Goal: Task Accomplishment & Management: Use online tool/utility

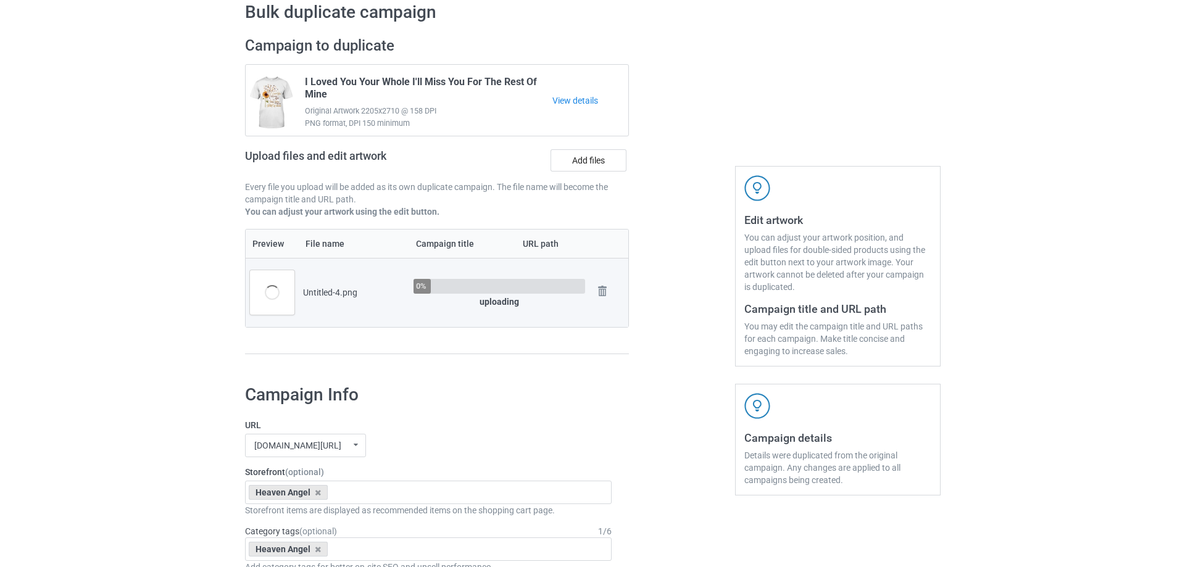
scroll to position [62, 0]
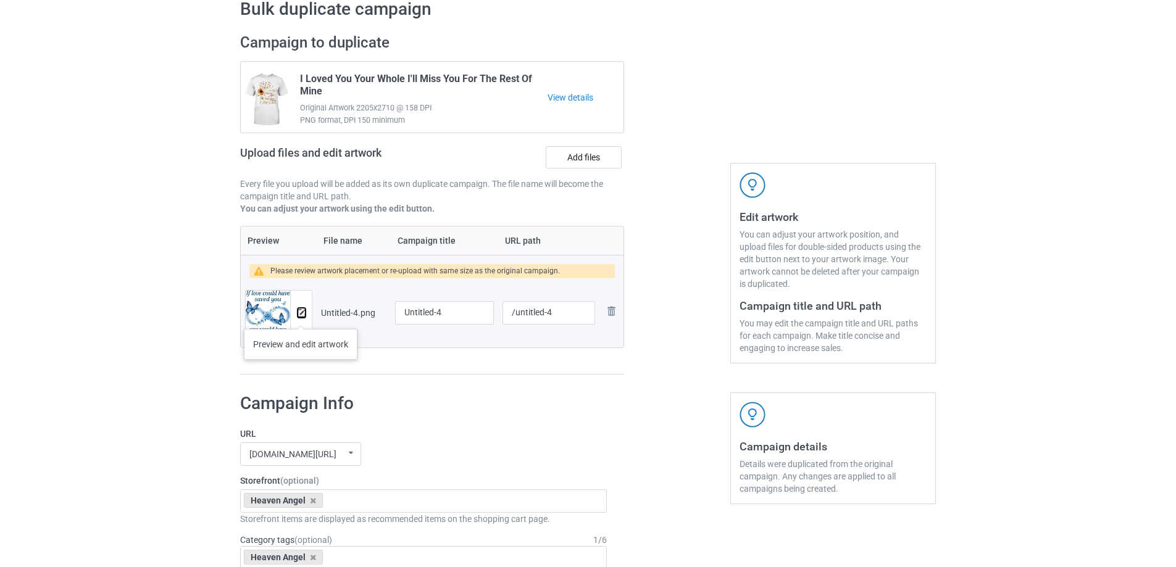
click at [301, 317] on img at bounding box center [302, 313] width 8 height 8
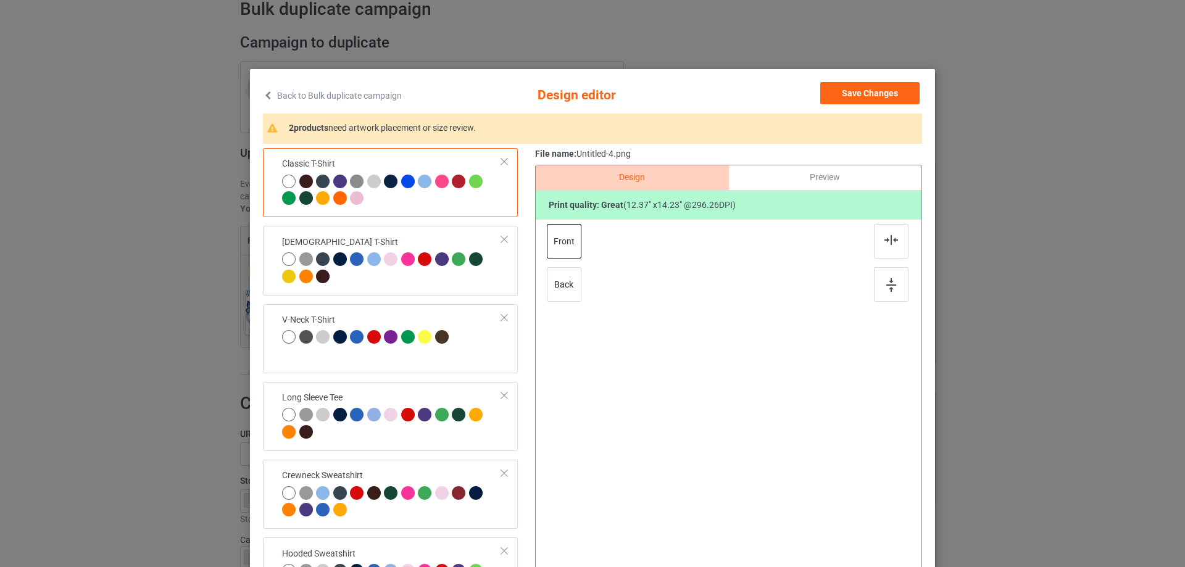
click at [530, 323] on div "Classic T-Shirt [DEMOGRAPHIC_DATA] T-Shirt V-Neck T-Shirt Long Sleeve Tee Crewn…" at bounding box center [592, 389] width 659 height 482
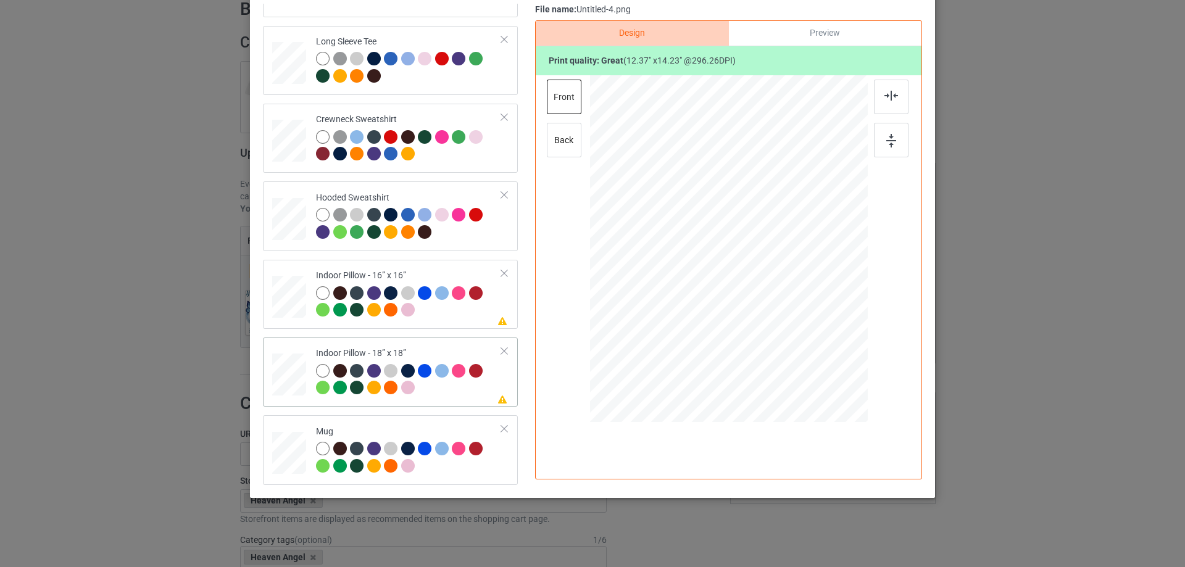
scroll to position [145, 0]
click at [290, 308] on div at bounding box center [289, 297] width 34 height 34
click at [824, 39] on div "Preview" at bounding box center [825, 33] width 193 height 25
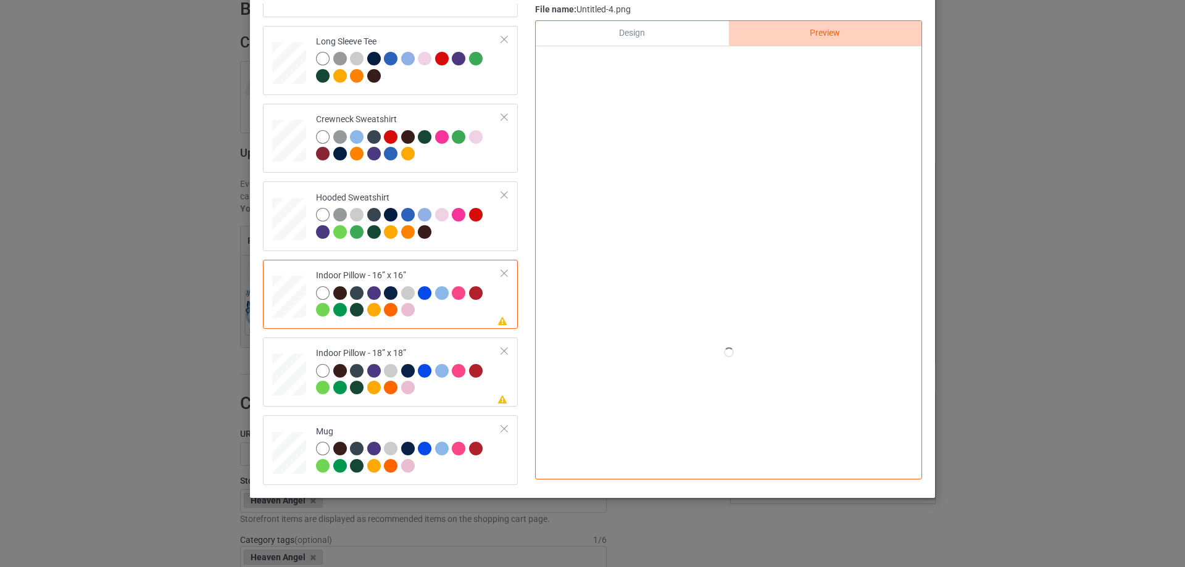
scroll to position [22, 0]
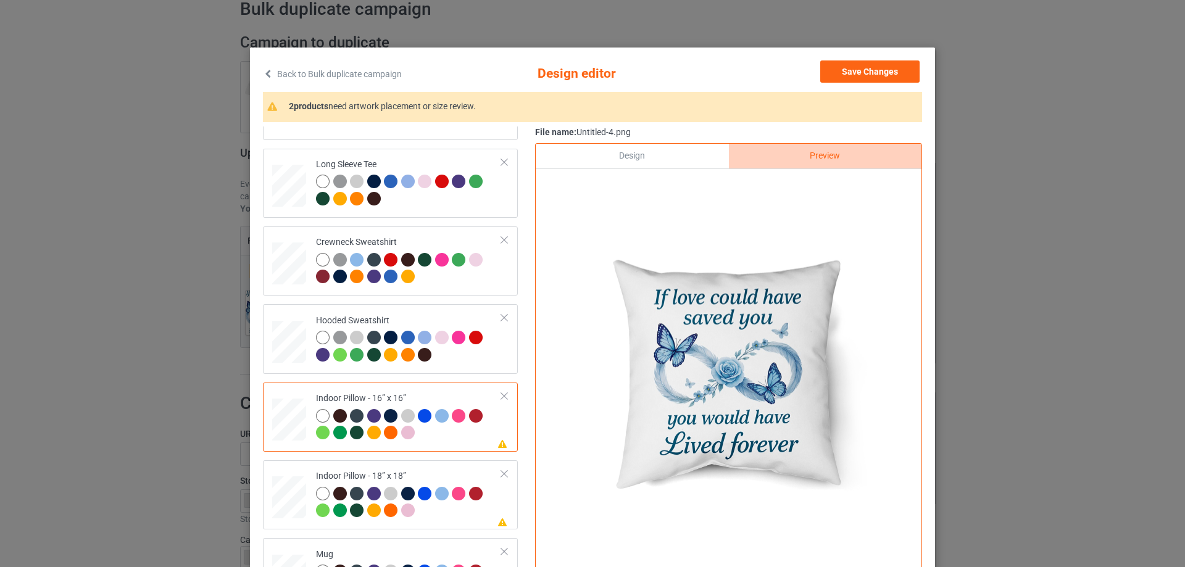
click at [664, 158] on div "Design" at bounding box center [632, 156] width 193 height 25
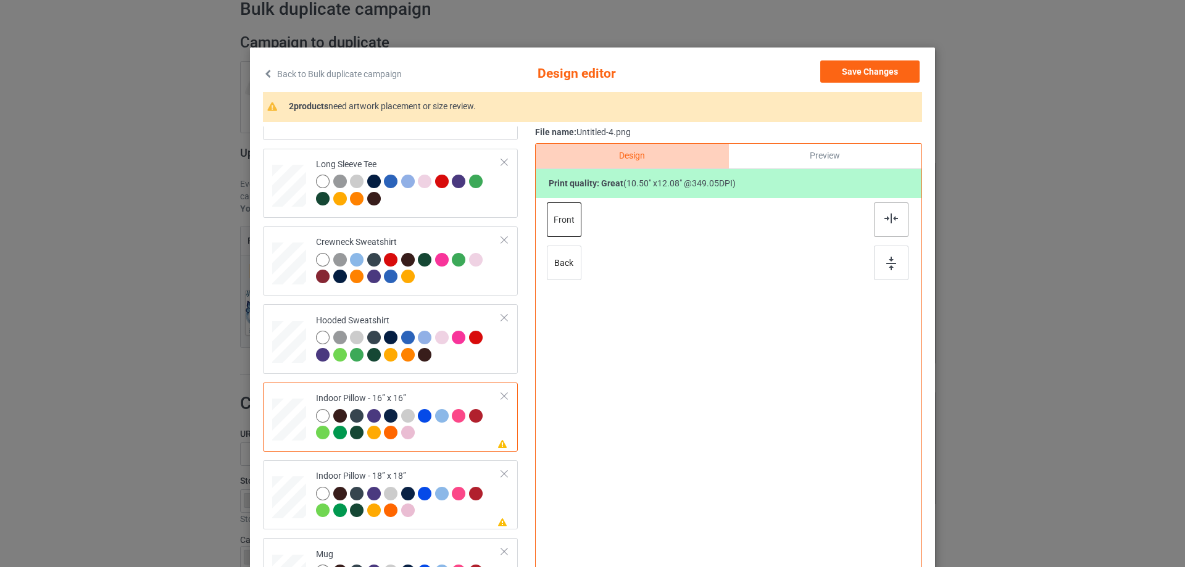
click at [882, 228] on div at bounding box center [891, 219] width 35 height 35
click at [357, 475] on div "Indoor Pillow - 18” x 18”" at bounding box center [409, 493] width 186 height 46
click at [883, 230] on div at bounding box center [891, 219] width 35 height 35
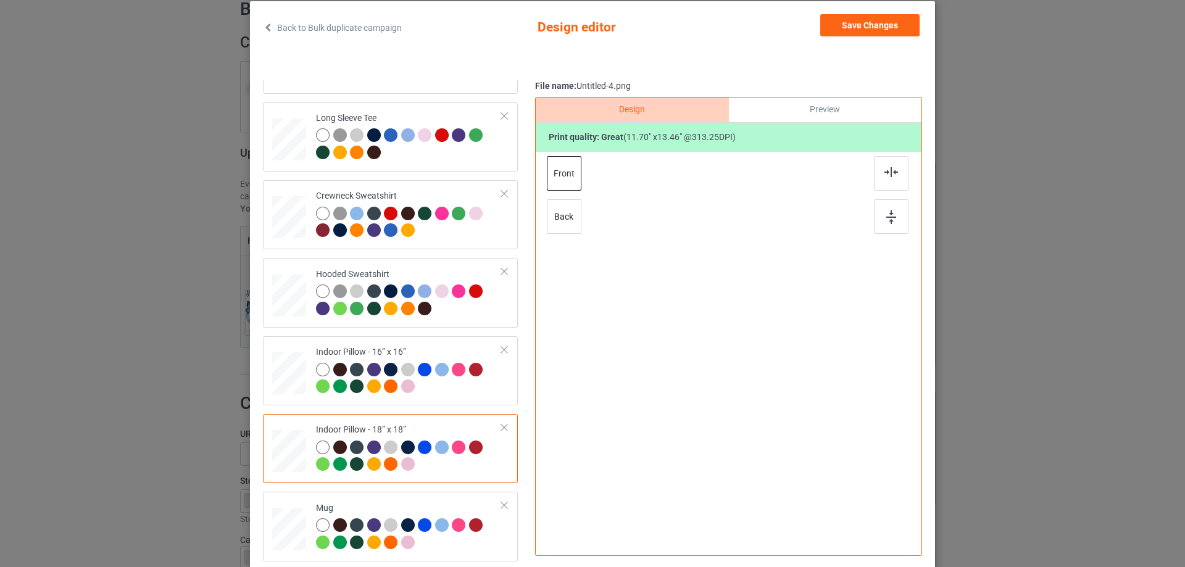
scroll to position [145, 0]
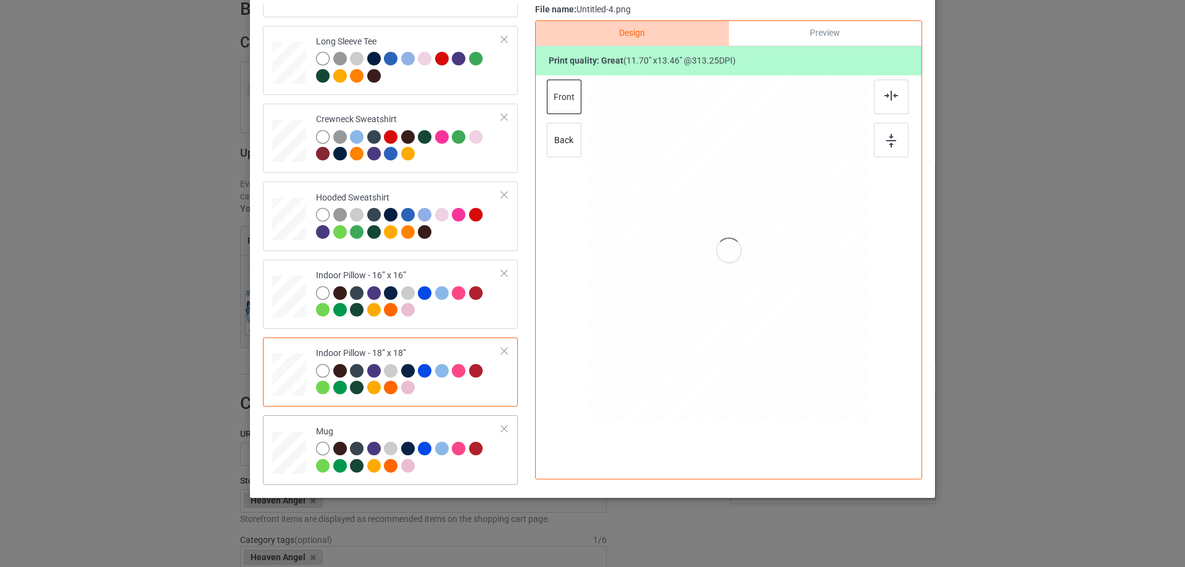
click at [341, 425] on td "Mug" at bounding box center [408, 449] width 199 height 59
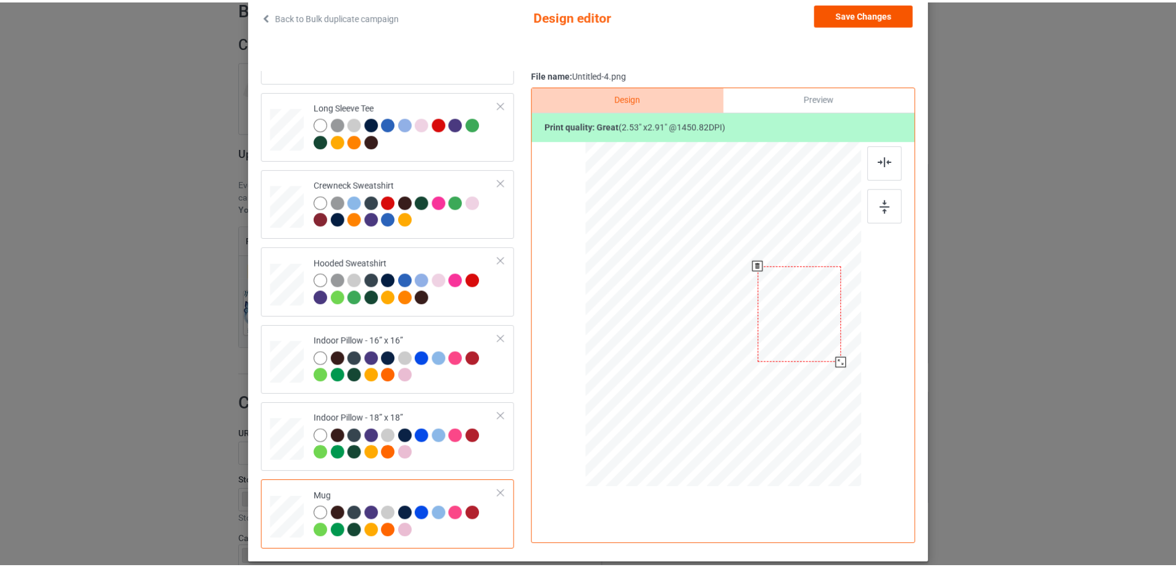
scroll to position [0, 0]
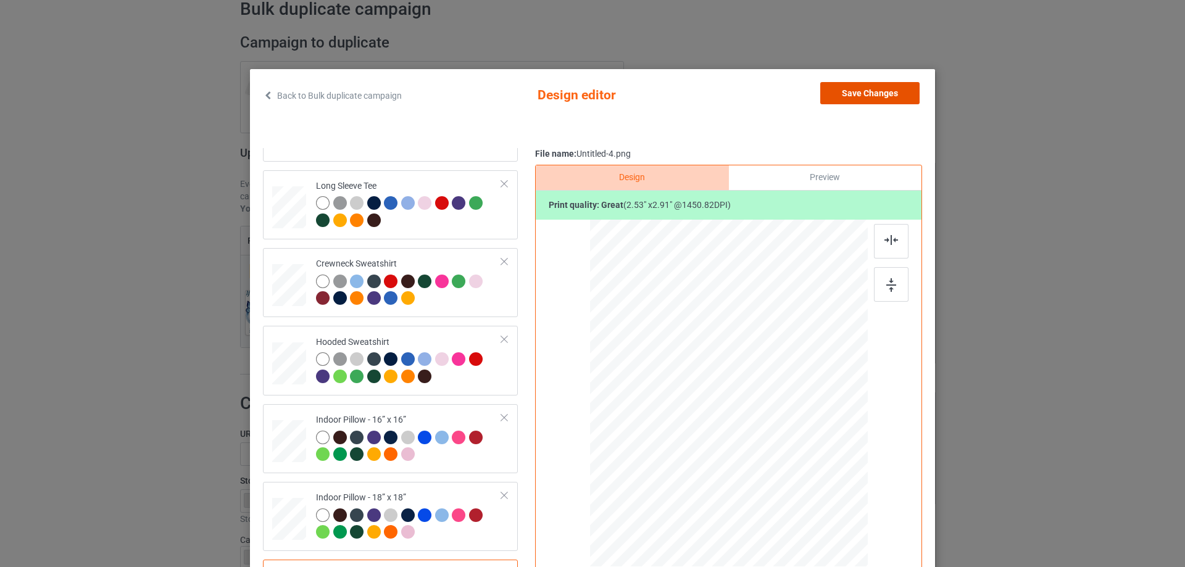
click at [885, 83] on button "Save Changes" at bounding box center [869, 93] width 99 height 22
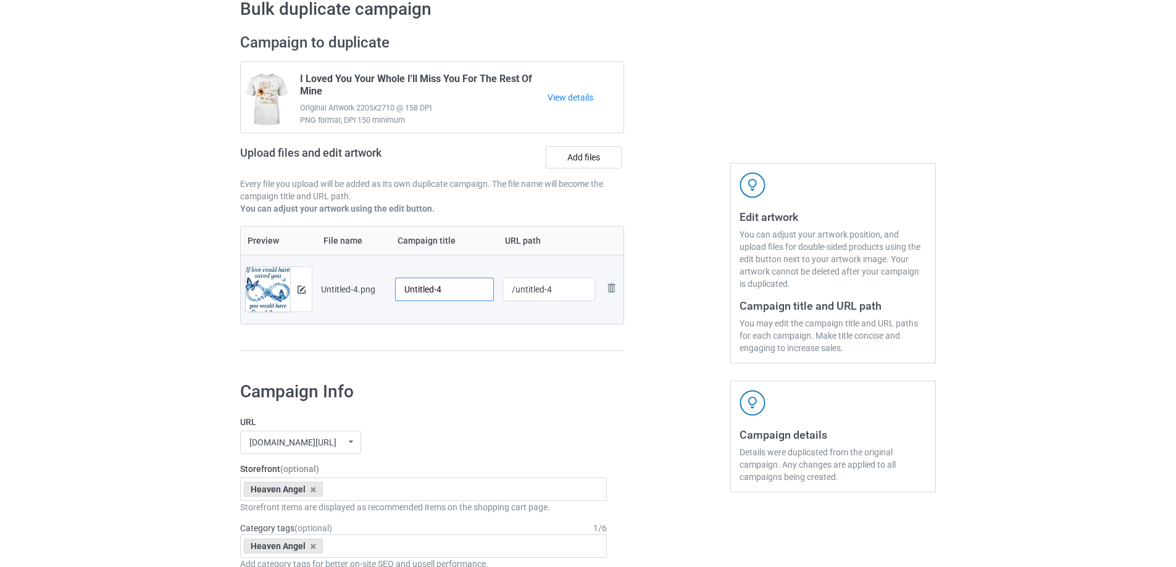
click at [439, 285] on input "Untitled-4" at bounding box center [444, 289] width 99 height 23
paste input "If Love Could Have Saved You You Would Have Lived Forever"
type input "If Love Could Have Saved You You Would Have Lived Forever"
drag, startPoint x: 459, startPoint y: 336, endPoint x: 473, endPoint y: 308, distance: 31.2
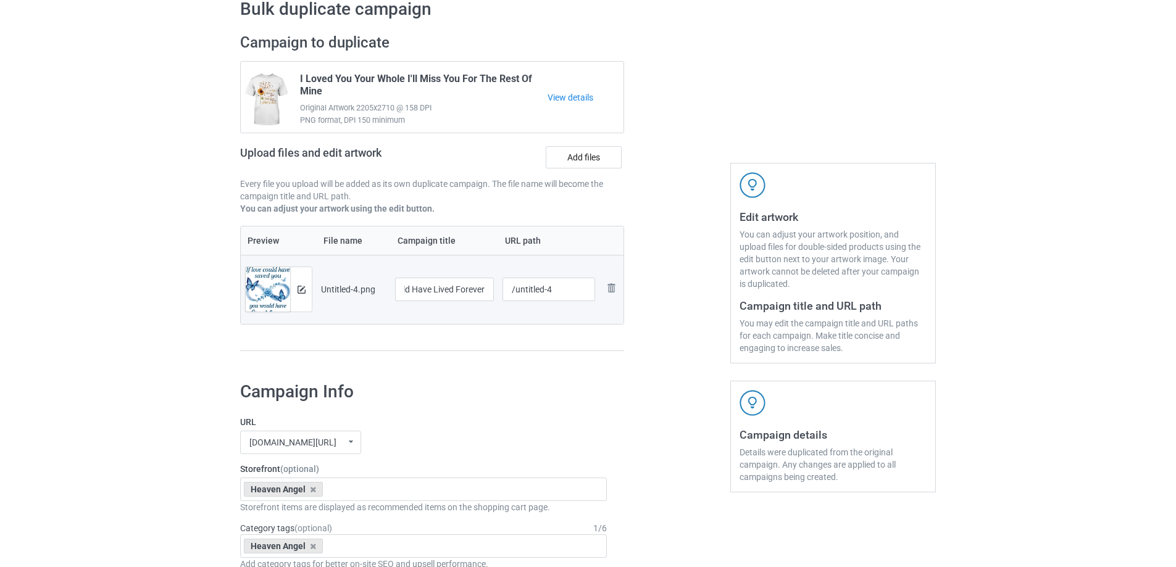
click at [459, 335] on div "Preview File name Campaign title URL path Preview and edit artwork Untitled-4.p…" at bounding box center [432, 289] width 384 height 126
drag, startPoint x: 513, startPoint y: 288, endPoint x: 570, endPoint y: 288, distance: 57.4
click at [570, 288] on input "/untitled-4" at bounding box center [549, 289] width 93 height 23
click at [508, 290] on input "/untitled-4" at bounding box center [549, 289] width 93 height 23
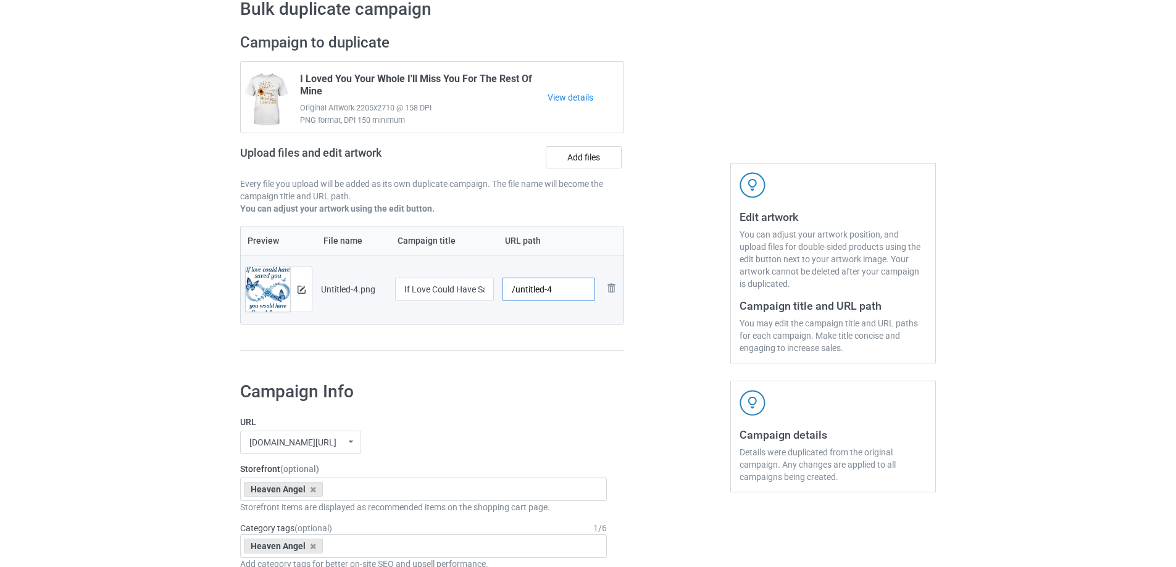
click at [517, 288] on input "/untitled-4" at bounding box center [549, 289] width 93 height 23
click at [545, 290] on input "/ntitled-u4" at bounding box center [549, 289] width 93 height 23
drag, startPoint x: 515, startPoint y: 292, endPoint x: 585, endPoint y: 290, distance: 69.8
click at [585, 290] on input "/ntitled-u4" at bounding box center [549, 289] width 93 height 23
type input "/ilc3"
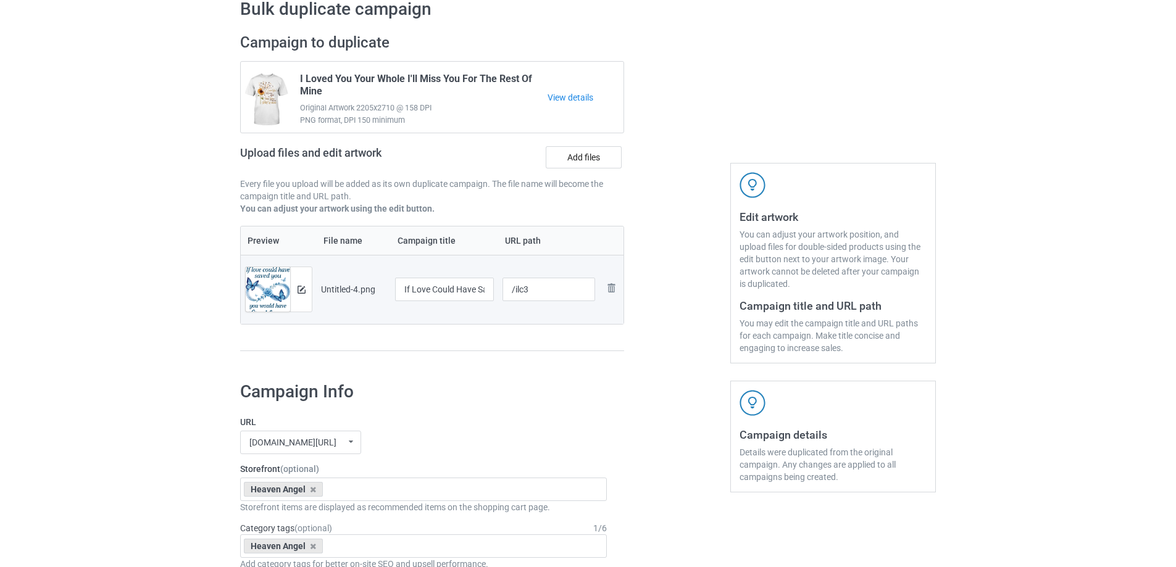
click at [684, 343] on div at bounding box center [677, 199] width 89 height 348
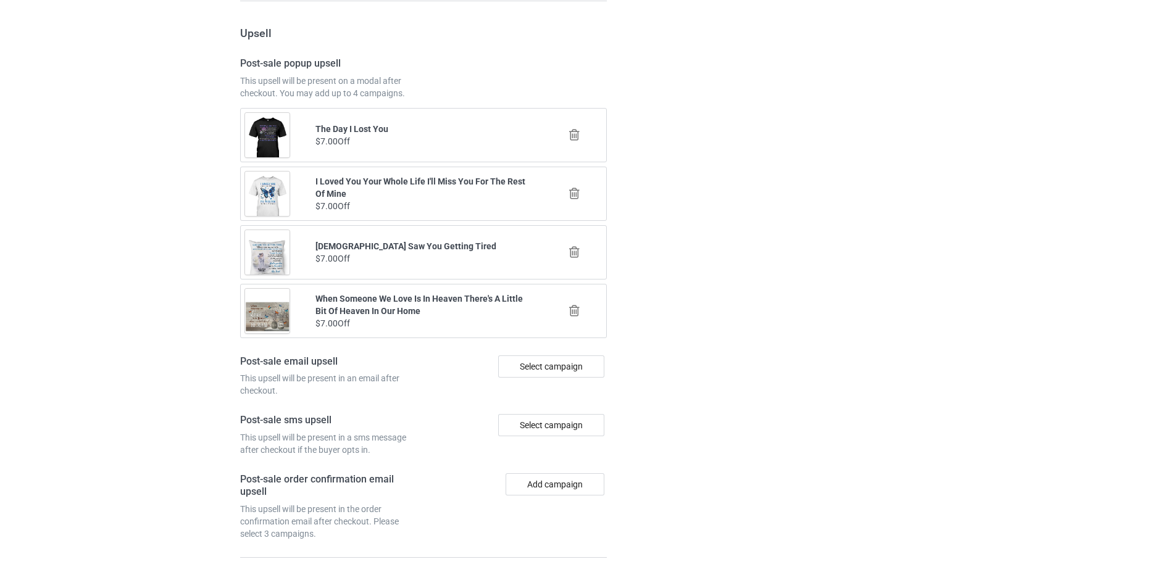
scroll to position [1437, 0]
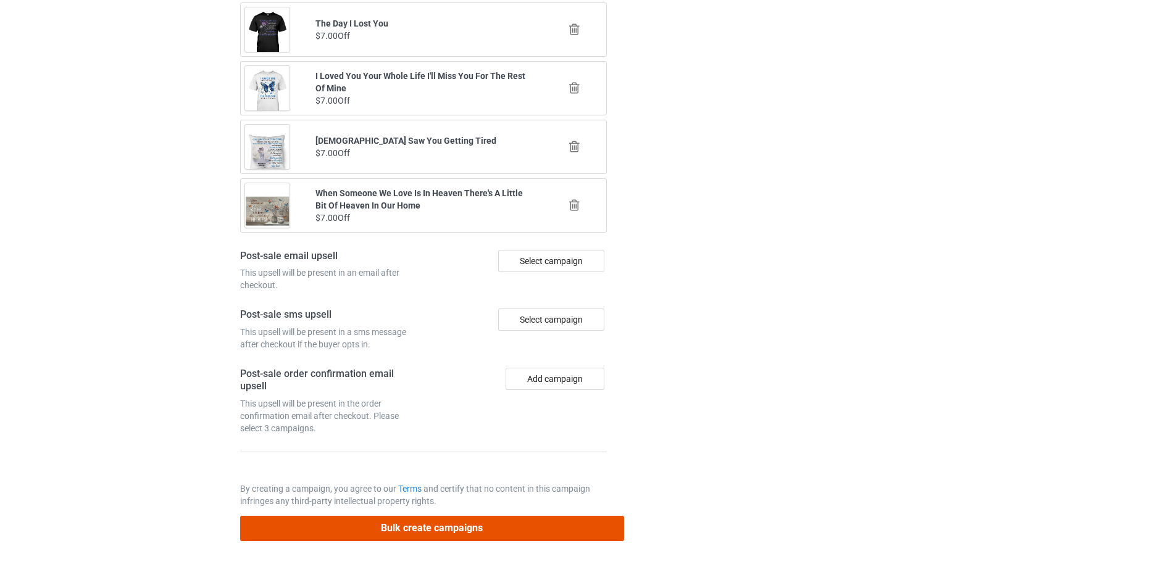
click at [498, 520] on button "Bulk create campaigns" at bounding box center [432, 528] width 384 height 25
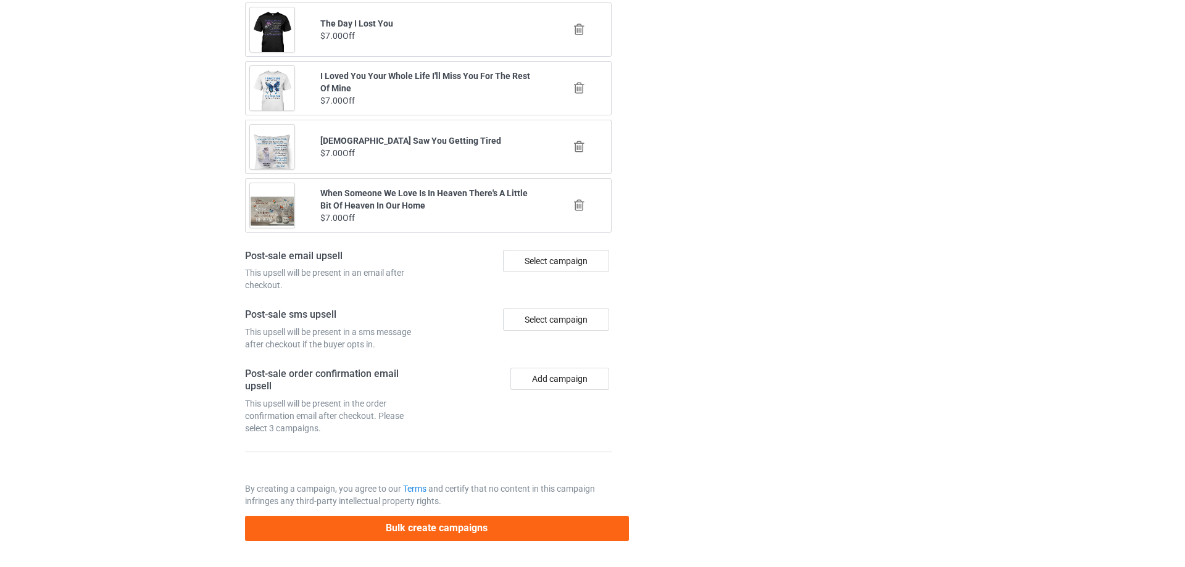
scroll to position [0, 0]
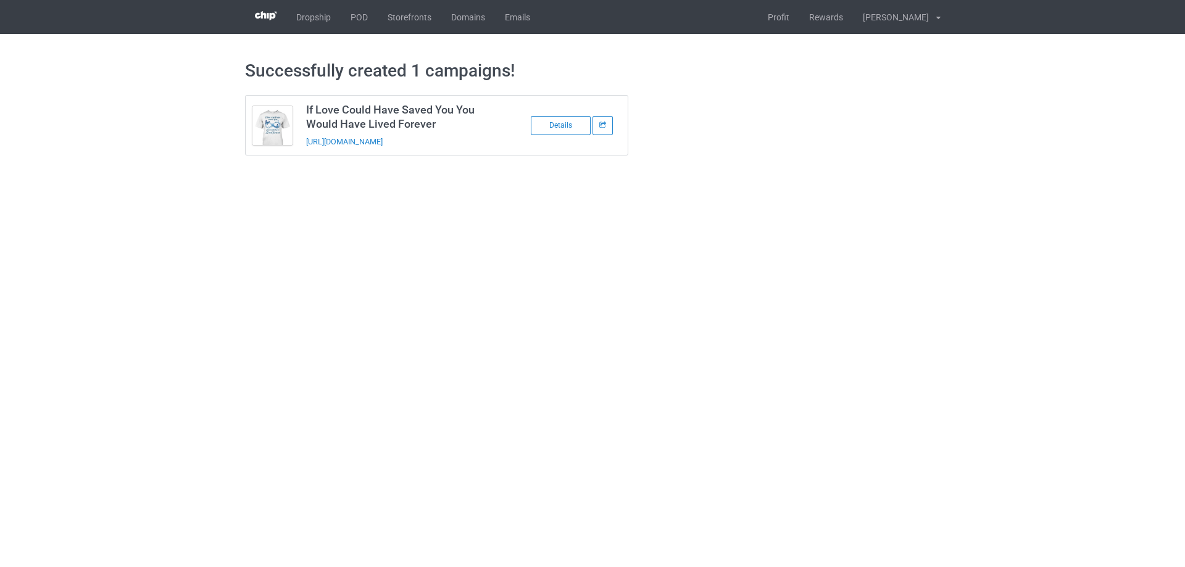
drag, startPoint x: 463, startPoint y: 143, endPoint x: 304, endPoint y: 151, distance: 159.5
click at [304, 151] on td "If Love Could Have Saved You You Would Have Lived Forever https://www.sendinglo…" at bounding box center [403, 125] width 209 height 59
copy link "https://www.sendinglovetoheaven.com/ilc3"
click at [1080, 361] on body "Dropship POD Storefronts Domains Emails Profit Rewards Đỗ Cao Thái Settings Log…" at bounding box center [592, 283] width 1185 height 567
click at [364, 23] on link "POD" at bounding box center [359, 17] width 37 height 34
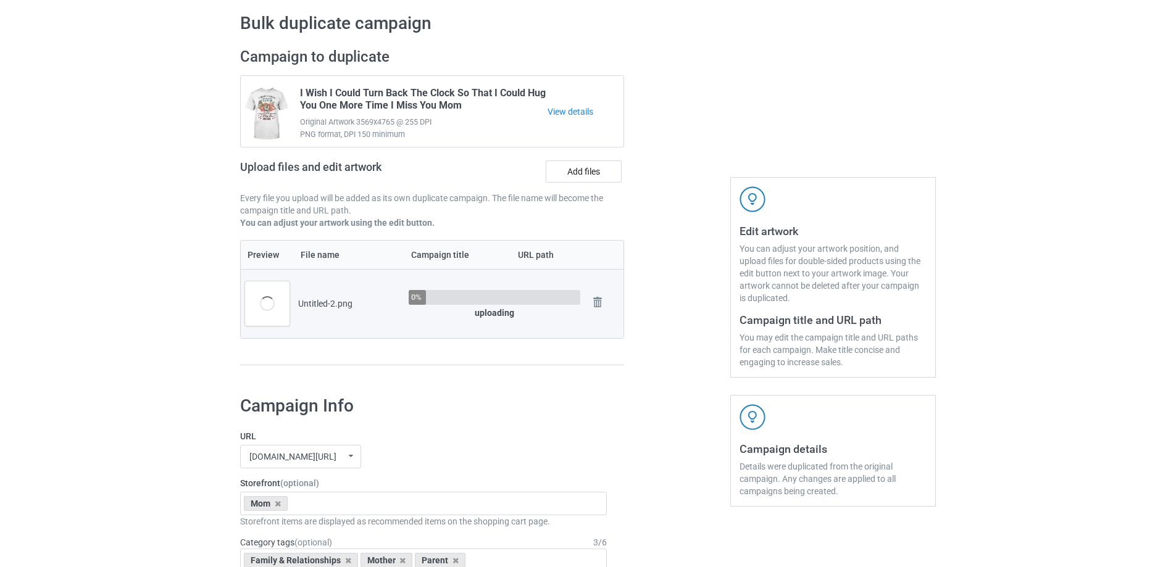
scroll to position [62, 0]
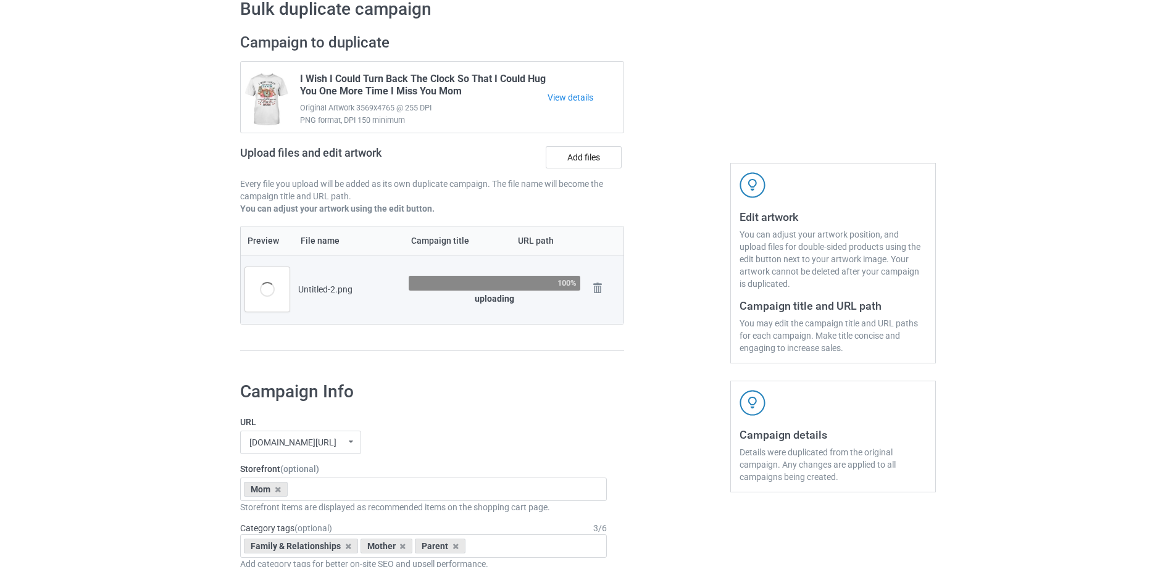
click at [659, 359] on div at bounding box center [677, 199] width 89 height 348
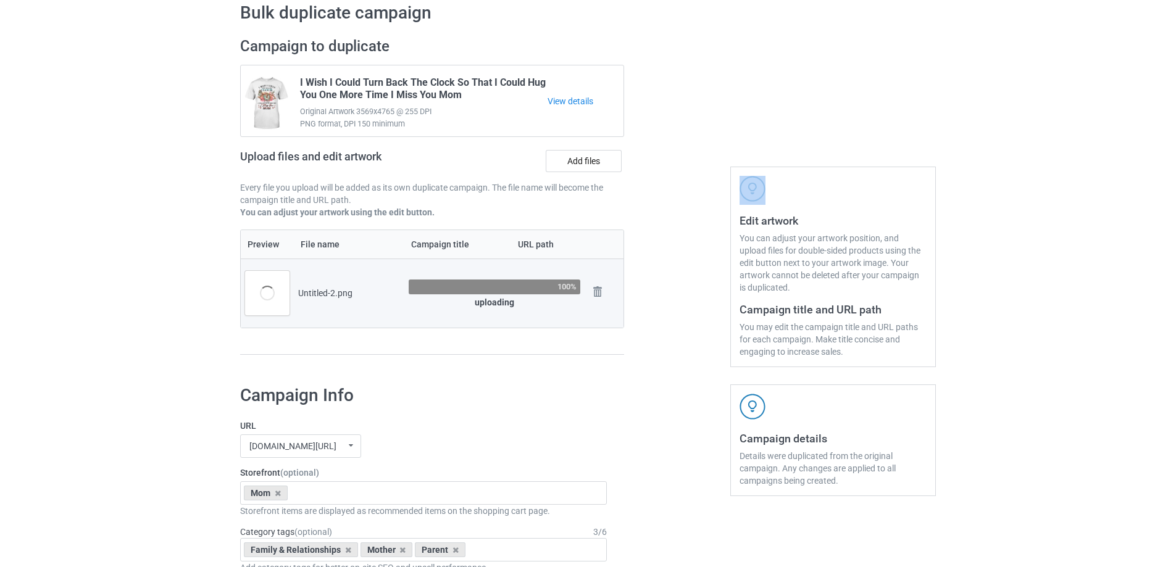
scroll to position [0, 0]
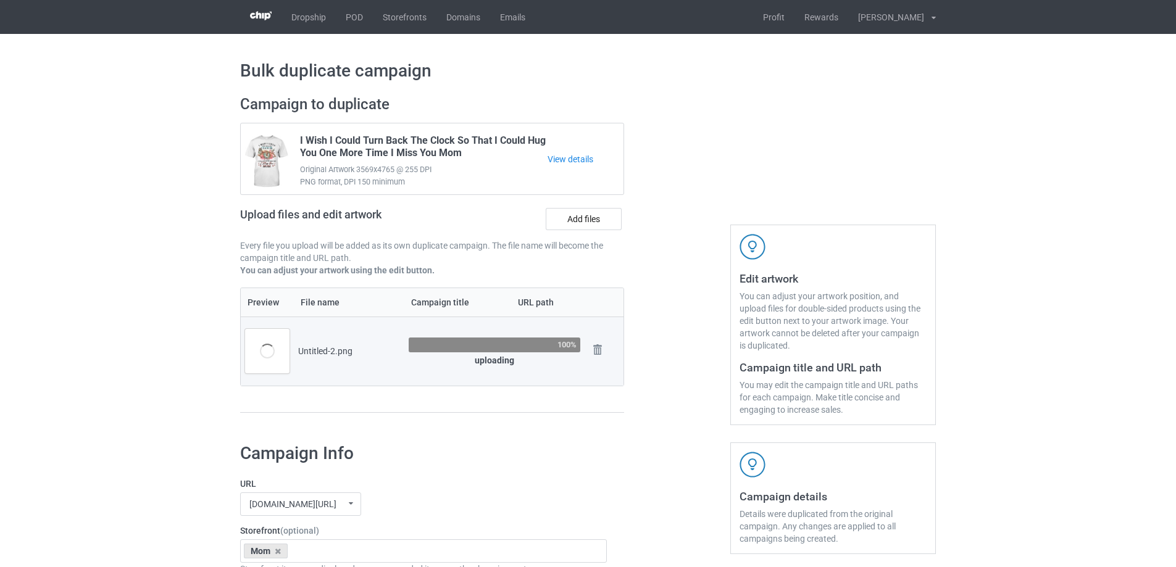
click at [674, 342] on div at bounding box center [677, 260] width 89 height 348
click at [678, 329] on div at bounding box center [677, 260] width 89 height 348
click at [677, 329] on div at bounding box center [677, 260] width 89 height 348
click at [676, 329] on div at bounding box center [677, 260] width 89 height 348
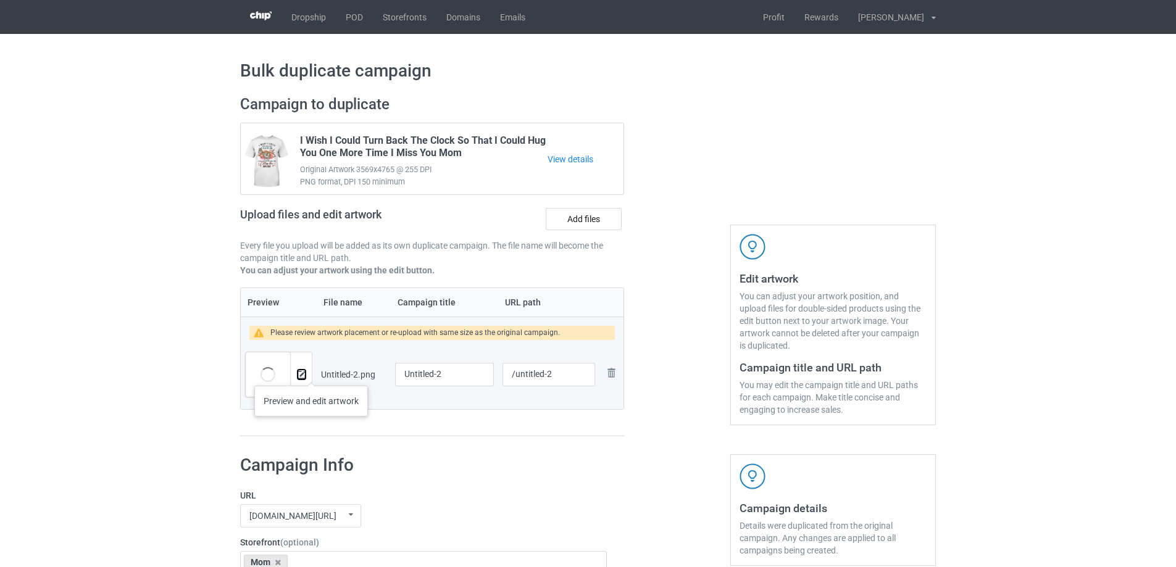
click at [304, 374] on img at bounding box center [302, 375] width 8 height 8
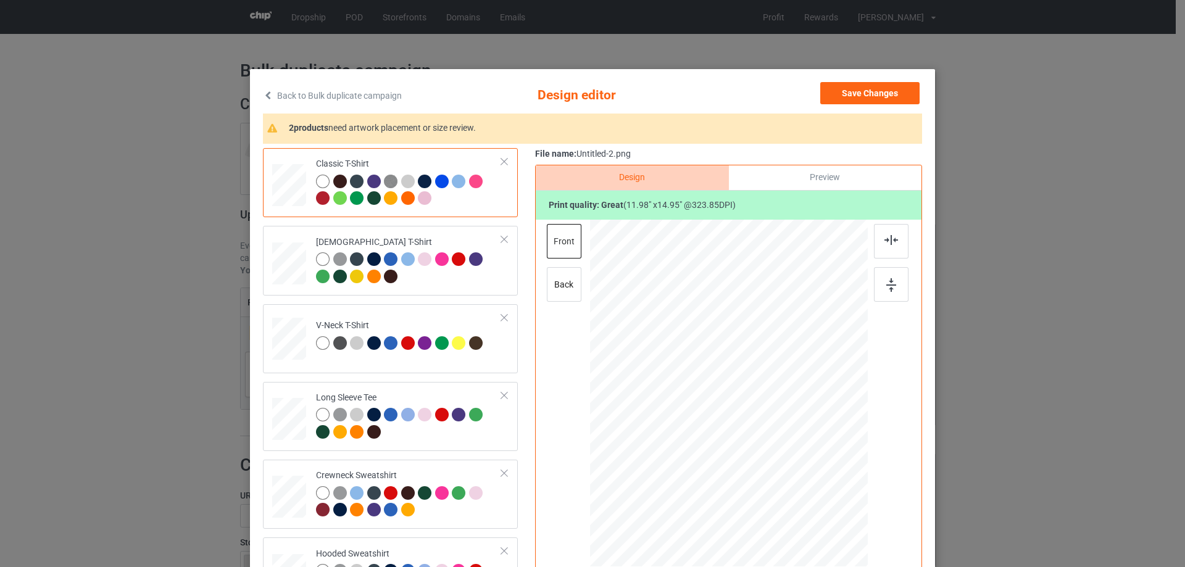
click at [528, 358] on div "Classic T-Shirt Ladies T-Shirt V-Neck T-Shirt Long Sleeve Tee Crewneck Sweatshi…" at bounding box center [592, 389] width 659 height 482
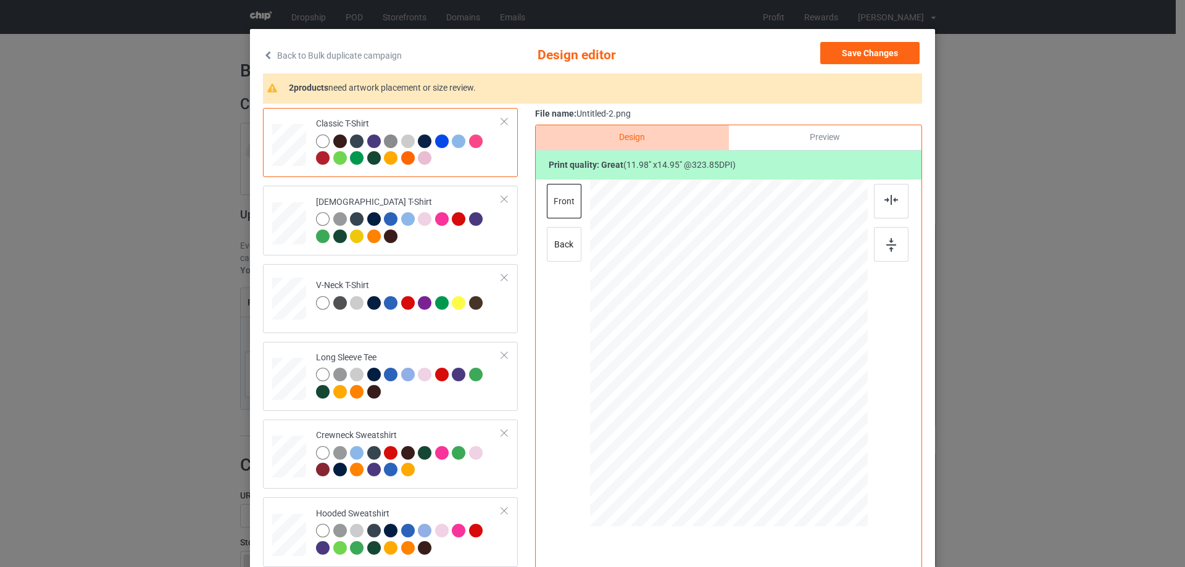
scroll to position [62, 0]
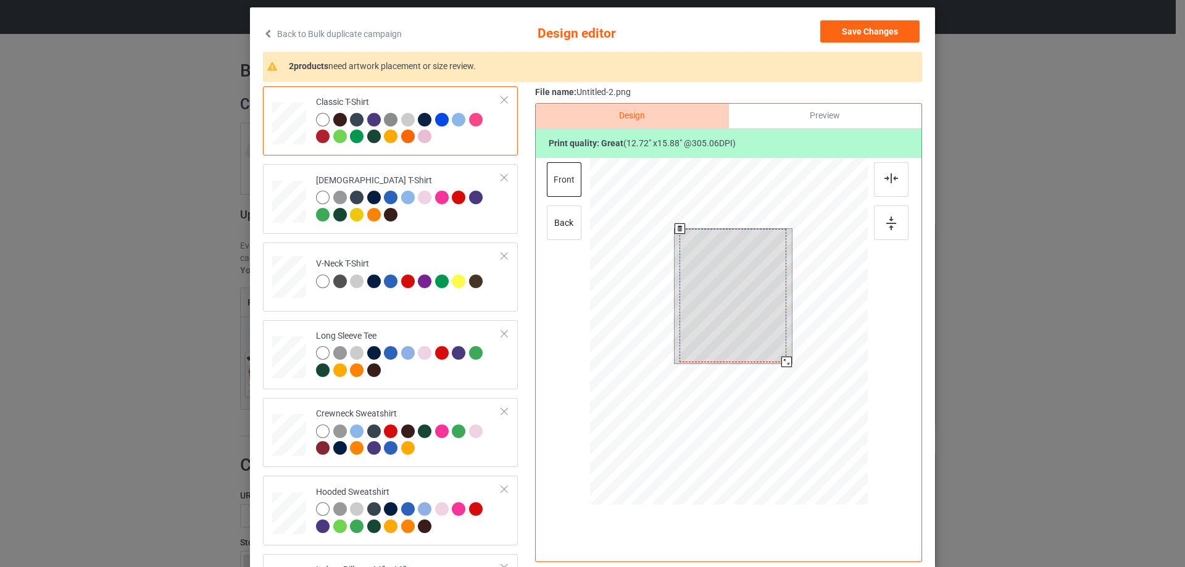
click at [779, 357] on div at bounding box center [733, 295] width 107 height 133
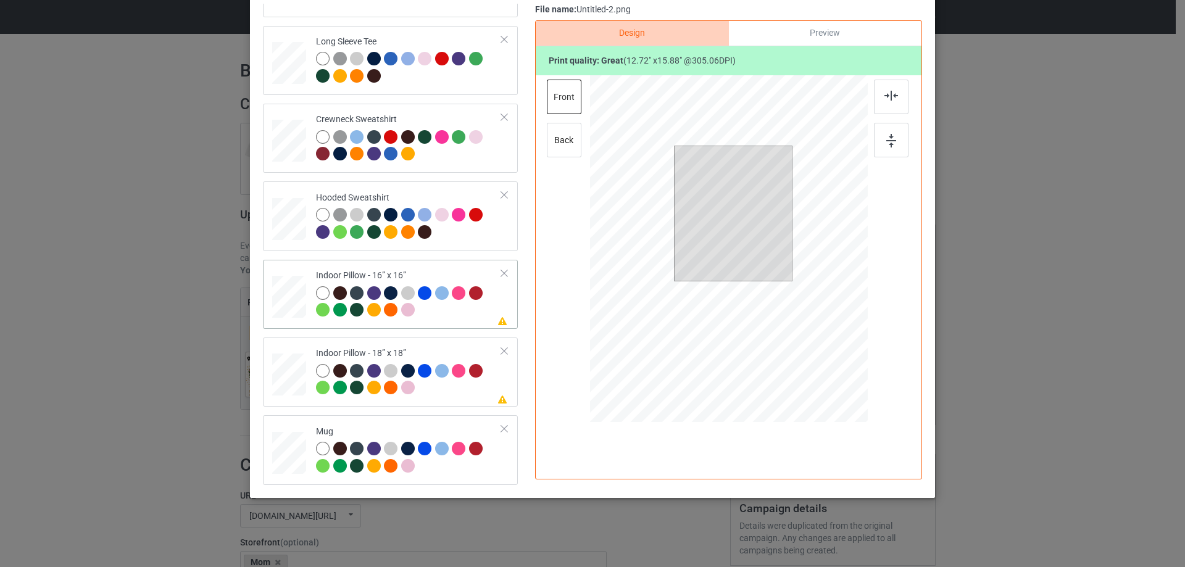
click at [282, 299] on div at bounding box center [289, 297] width 34 height 34
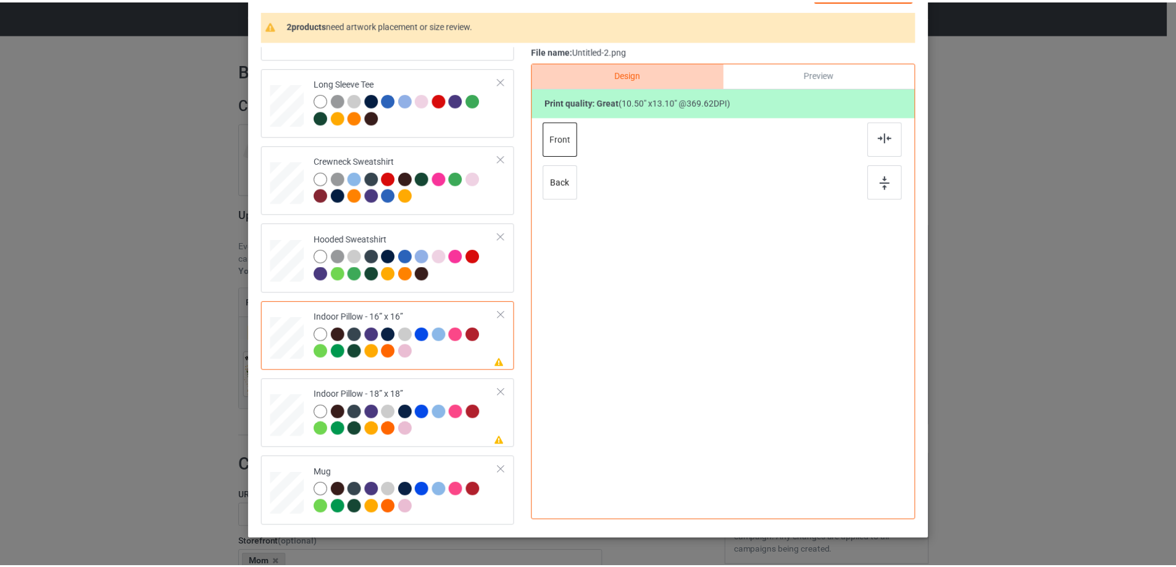
scroll to position [83, 0]
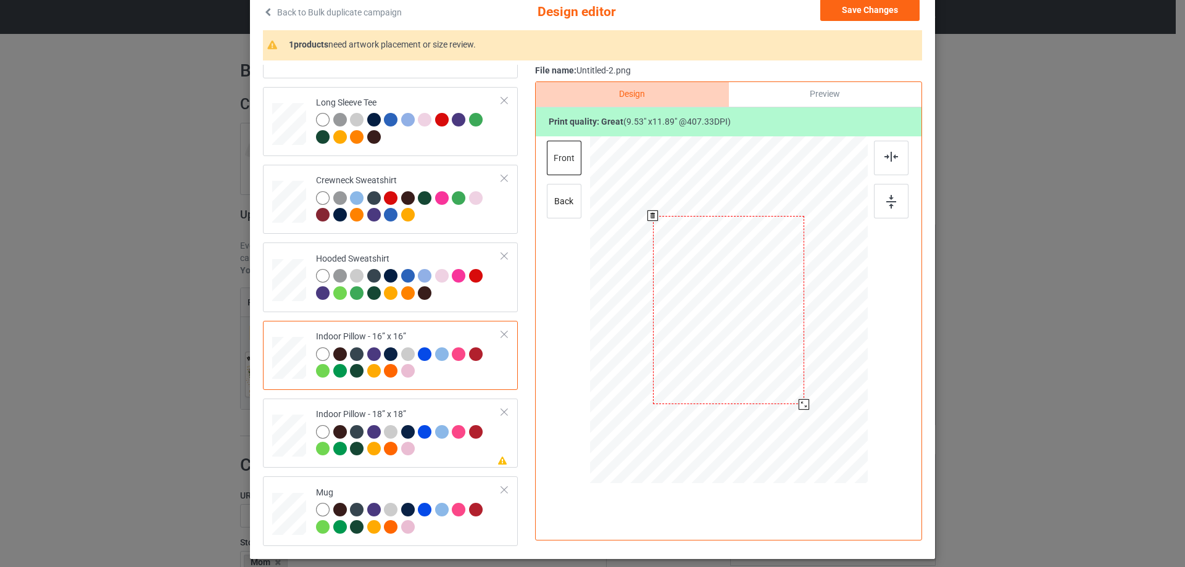
drag, startPoint x: 804, startPoint y: 415, endPoint x: 795, endPoint y: 406, distance: 12.2
click at [799, 406] on div at bounding box center [804, 404] width 10 height 10
click at [817, 80] on div "File name: Untitled-2.png Design Preview Print quality: great ( 9.53 " x 11.89 …" at bounding box center [728, 306] width 387 height 482
click at [782, 88] on div "Preview" at bounding box center [825, 94] width 193 height 25
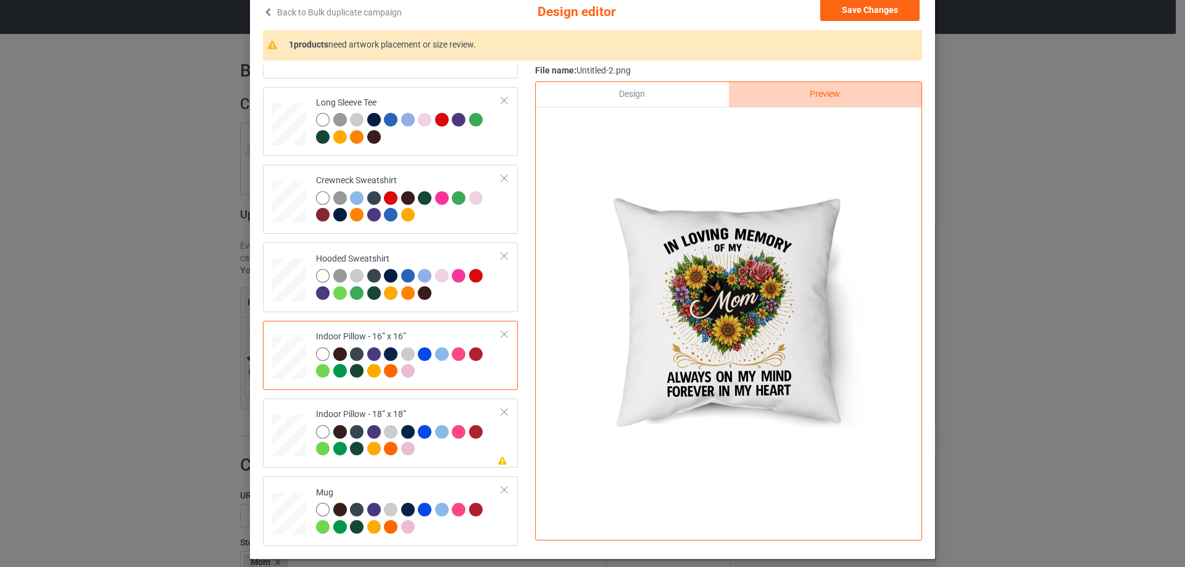
click at [641, 98] on div "Design" at bounding box center [632, 94] width 193 height 25
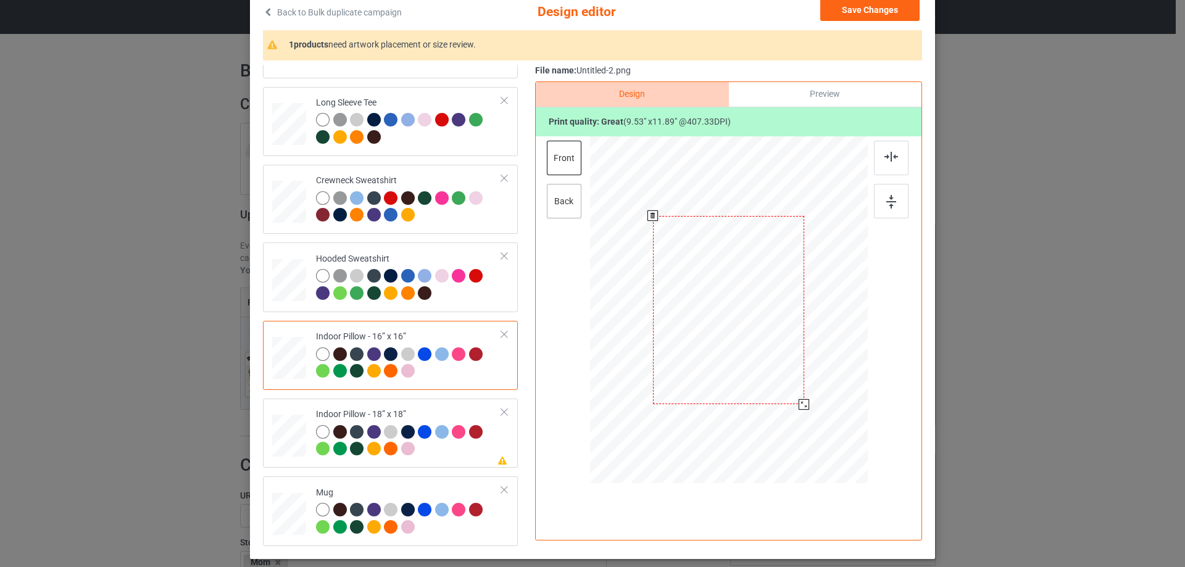
click at [559, 209] on div "back" at bounding box center [564, 201] width 35 height 35
drag, startPoint x: 806, startPoint y: 415, endPoint x: 798, endPoint y: 407, distance: 11.4
click at [799, 407] on div at bounding box center [804, 405] width 10 height 10
click at [286, 428] on div at bounding box center [289, 436] width 34 height 34
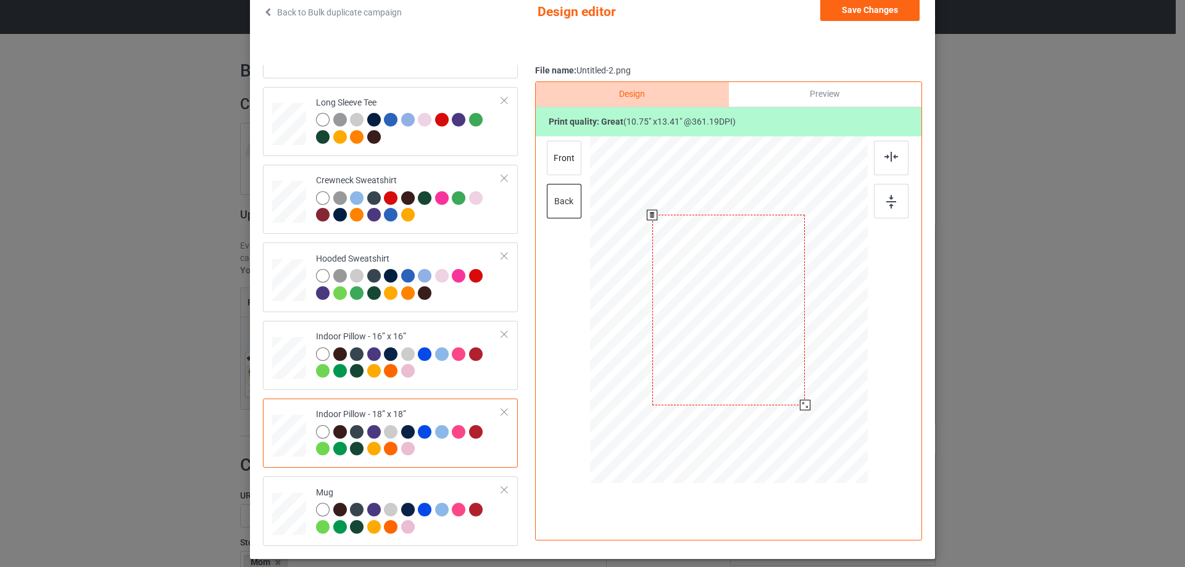
drag, startPoint x: 806, startPoint y: 414, endPoint x: 800, endPoint y: 404, distance: 10.8
click at [800, 404] on div at bounding box center [805, 405] width 10 height 10
click at [572, 165] on div "front" at bounding box center [564, 158] width 35 height 35
drag, startPoint x: 810, startPoint y: 416, endPoint x: 804, endPoint y: 406, distance: 11.3
click at [804, 406] on div at bounding box center [806, 406] width 10 height 10
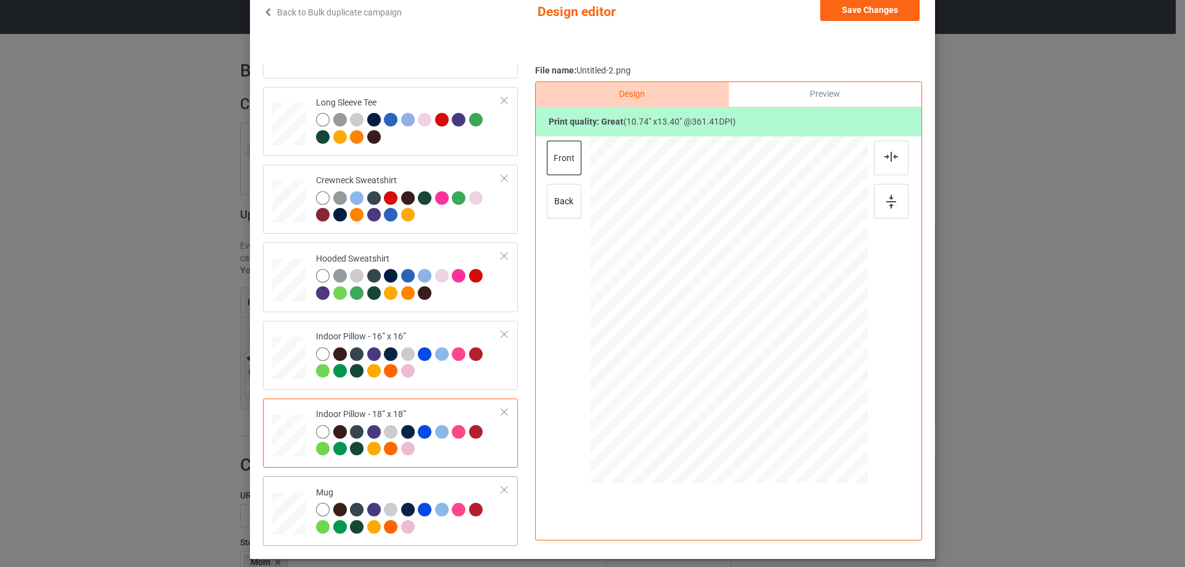
click at [394, 487] on div "Mug" at bounding box center [409, 510] width 186 height 46
click at [841, 362] on div at bounding box center [845, 360] width 10 height 10
click at [872, 15] on button "Save Changes" at bounding box center [869, 10] width 99 height 22
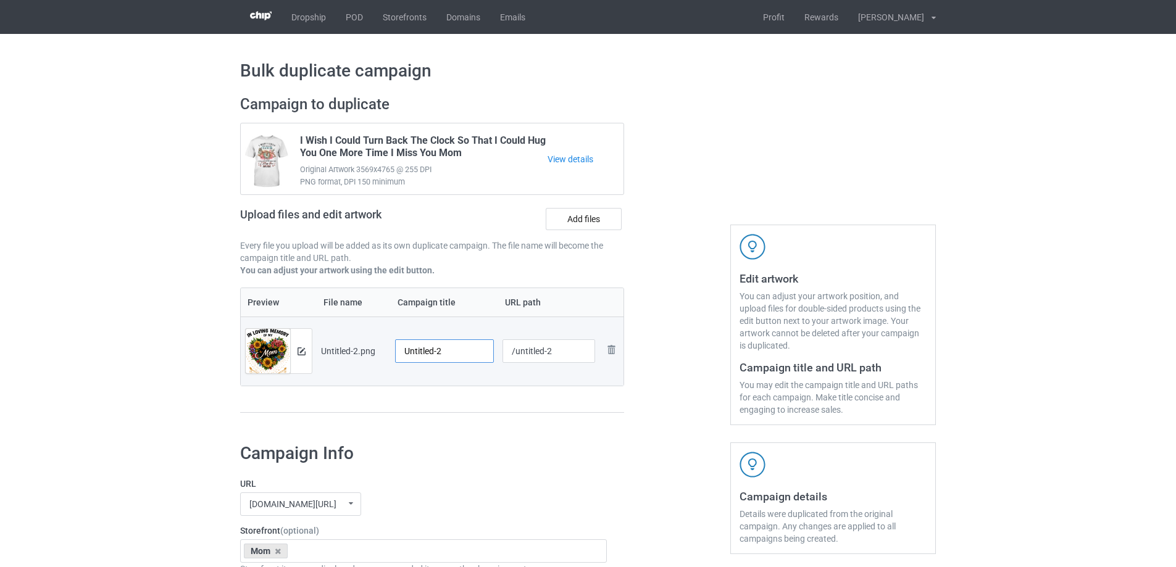
click at [451, 345] on input "Untitled-2" at bounding box center [444, 351] width 99 height 23
paste input "In Loving Memory Of My Mom Always On My Mind Forever In My Heart"
type input "In Loving Memory Of My Mom Always On My Mind Forever In My Heart"
click at [467, 392] on div "Preview File name Campaign title URL path Preview and edit artwork Untitled-2.p…" at bounding box center [432, 351] width 384 height 126
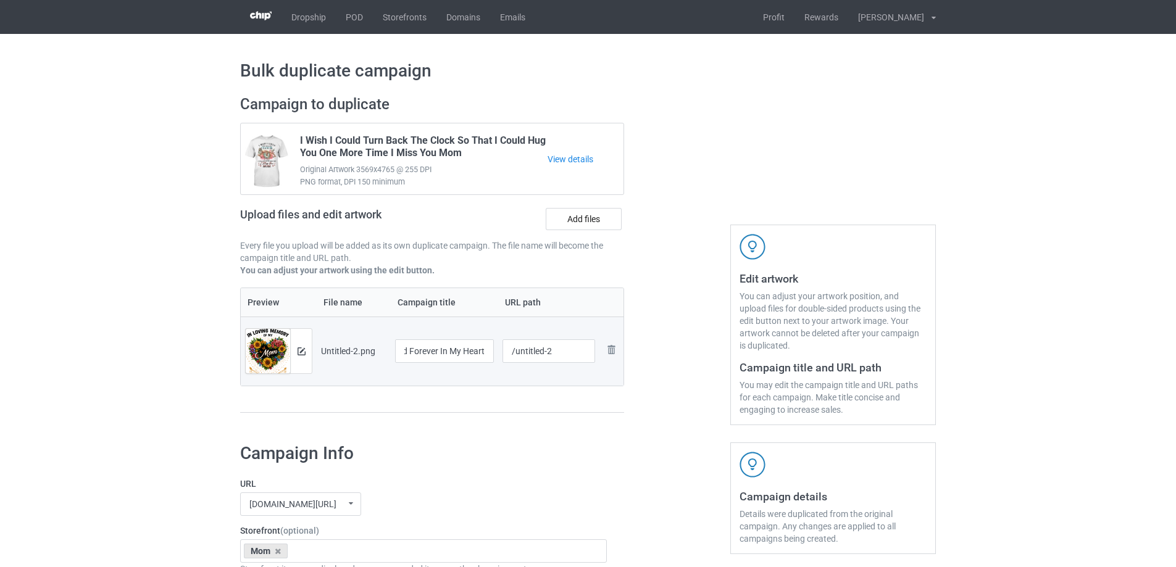
scroll to position [0, 0]
drag, startPoint x: 514, startPoint y: 353, endPoint x: 585, endPoint y: 343, distance: 71.7
click at [585, 343] on input "/untitled-2" at bounding box center [549, 351] width 93 height 23
drag, startPoint x: 535, startPoint y: 352, endPoint x: 552, endPoint y: 353, distance: 16.7
click at [549, 353] on input "/milm2" at bounding box center [549, 351] width 93 height 23
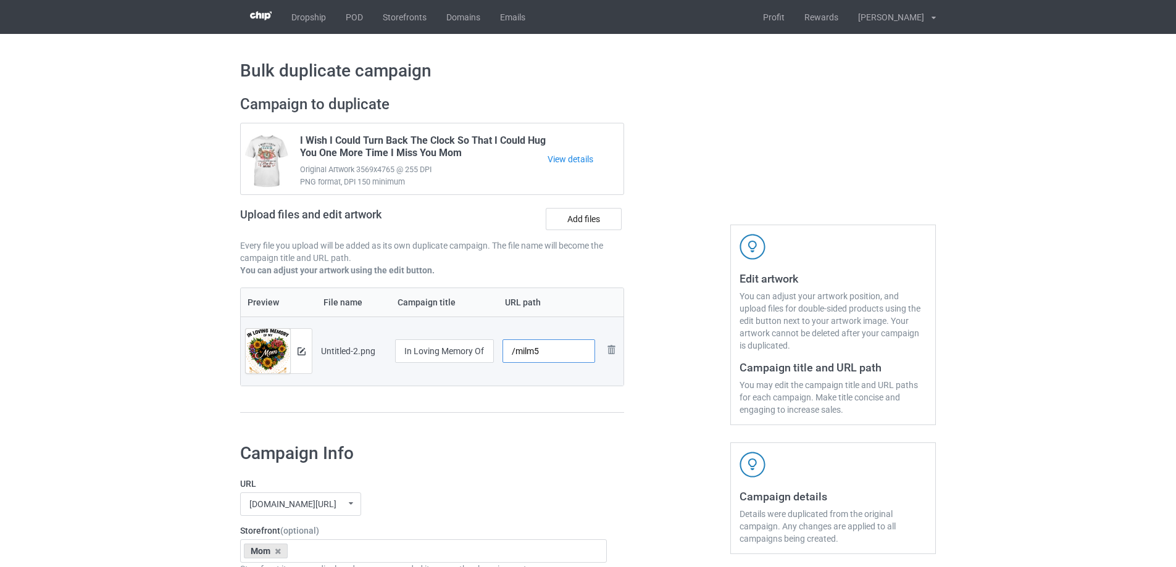
click at [535, 353] on input "/milm5" at bounding box center [549, 351] width 93 height 23
drag, startPoint x: 535, startPoint y: 354, endPoint x: 545, endPoint y: 355, distance: 10.0
click at [545, 355] on input "/milm3" at bounding box center [549, 351] width 93 height 23
type input "/milm3"
click at [557, 391] on div "Preview File name Campaign title URL path Preview and edit artwork Untitled-2.p…" at bounding box center [432, 351] width 384 height 126
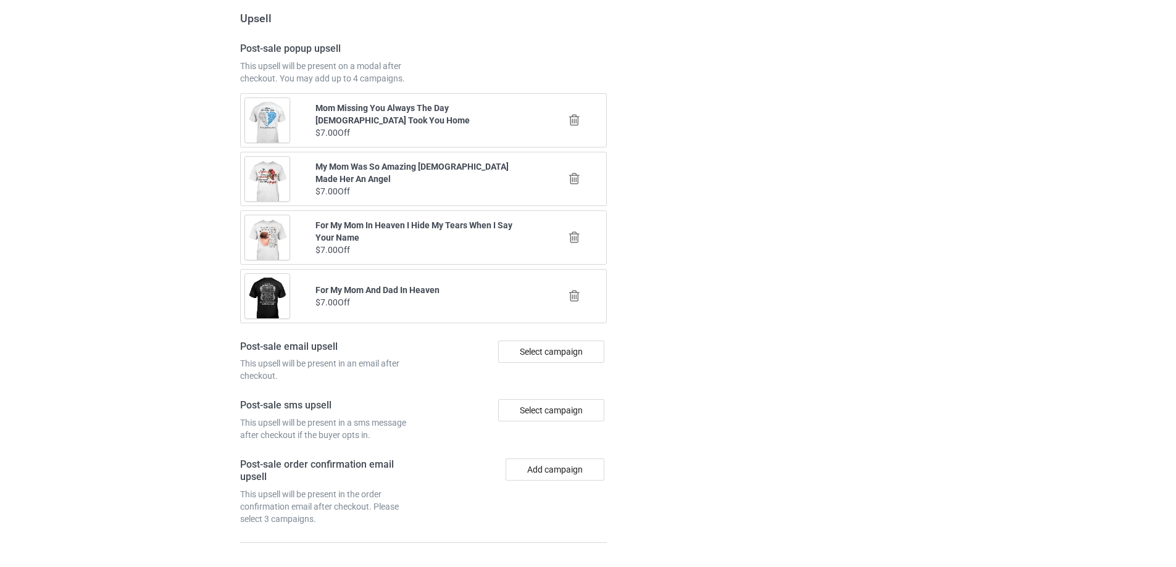
scroll to position [1437, 0]
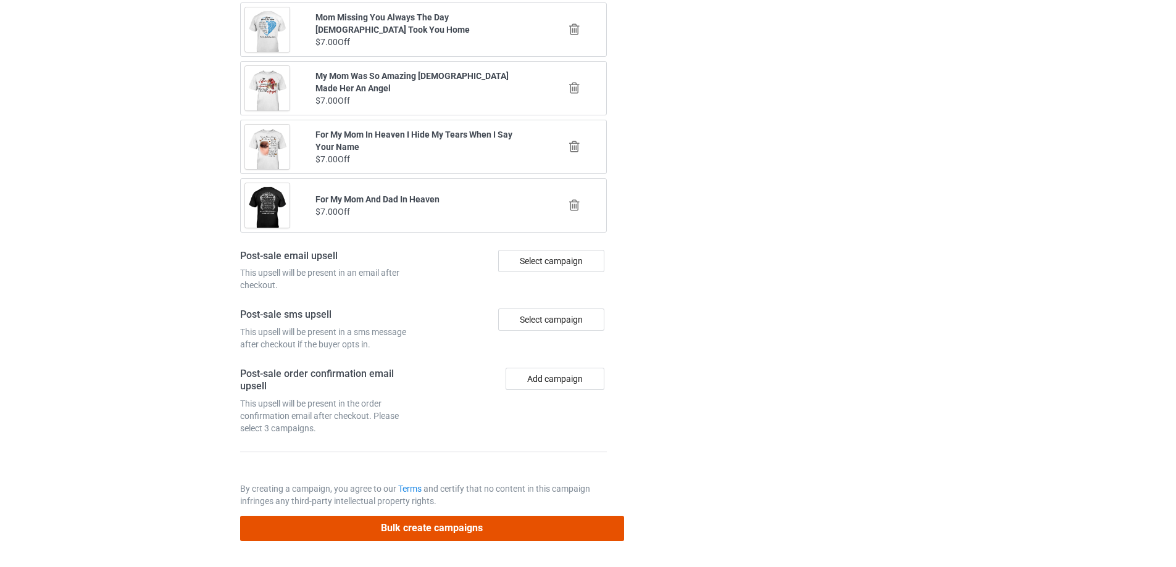
click at [476, 535] on button "Bulk create campaigns" at bounding box center [432, 528] width 384 height 25
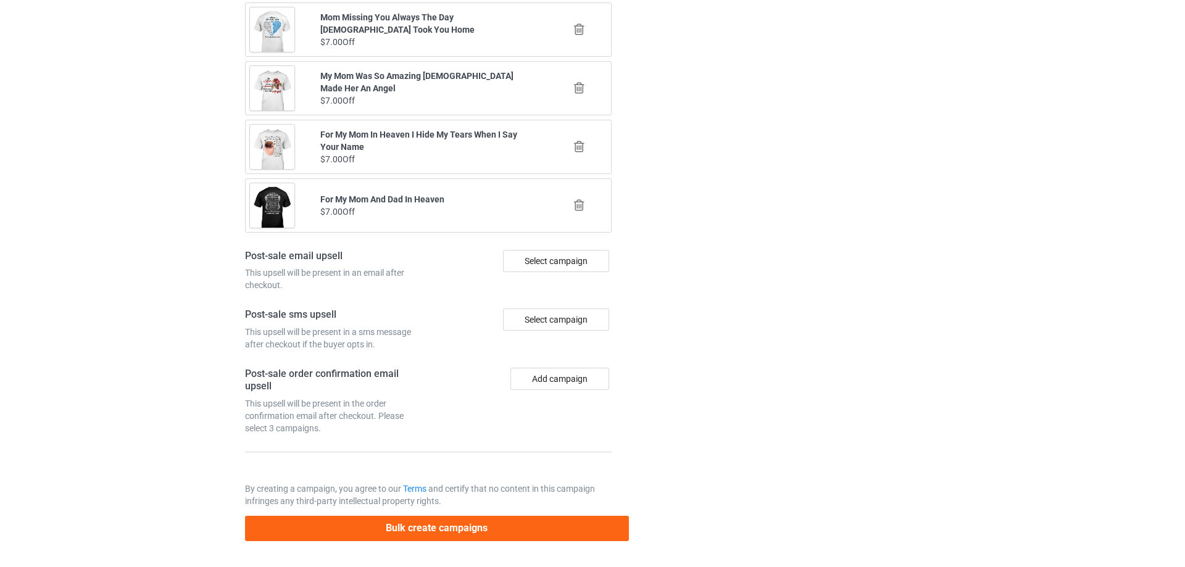
scroll to position [0, 0]
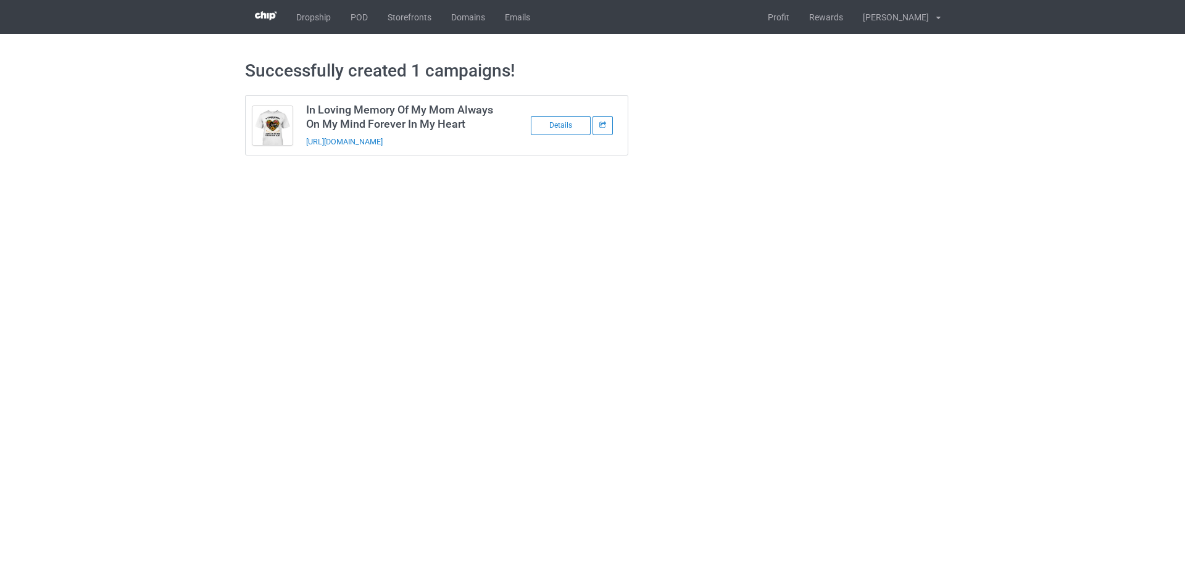
drag, startPoint x: 473, startPoint y: 138, endPoint x: 307, endPoint y: 155, distance: 167.0
click at [307, 155] on td "In Loving Memory Of My Mom Always On My Mind Forever In My Heart https://www.se…" at bounding box center [403, 125] width 209 height 59
copy link "https://www.sendinglovetoheaven.com/milm3"
click at [359, 22] on link "POD" at bounding box center [359, 17] width 37 height 34
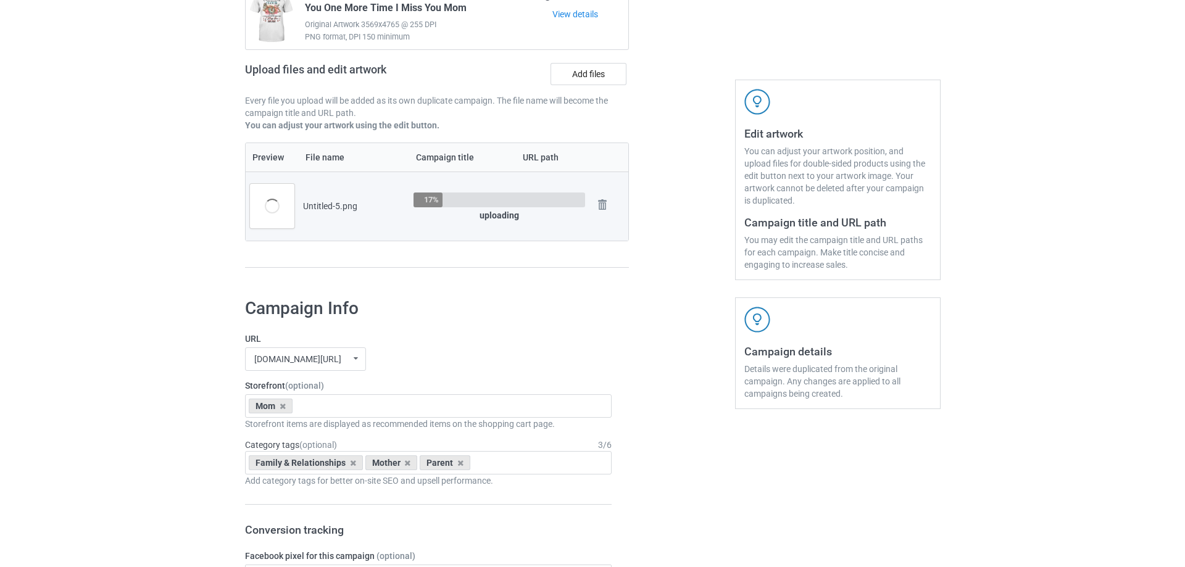
scroll to position [123, 0]
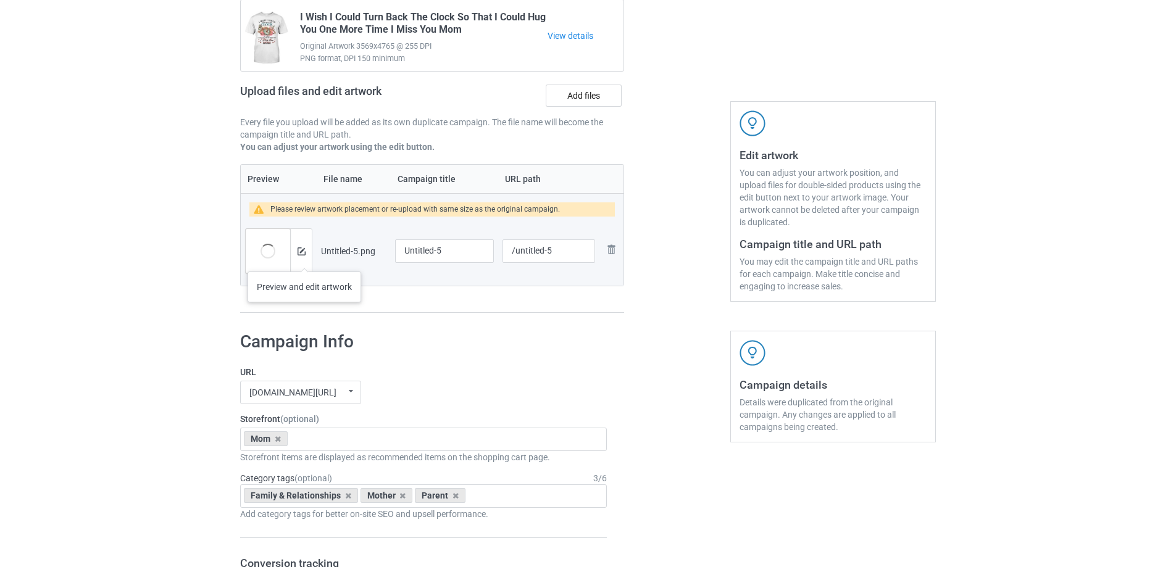
click at [306, 259] on div at bounding box center [301, 251] width 22 height 44
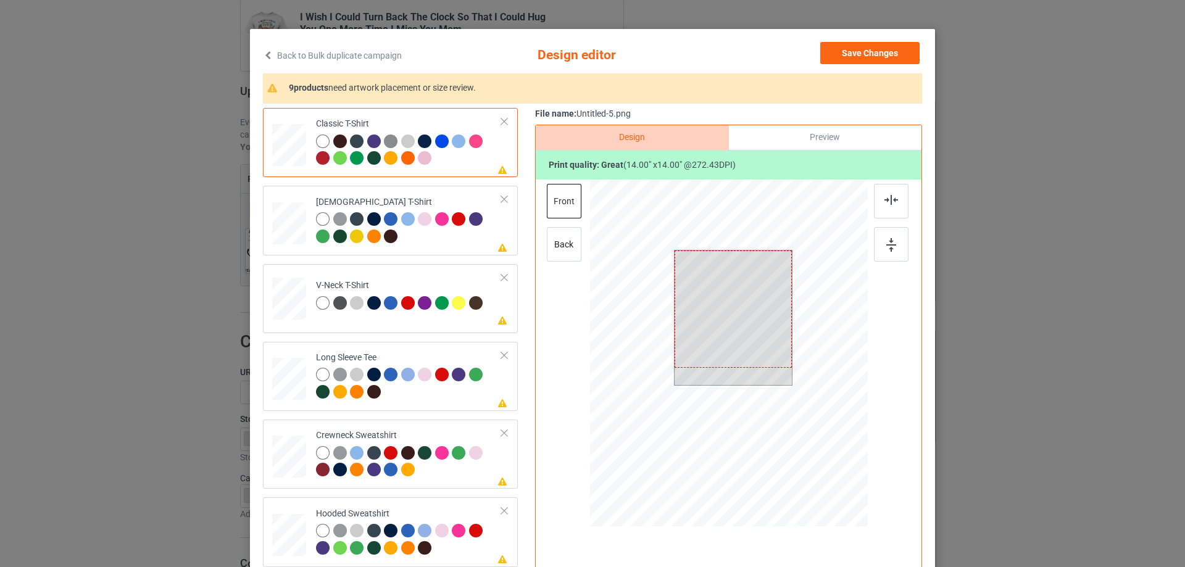
scroll to position [62, 0]
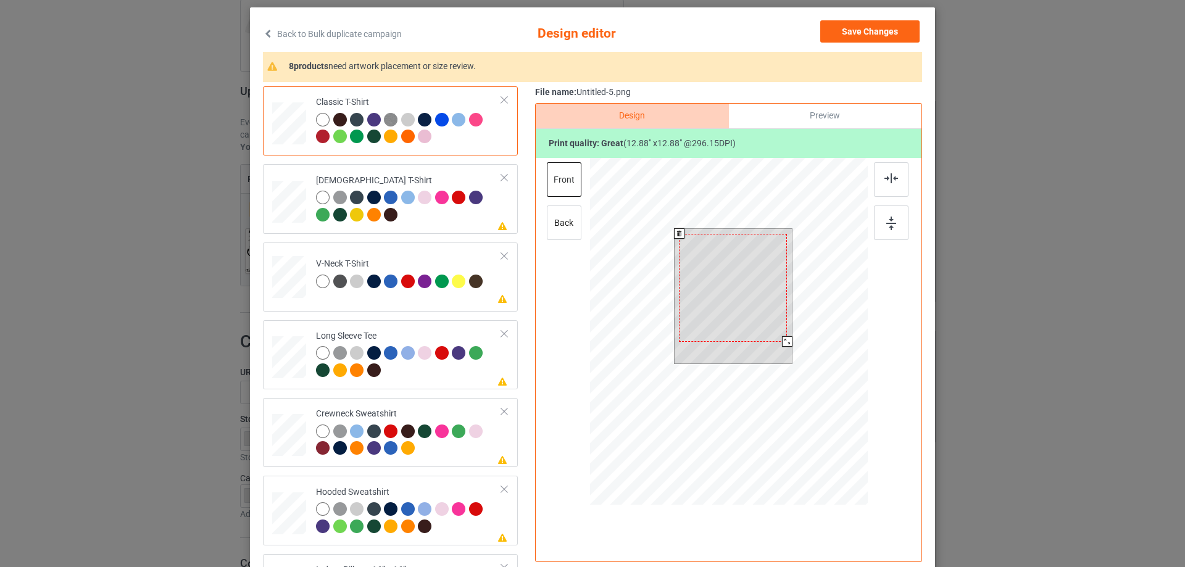
drag, startPoint x: 785, startPoint y: 348, endPoint x: 781, endPoint y: 343, distance: 6.6
click at [782, 343] on div at bounding box center [787, 341] width 10 height 10
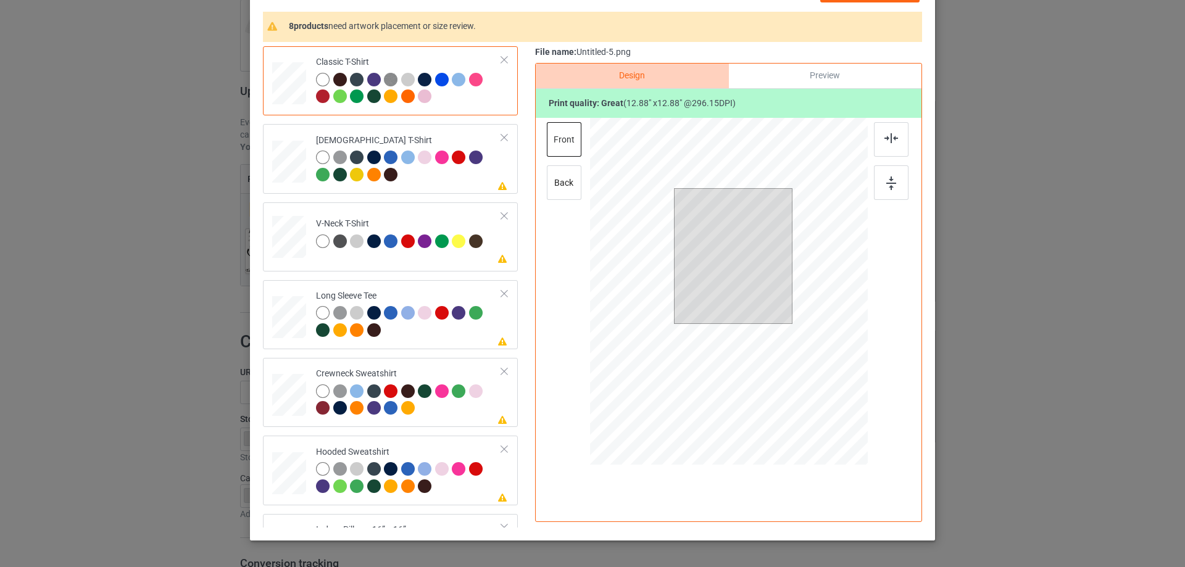
scroll to position [123, 0]
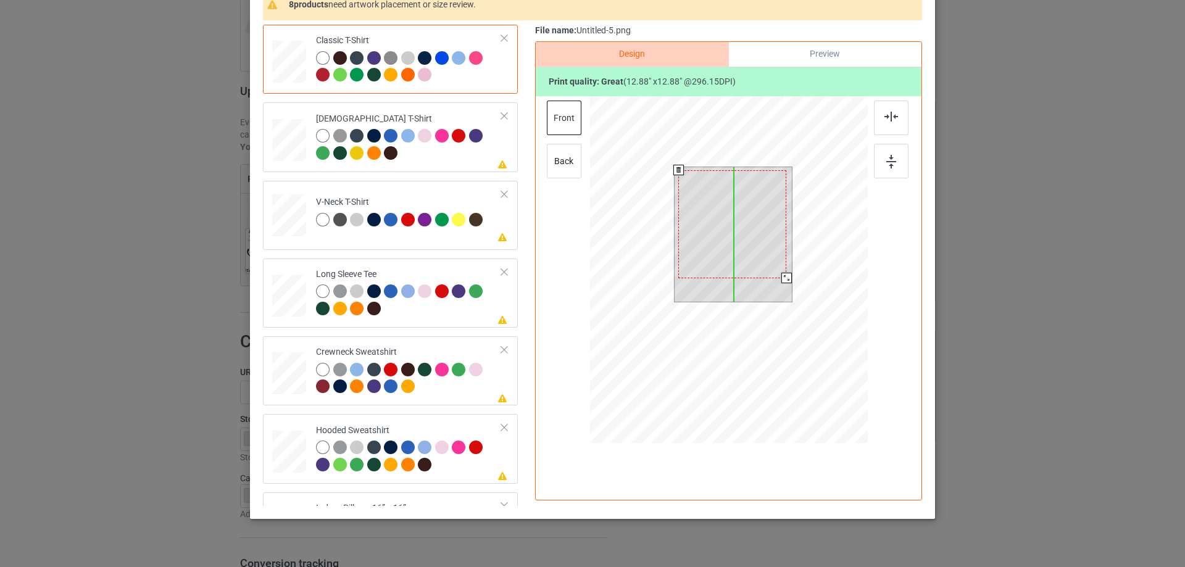
click at [766, 243] on div at bounding box center [732, 224] width 108 height 108
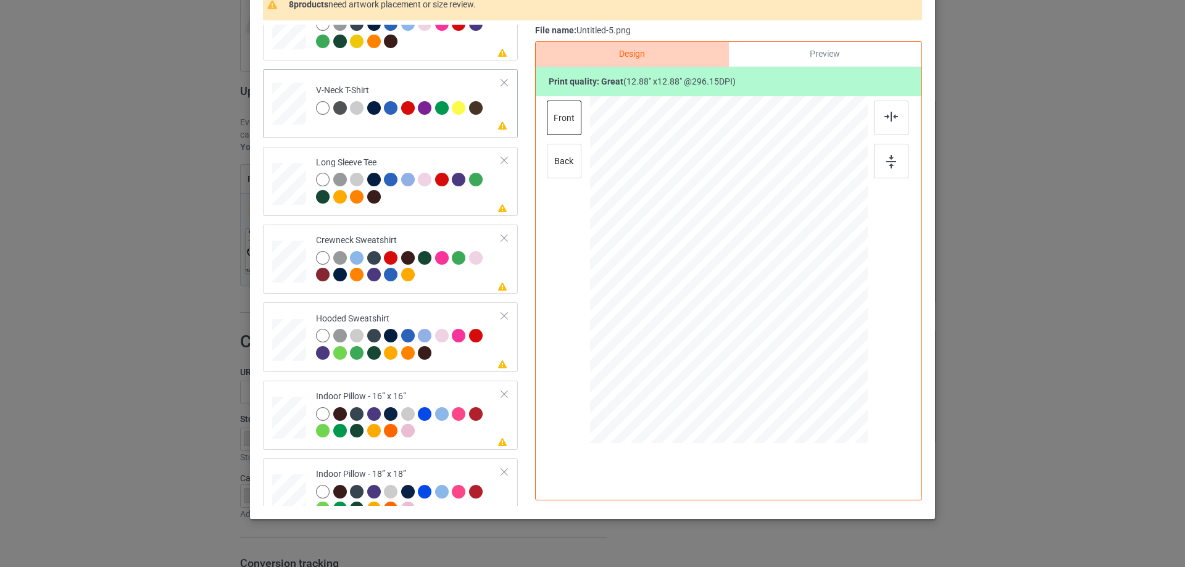
scroll to position [0, 0]
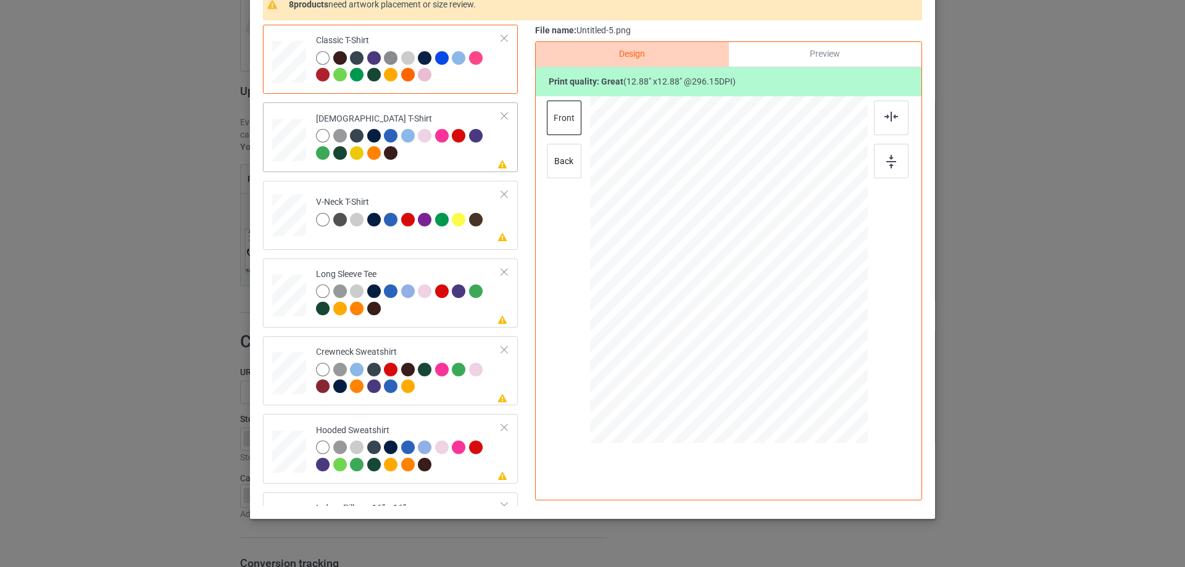
click at [478, 161] on div at bounding box center [409, 146] width 186 height 34
click at [890, 117] on img at bounding box center [892, 117] width 14 height 10
click at [457, 240] on td "Please review artwork placement V-Neck T-Shirt" at bounding box center [408, 213] width 199 height 54
click at [883, 109] on div at bounding box center [891, 118] width 35 height 35
click at [412, 278] on div "Long Sleeve Tee" at bounding box center [409, 292] width 186 height 46
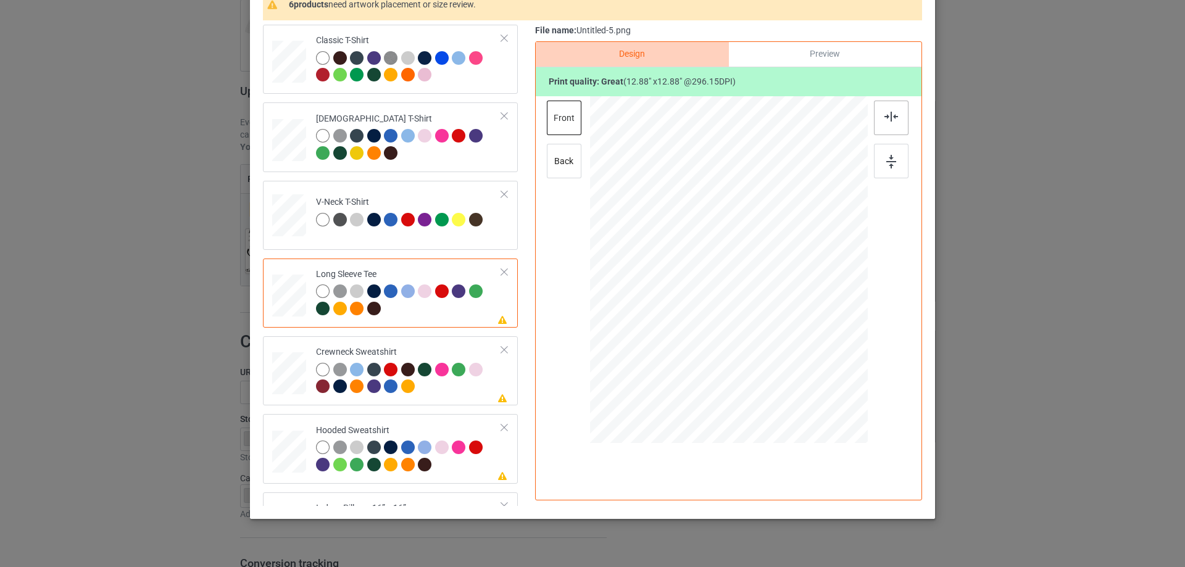
click at [901, 114] on div at bounding box center [891, 118] width 35 height 35
click at [394, 354] on div "Crewneck Sweatshirt" at bounding box center [409, 369] width 186 height 46
click at [895, 117] on div at bounding box center [891, 118] width 35 height 35
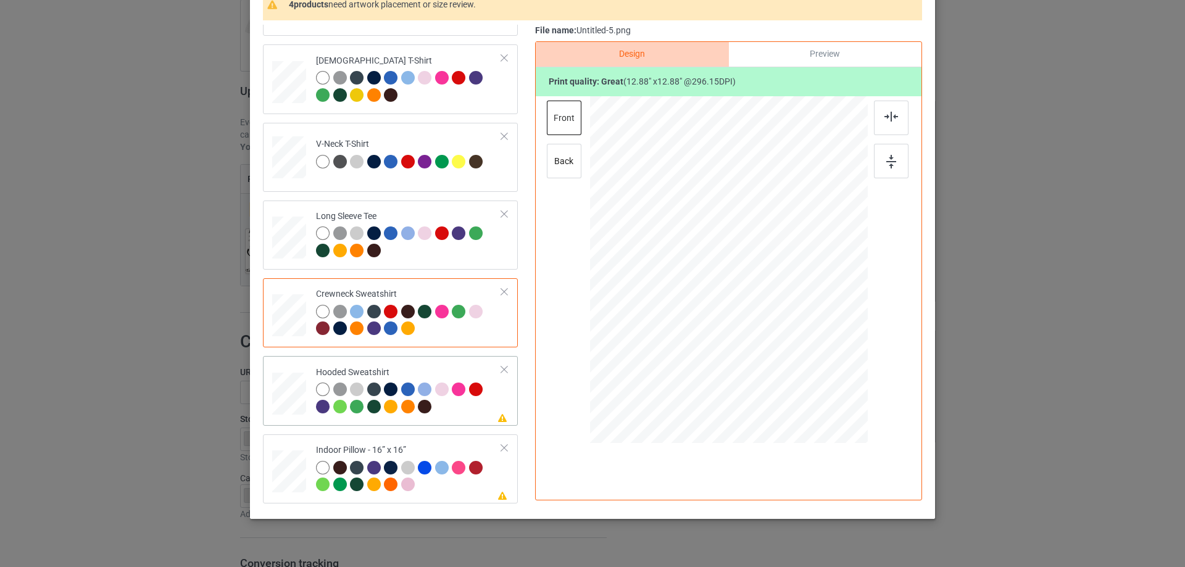
scroll to position [123, 0]
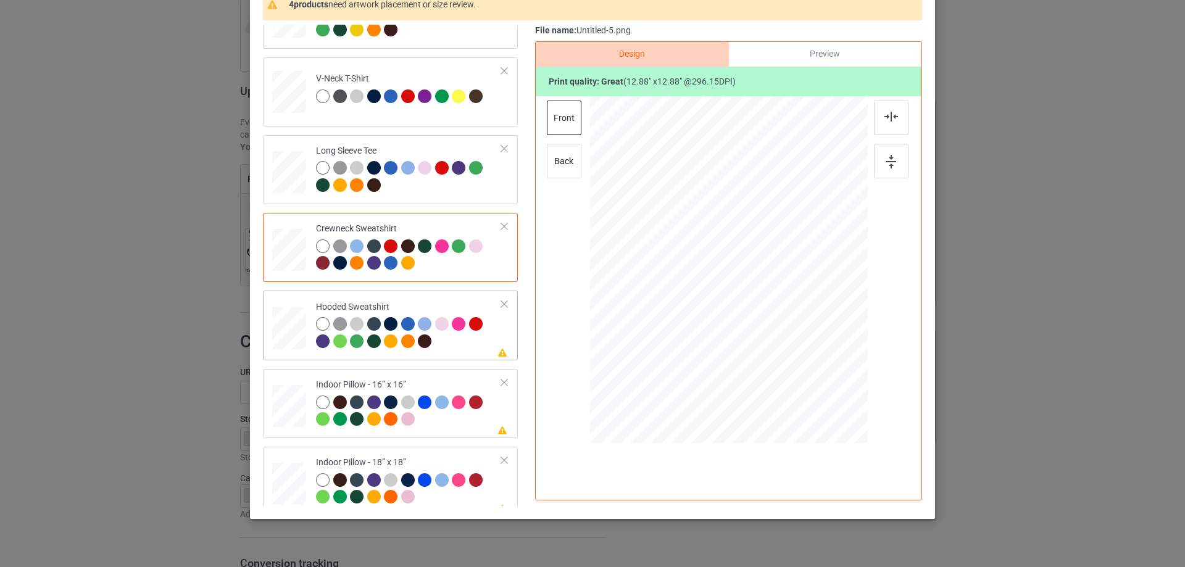
click at [427, 311] on div "Hooded Sweatshirt" at bounding box center [409, 324] width 186 height 46
click at [882, 128] on div at bounding box center [891, 118] width 35 height 35
click at [427, 378] on td "Please review artwork placement Indoor Pillow - 16” x 16”" at bounding box center [408, 403] width 199 height 59
drag, startPoint x: 808, startPoint y: 355, endPoint x: 818, endPoint y: 359, distance: 10.8
click at [818, 359] on div at bounding box center [819, 360] width 10 height 10
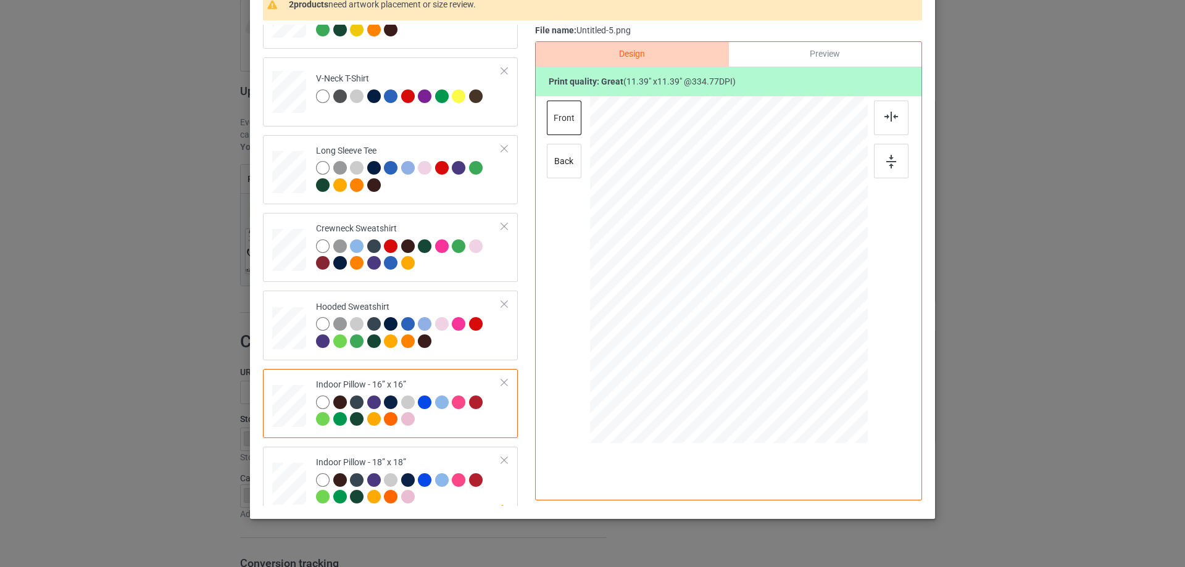
click at [814, 53] on div "Preview" at bounding box center [825, 54] width 193 height 25
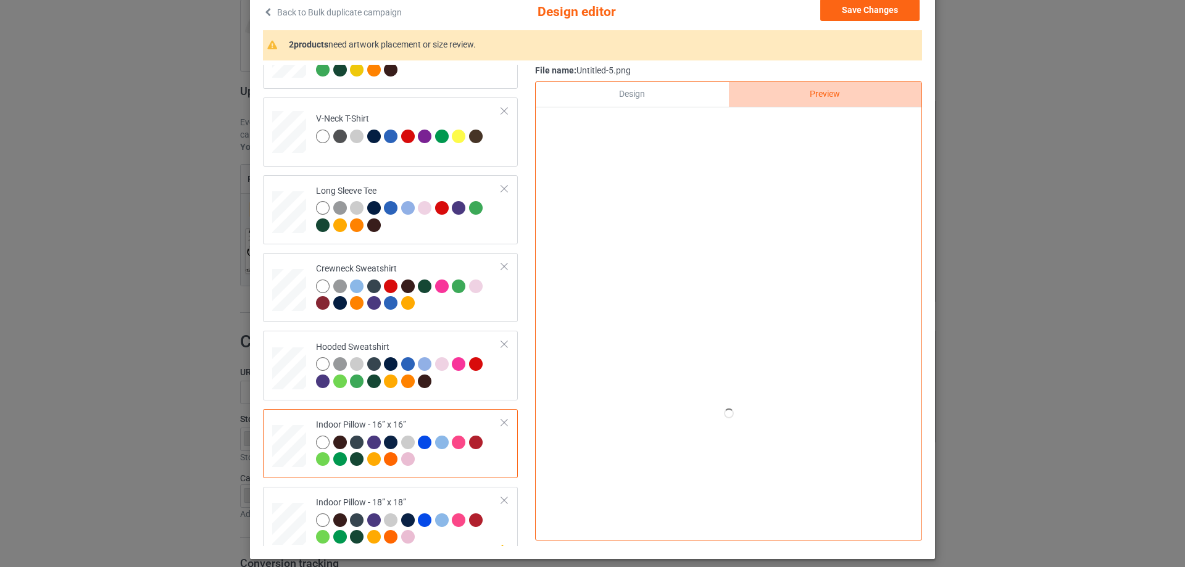
scroll to position [62, 0]
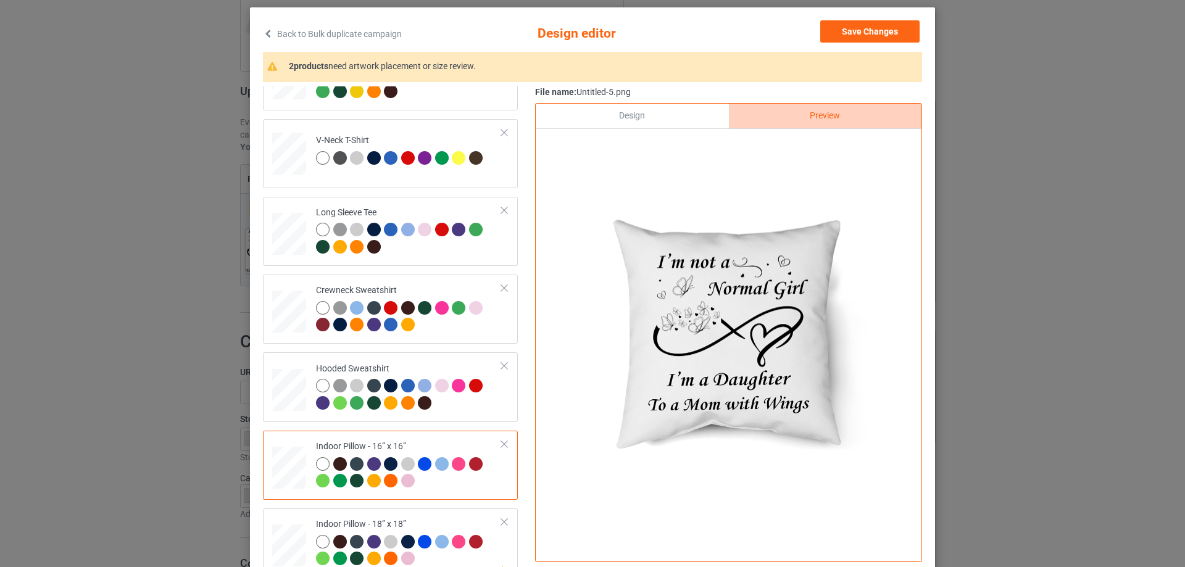
click at [657, 117] on div "Design" at bounding box center [632, 116] width 193 height 25
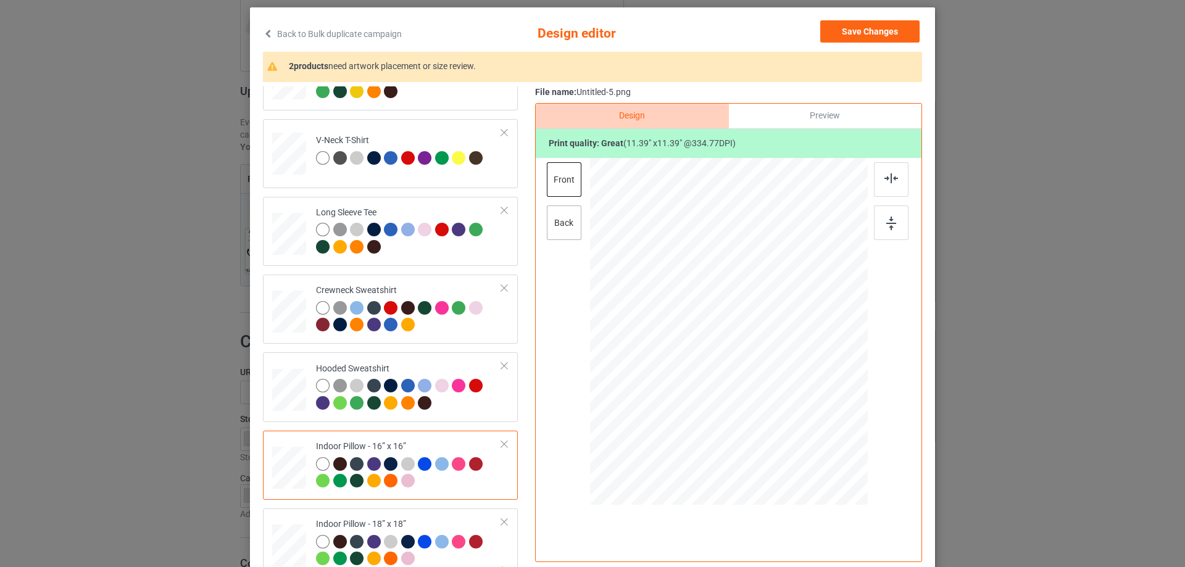
click at [562, 235] on div "back" at bounding box center [564, 223] width 35 height 35
drag, startPoint x: 807, startPoint y: 415, endPoint x: 818, endPoint y: 422, distance: 12.7
click at [818, 422] on div at bounding box center [821, 424] width 10 height 10
click at [396, 510] on div "Please review artwork placement Indoor Pillow - 18” x 18”" at bounding box center [390, 543] width 255 height 69
click at [816, 423] on div at bounding box center [821, 423] width 10 height 10
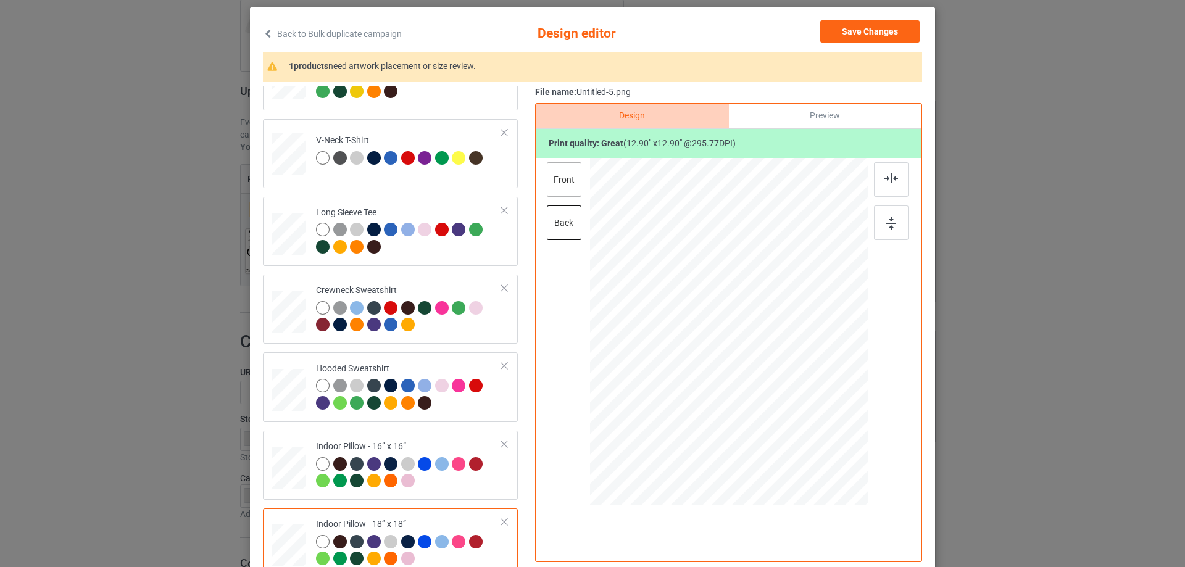
click at [559, 179] on div "front" at bounding box center [564, 179] width 35 height 35
drag, startPoint x: 806, startPoint y: 414, endPoint x: 816, endPoint y: 423, distance: 13.5
click at [817, 423] on div at bounding box center [822, 424] width 10 height 10
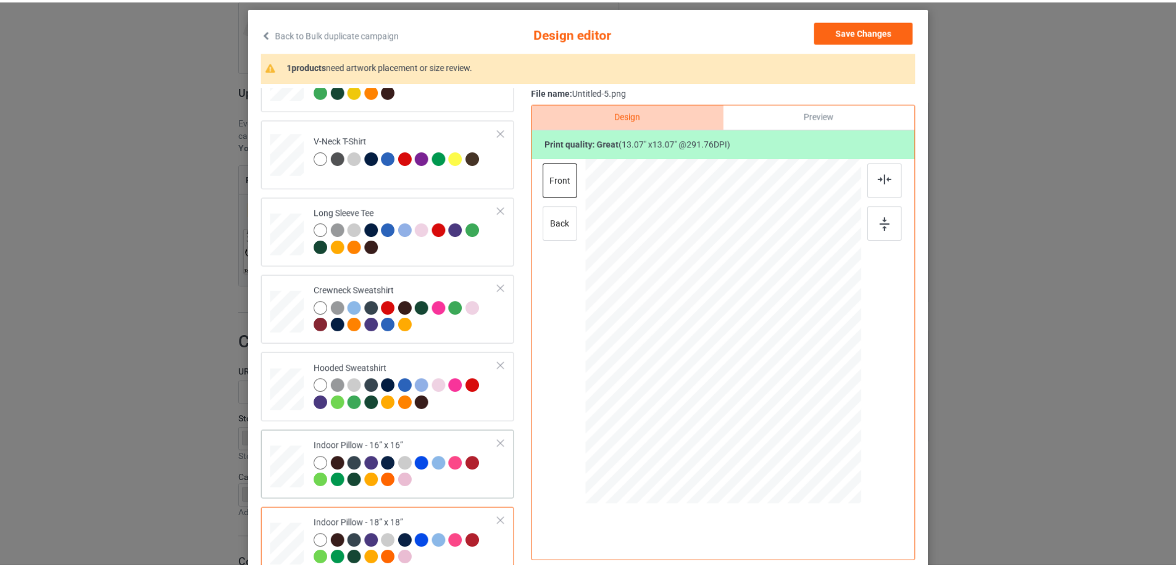
scroll to position [212, 0]
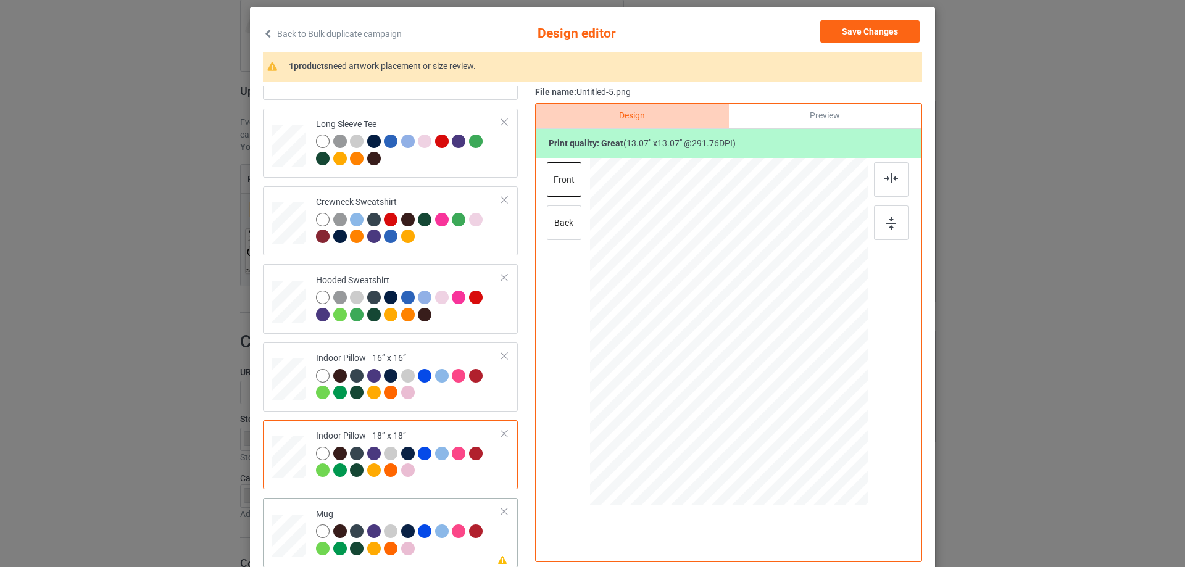
click at [277, 514] on td at bounding box center [290, 532] width 37 height 59
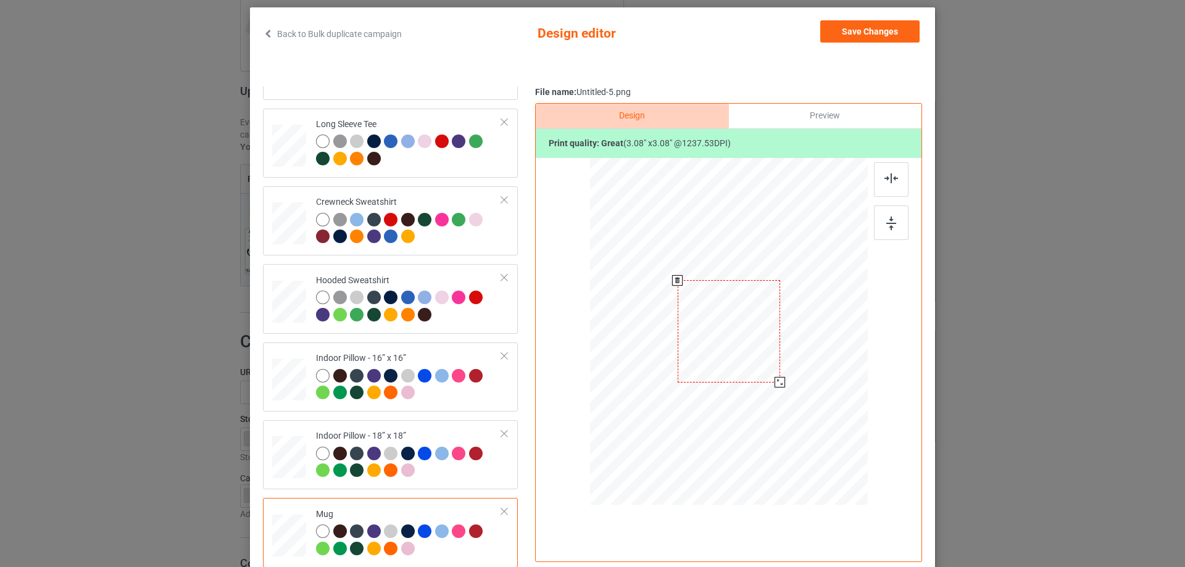
drag, startPoint x: 806, startPoint y: 411, endPoint x: 783, endPoint y: 370, distance: 46.7
click at [783, 370] on div at bounding box center [729, 330] width 278 height 115
drag, startPoint x: 797, startPoint y: 353, endPoint x: 809, endPoint y: 351, distance: 11.9
click at [809, 351] on div at bounding box center [804, 331] width 102 height 102
click at [846, 380] on div at bounding box center [851, 378] width 10 height 10
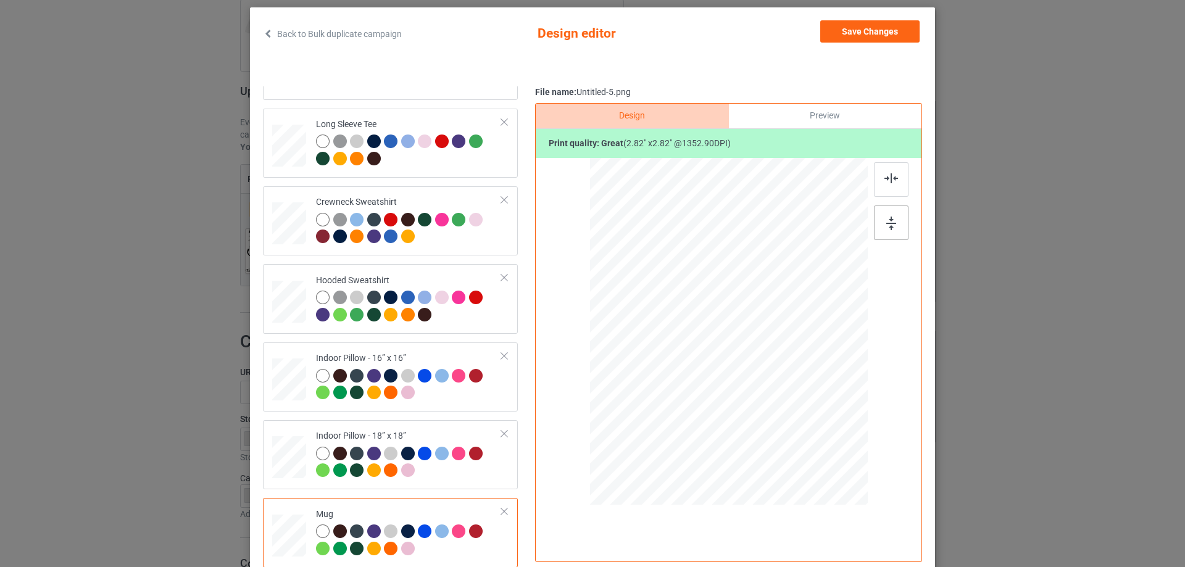
click at [891, 232] on div at bounding box center [891, 223] width 35 height 35
click at [823, 120] on div "Preview" at bounding box center [825, 116] width 193 height 25
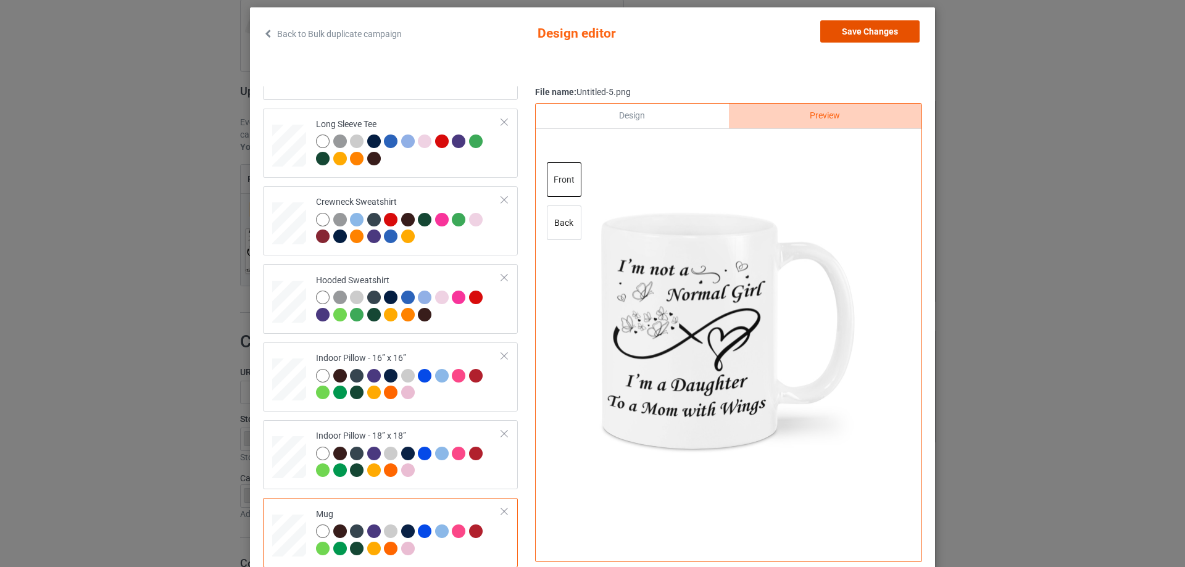
click at [868, 31] on button "Save Changes" at bounding box center [869, 31] width 99 height 22
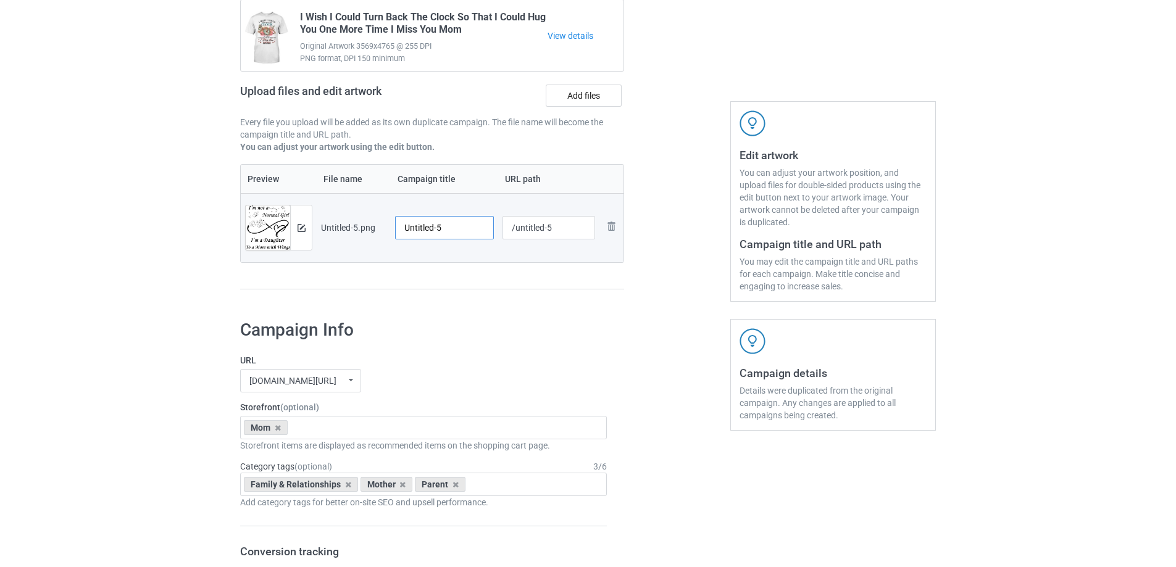
click at [451, 233] on input "Untitled-5" at bounding box center [444, 227] width 99 height 23
paste input "I'm Not A Normal Girl I'm A Daughter To A Mom With Wings"
type input "I'm Not A Normal Girl I'm A Daughter To A Mom With Wings"
click at [461, 296] on div "Campaign to duplicate I Wish I Could Turn Back The Clock So That I Could Hug Yo…" at bounding box center [432, 137] width 401 height 348
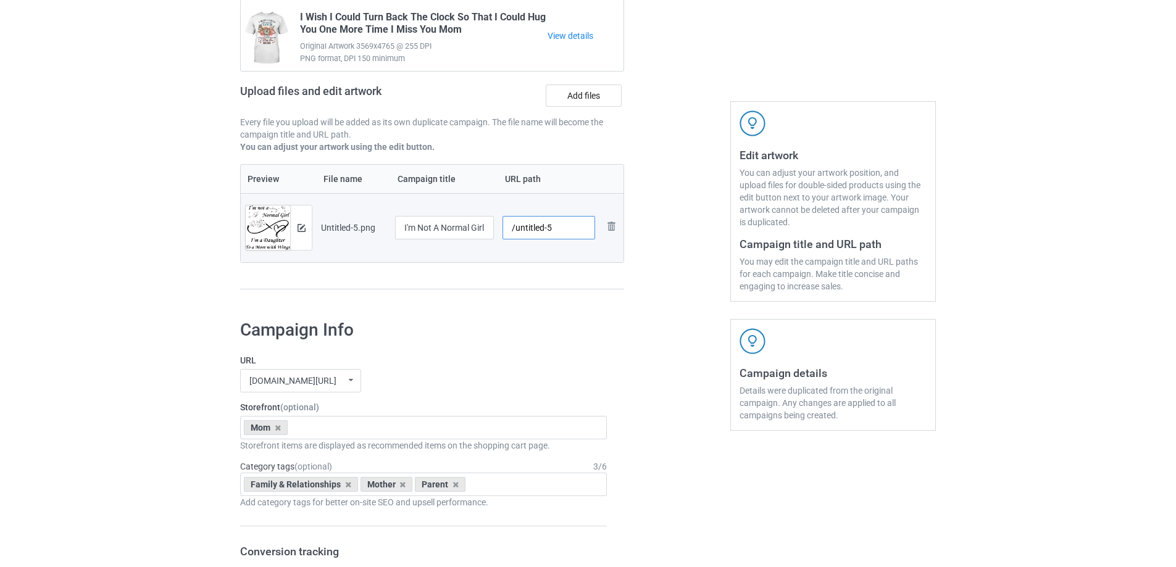
drag, startPoint x: 513, startPoint y: 228, endPoint x: 569, endPoint y: 222, distance: 56.5
click at [569, 222] on input "/untitled-5" at bounding box center [549, 227] width 93 height 23
type input "/mina18"
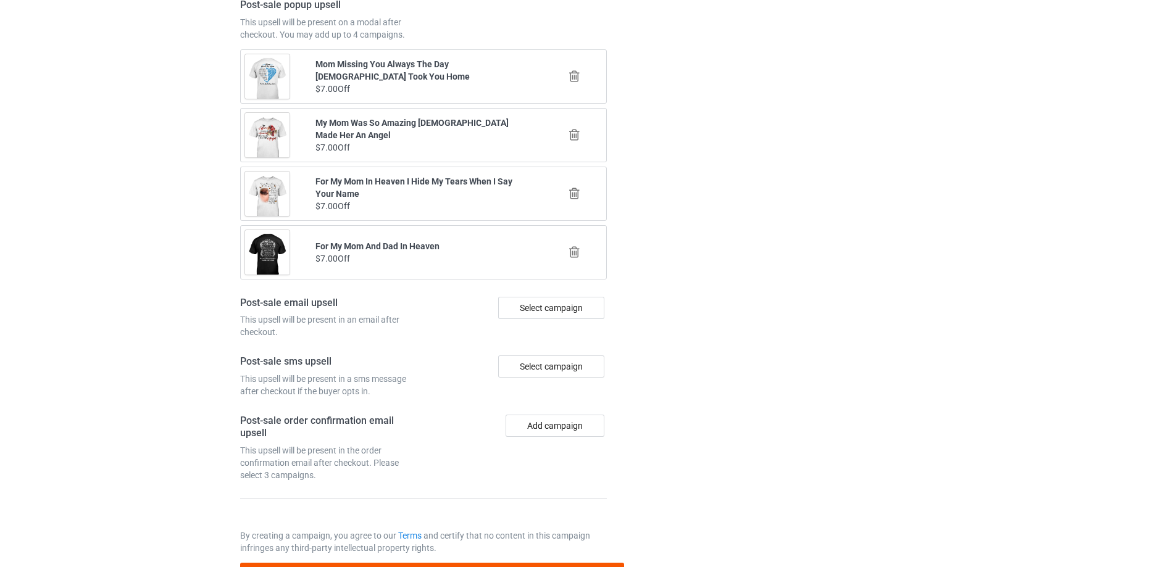
scroll to position [1437, 0]
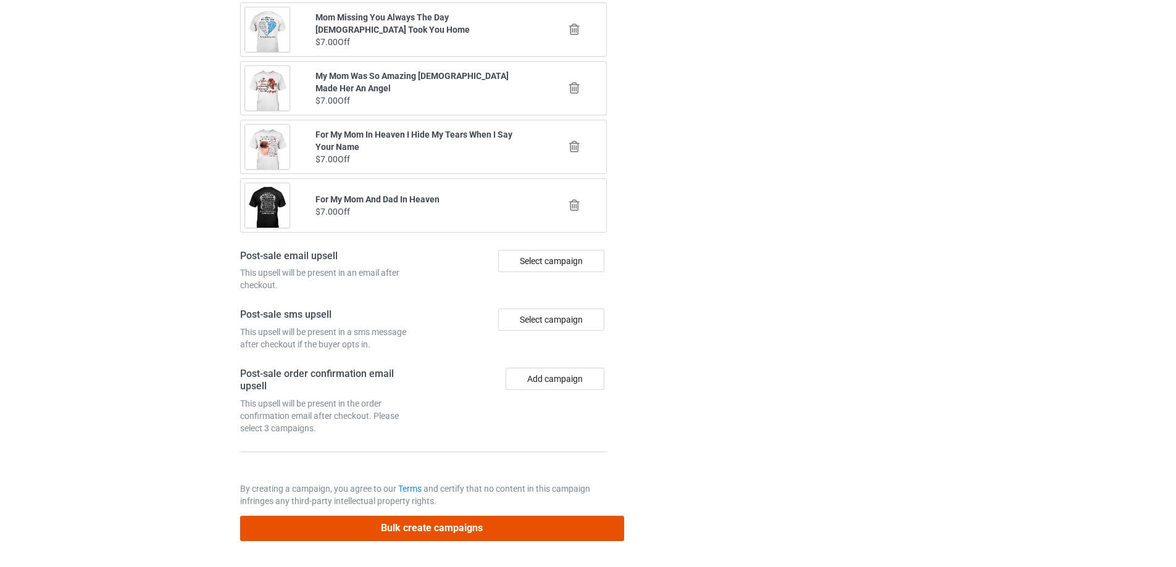
click at [504, 532] on button "Bulk create campaigns" at bounding box center [432, 528] width 384 height 25
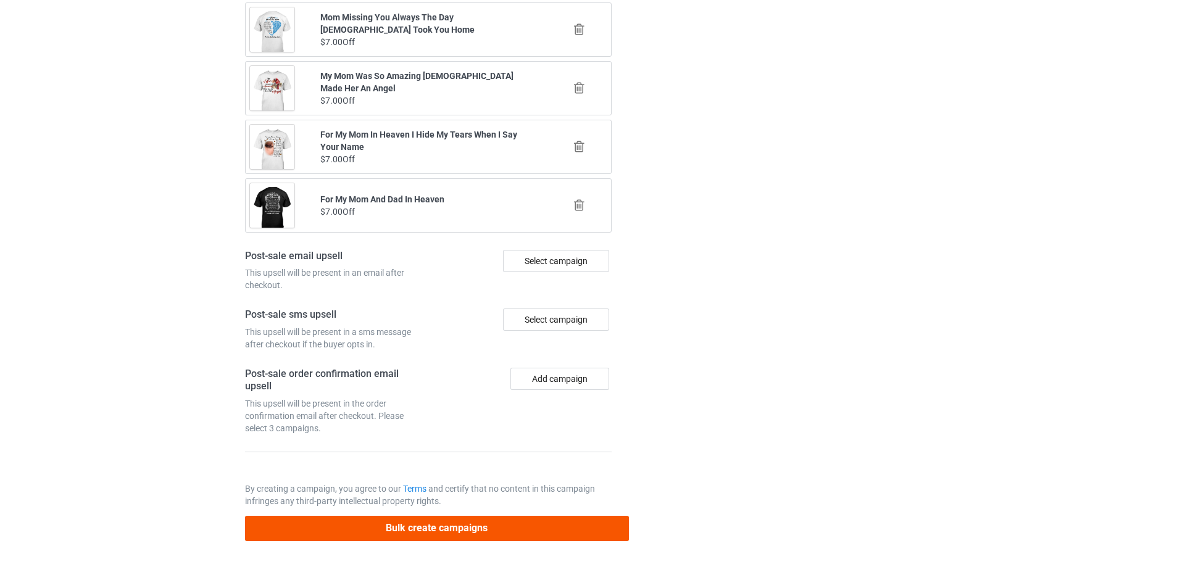
scroll to position [0, 0]
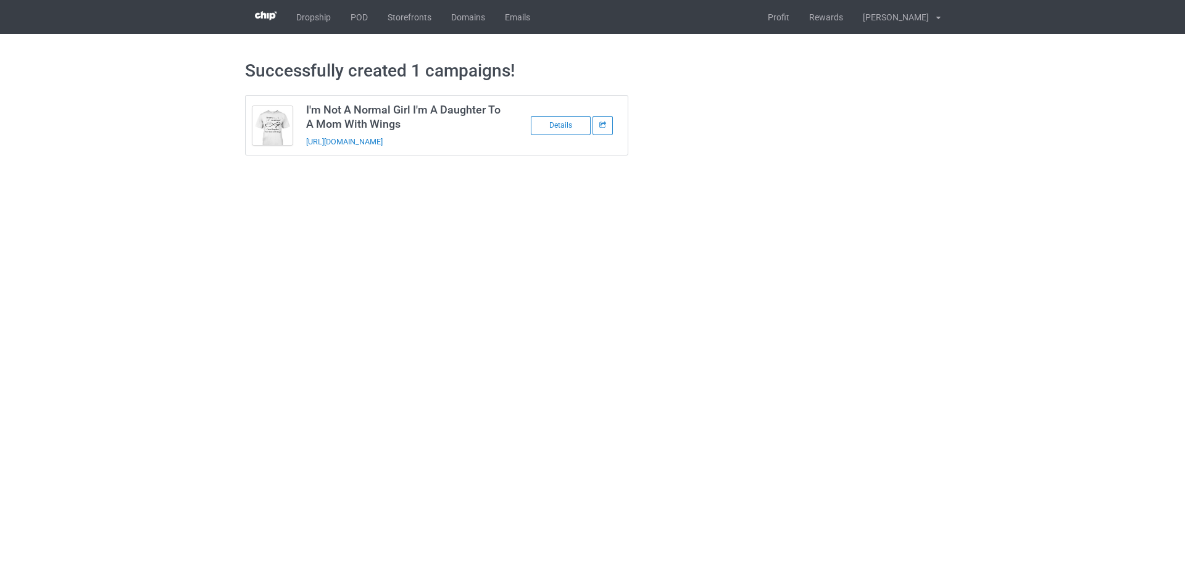
drag, startPoint x: 473, startPoint y: 138, endPoint x: 302, endPoint y: 151, distance: 171.5
click at [302, 151] on td "I'm Not A Normal Girl I'm A Daughter To A Mom With Wings https://www.sendinglov…" at bounding box center [403, 125] width 209 height 59
copy link "https://www.sendinglovetoheaven.com/mina18"
click at [364, 23] on link "POD" at bounding box center [359, 17] width 37 height 34
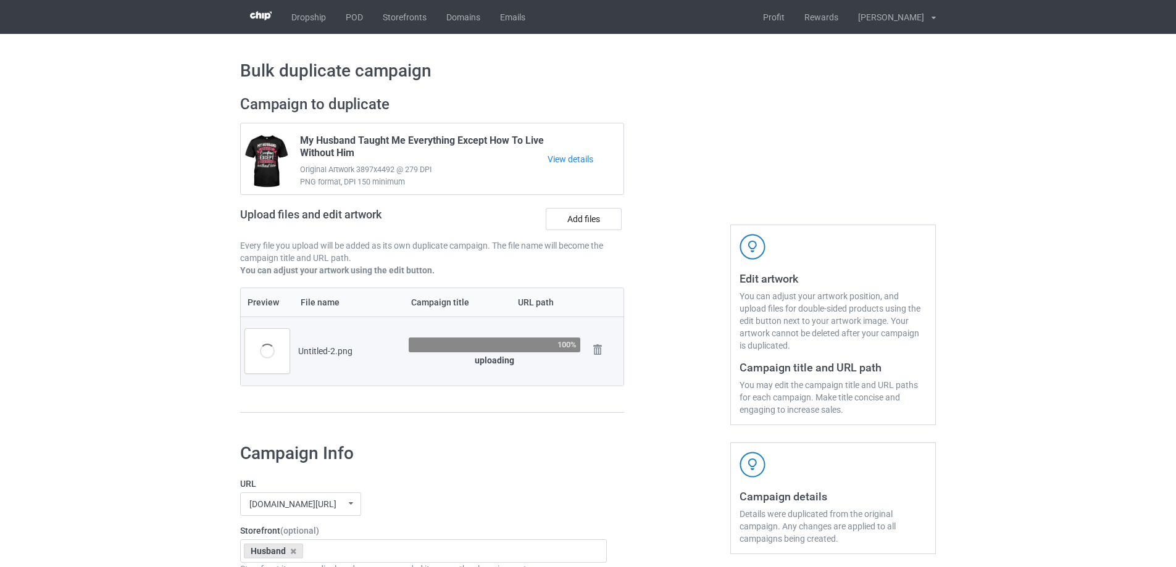
click at [674, 343] on div at bounding box center [677, 260] width 89 height 348
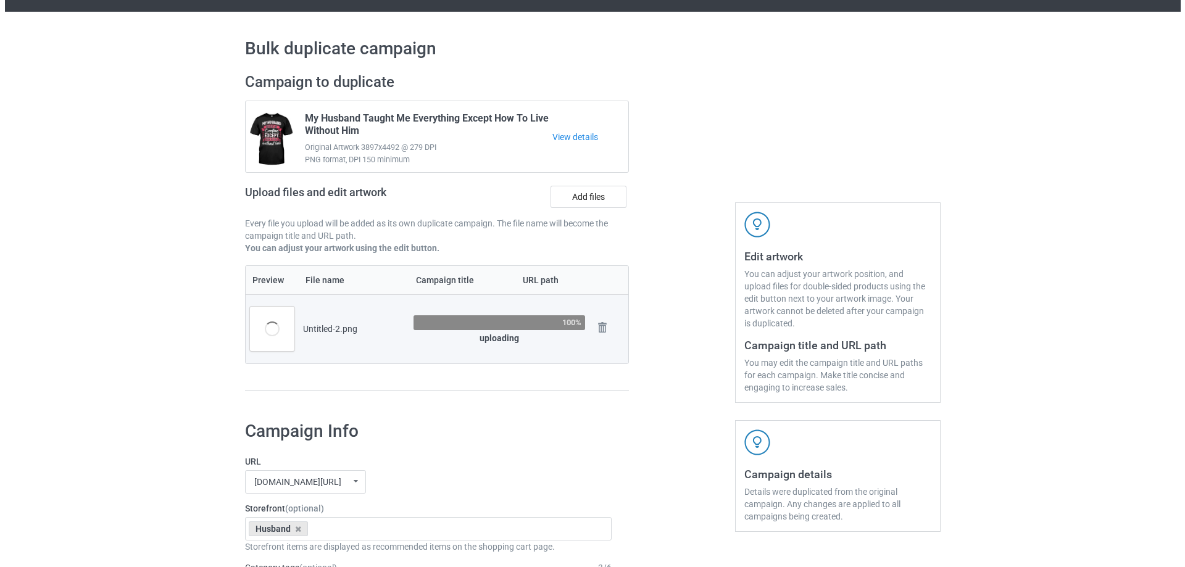
scroll to position [62, 0]
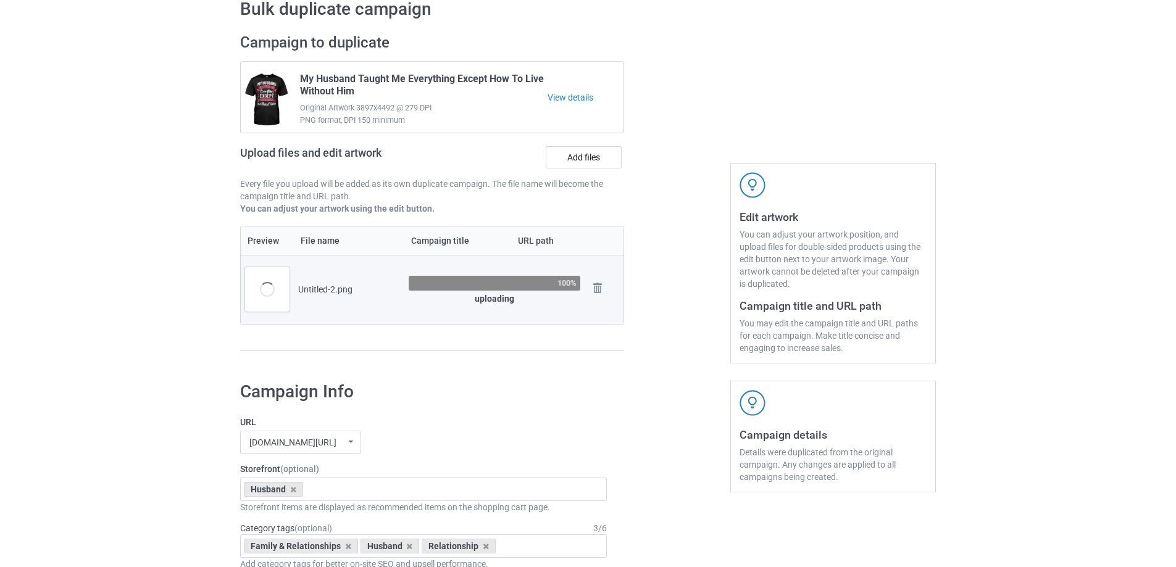
click at [667, 336] on div at bounding box center [677, 199] width 89 height 348
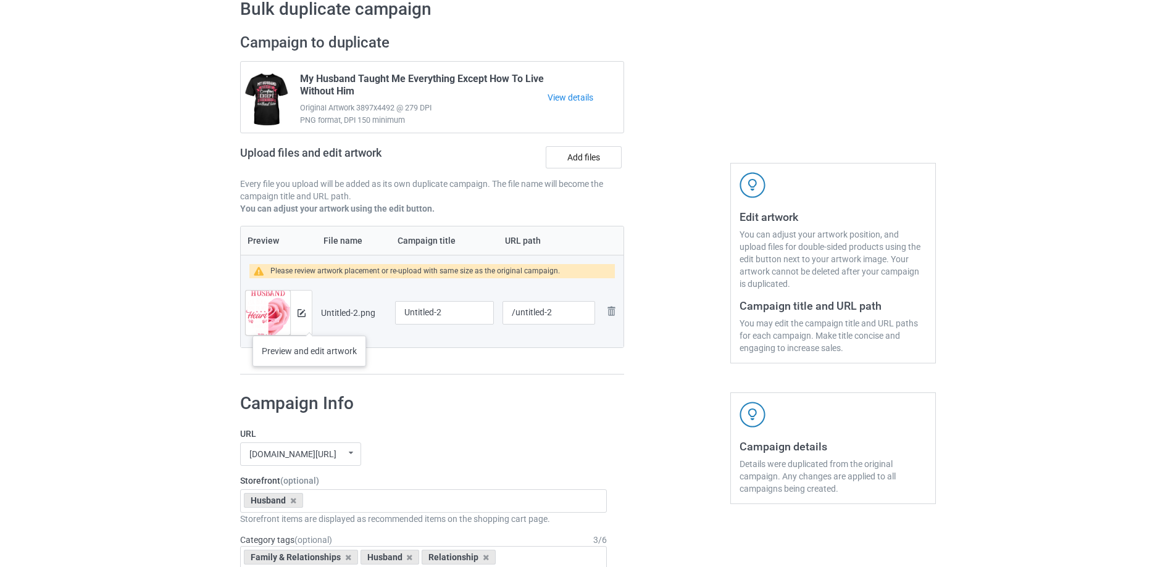
click at [311, 322] on div at bounding box center [301, 313] width 22 height 44
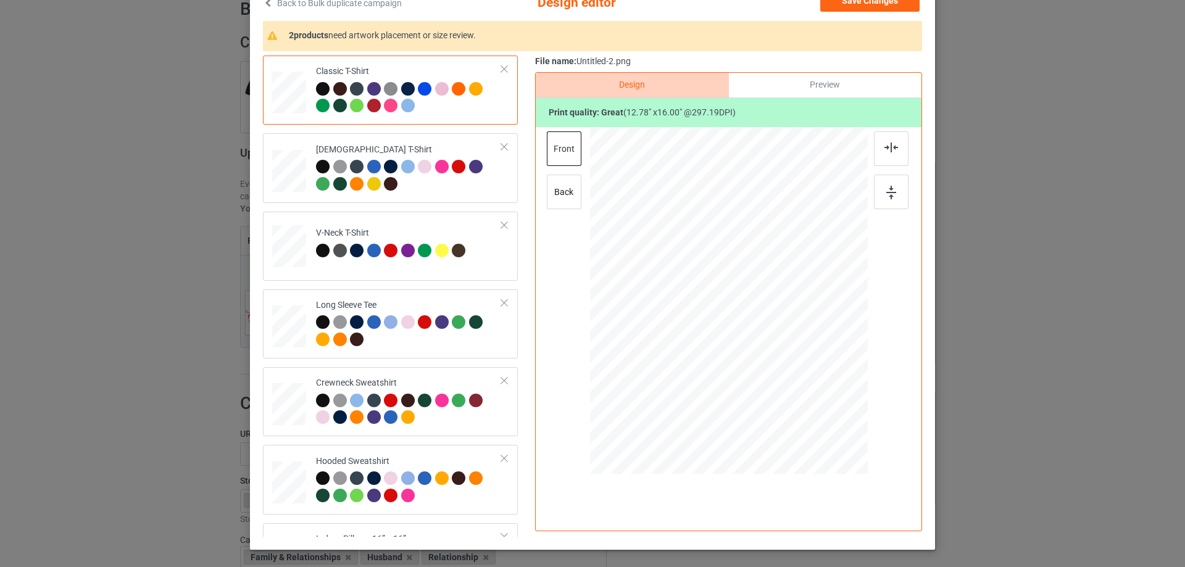
scroll to position [123, 0]
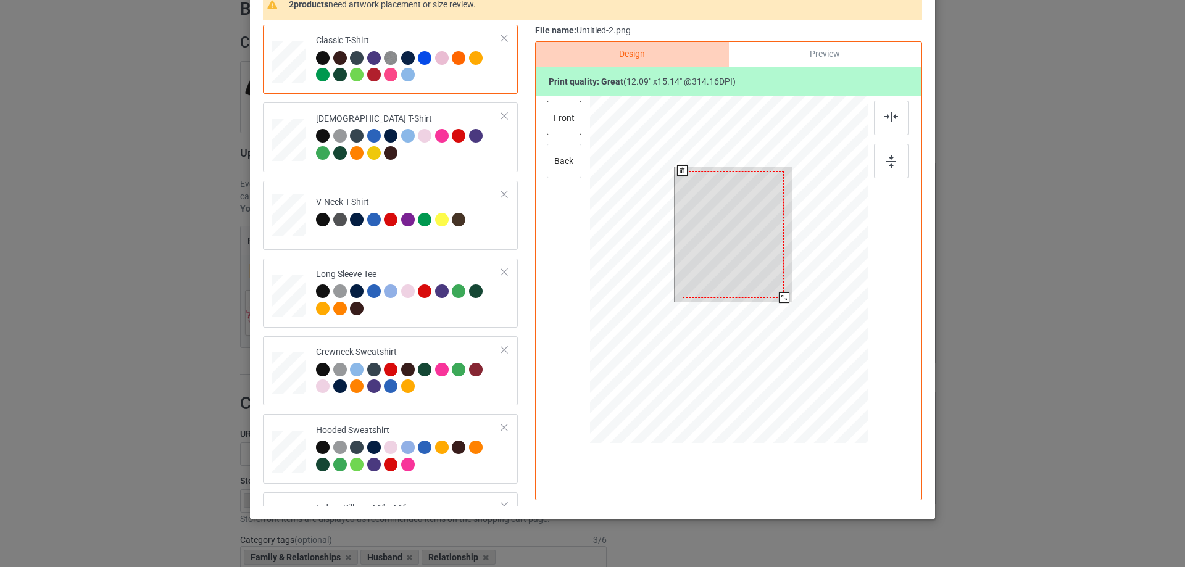
click at [779, 296] on div at bounding box center [784, 298] width 10 height 10
click at [762, 277] on div at bounding box center [734, 232] width 102 height 127
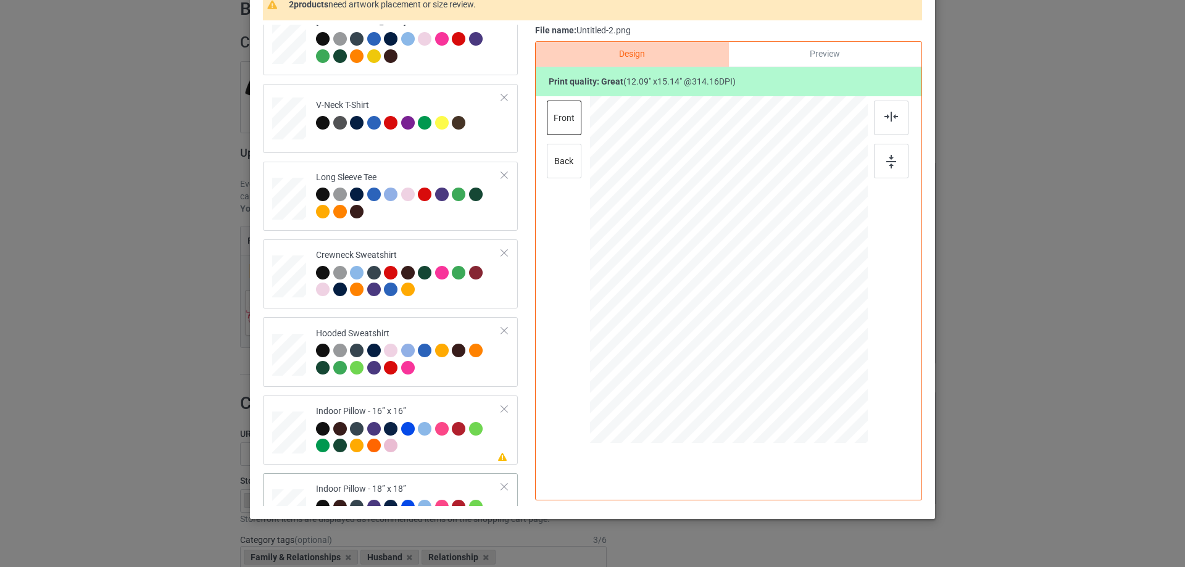
scroll to position [212, 0]
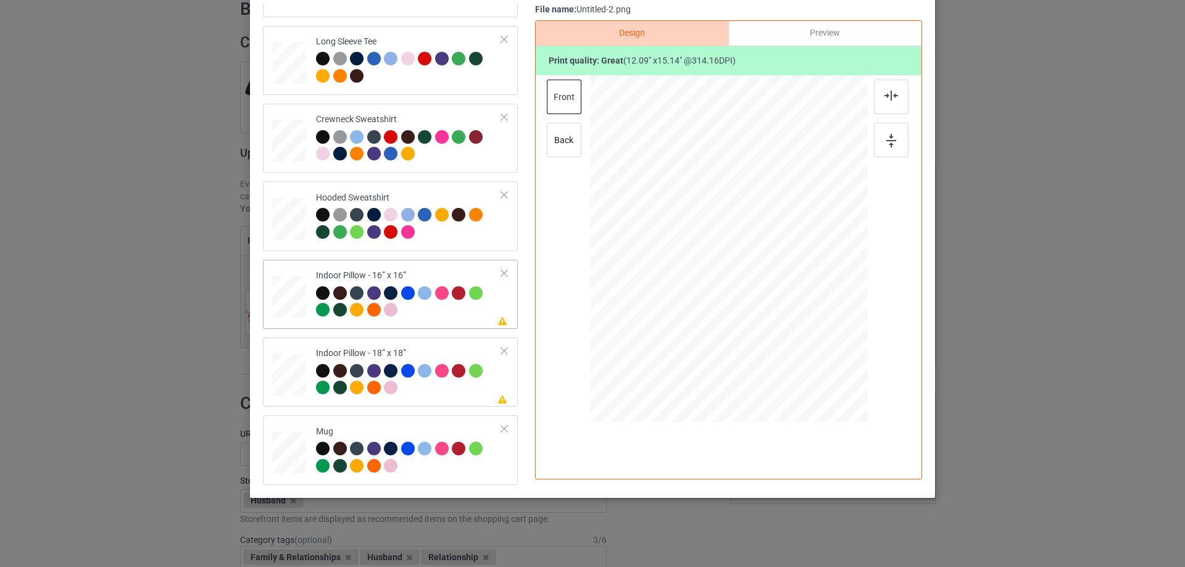
click at [287, 275] on td at bounding box center [290, 294] width 37 height 59
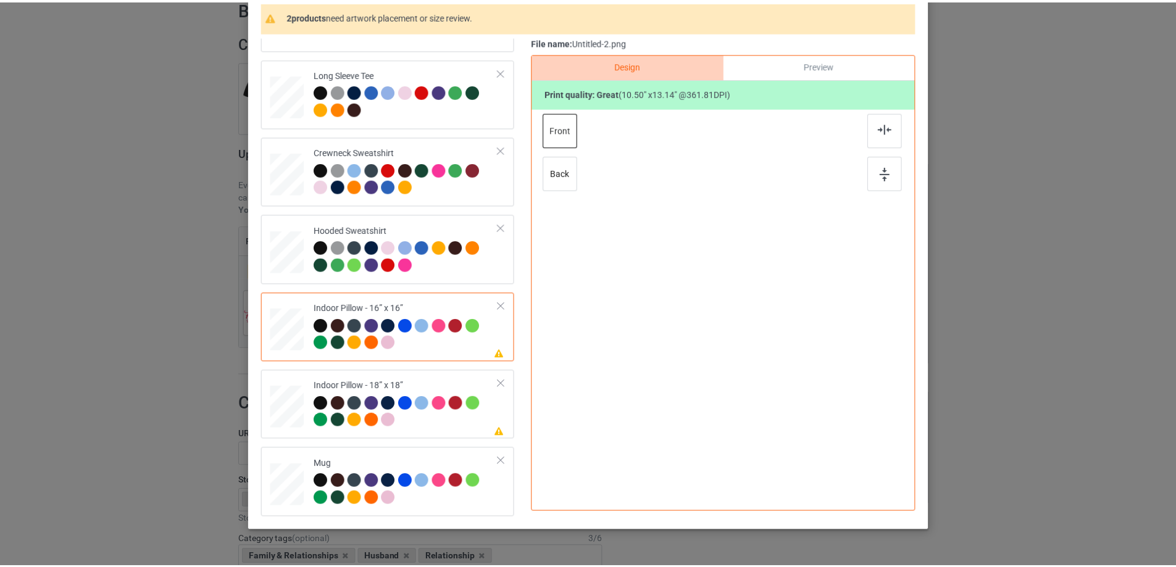
scroll to position [83, 0]
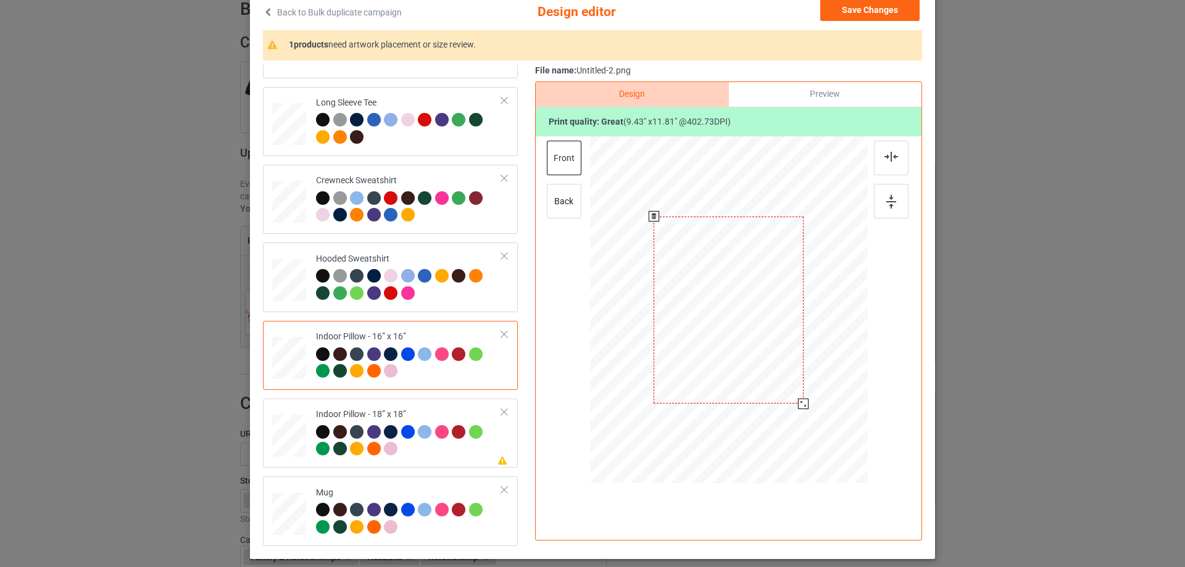
drag, startPoint x: 802, startPoint y: 414, endPoint x: 796, endPoint y: 402, distance: 13.3
click at [798, 402] on div at bounding box center [803, 404] width 10 height 10
click at [806, 96] on div "Preview" at bounding box center [825, 94] width 193 height 25
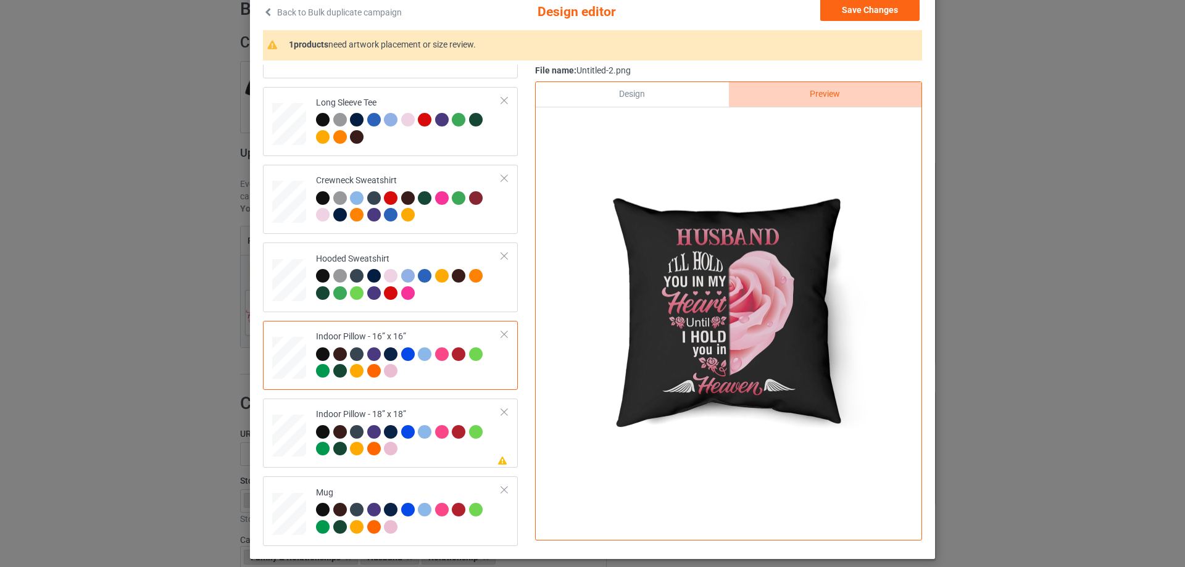
click at [642, 94] on div "Design" at bounding box center [632, 94] width 193 height 25
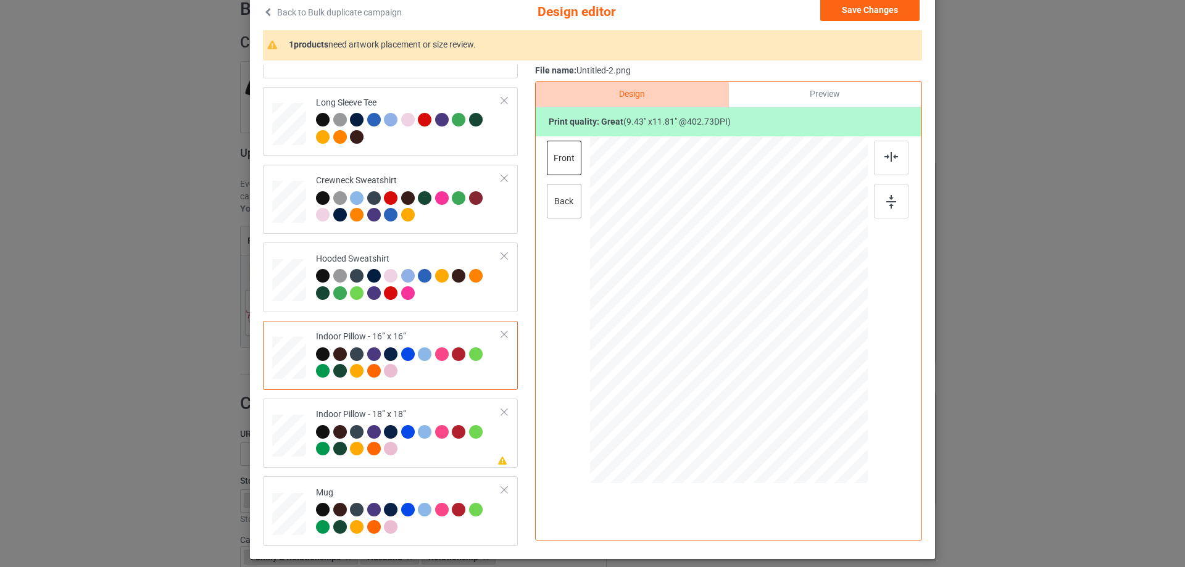
click at [556, 199] on div "back" at bounding box center [564, 201] width 35 height 35
click at [800, 406] on div at bounding box center [805, 406] width 10 height 10
click at [335, 409] on td "Please review artwork placement Indoor Pillow - 18” x 18”" at bounding box center [408, 433] width 199 height 59
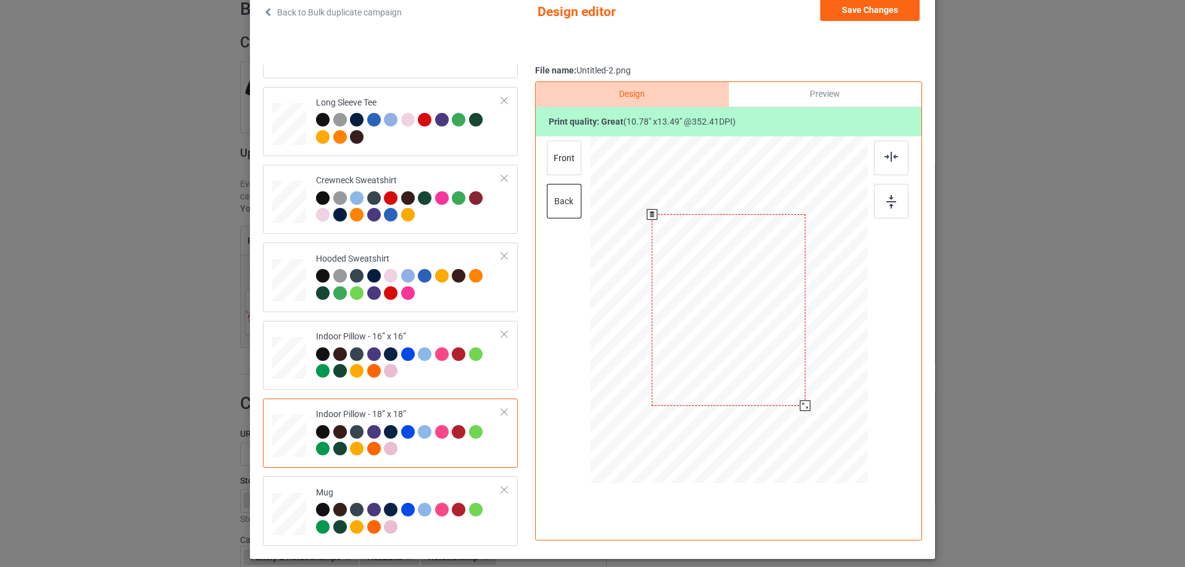
click at [801, 407] on div at bounding box center [805, 406] width 10 height 10
click at [568, 165] on div "front" at bounding box center [564, 158] width 35 height 35
drag, startPoint x: 809, startPoint y: 417, endPoint x: 803, endPoint y: 407, distance: 11.1
click at [803, 407] on div at bounding box center [805, 406] width 10 height 10
click at [408, 493] on div "Mug" at bounding box center [409, 510] width 186 height 46
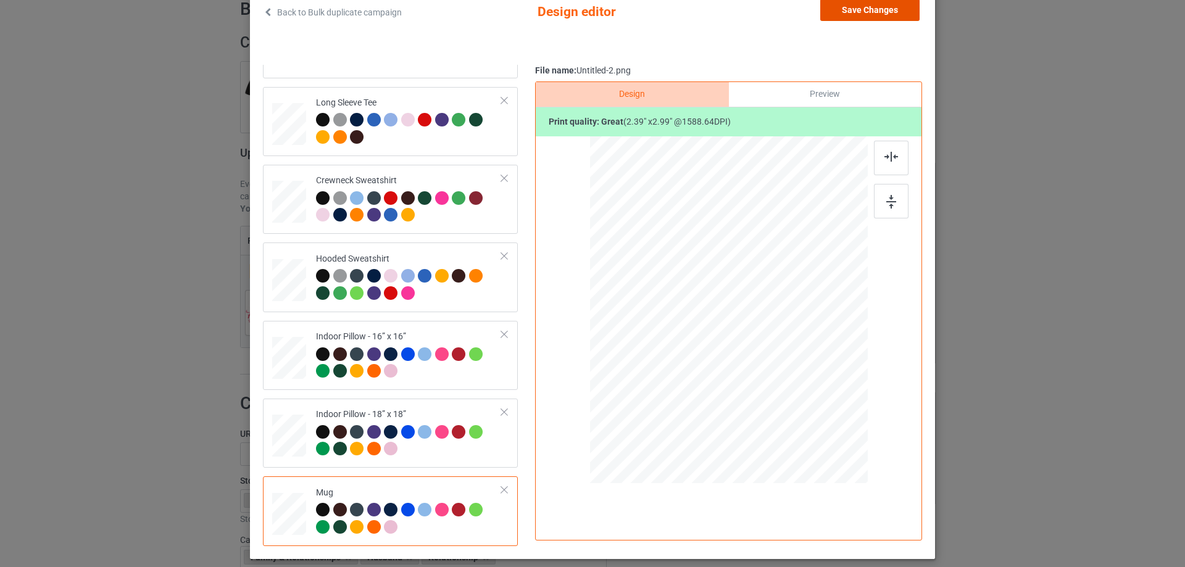
click at [861, 15] on button "Save Changes" at bounding box center [869, 10] width 99 height 22
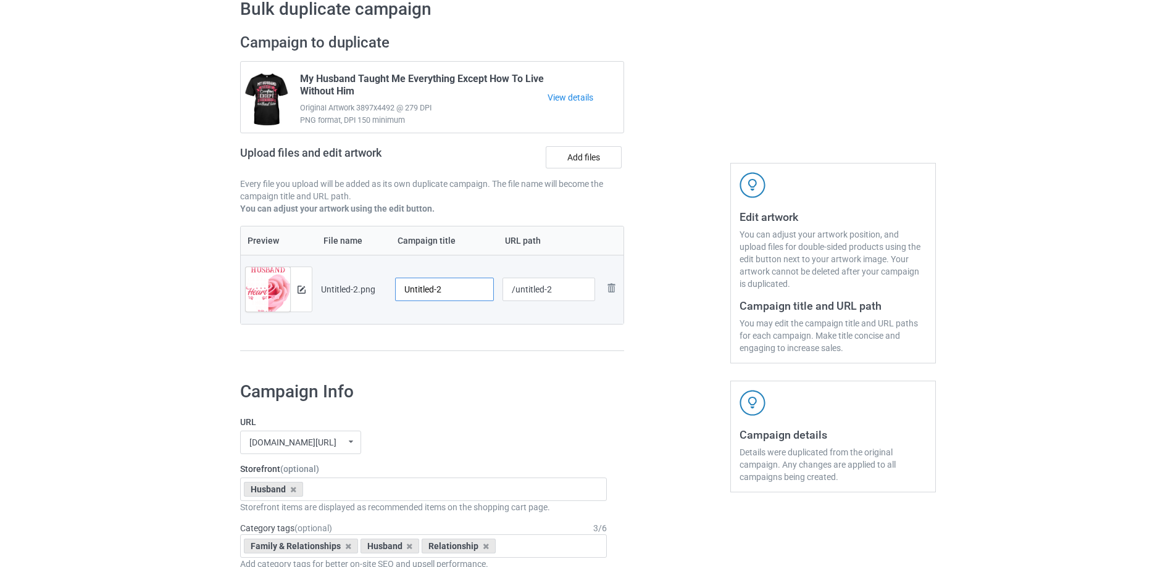
click at [457, 287] on input "Untitled-2" at bounding box center [444, 289] width 99 height 23
paste input "Husband I'll Hold You In My Heart Until I Hold You In Heaven"
type input "Husband I'll Hold You In My Heart Until I Hold You In Heaven"
click at [455, 360] on div "Campaign to duplicate My Husband Taught Me Everything Except How To Live Withou…" at bounding box center [432, 199] width 401 height 348
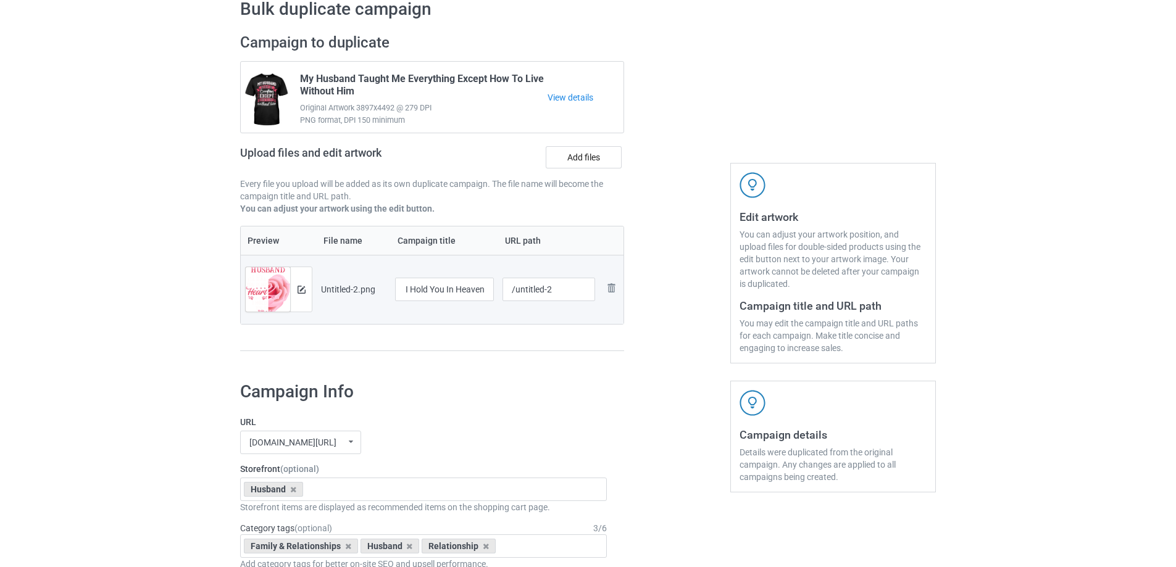
scroll to position [0, 0]
drag, startPoint x: 514, startPoint y: 292, endPoint x: 581, endPoint y: 283, distance: 67.3
click at [581, 283] on input "/untitled-2" at bounding box center [549, 289] width 93 height 23
type input "/hihy"
click at [536, 325] on div "Preview File name Campaign title URL path Preview and edit artwork Untitled-2.p…" at bounding box center [432, 289] width 384 height 126
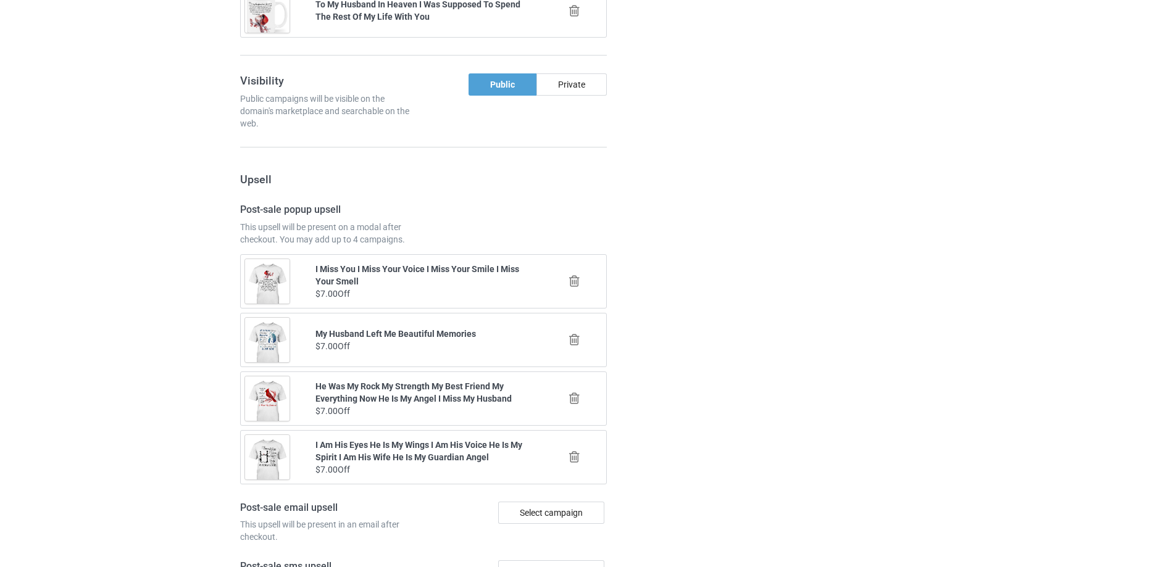
scroll to position [1437, 0]
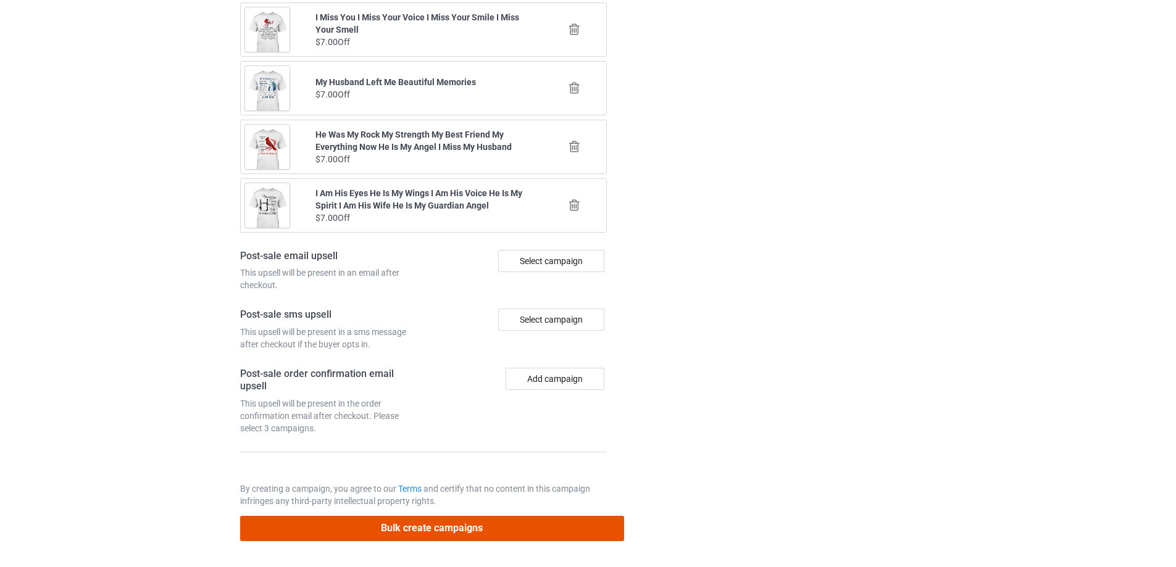
click at [476, 534] on button "Bulk create campaigns" at bounding box center [432, 528] width 384 height 25
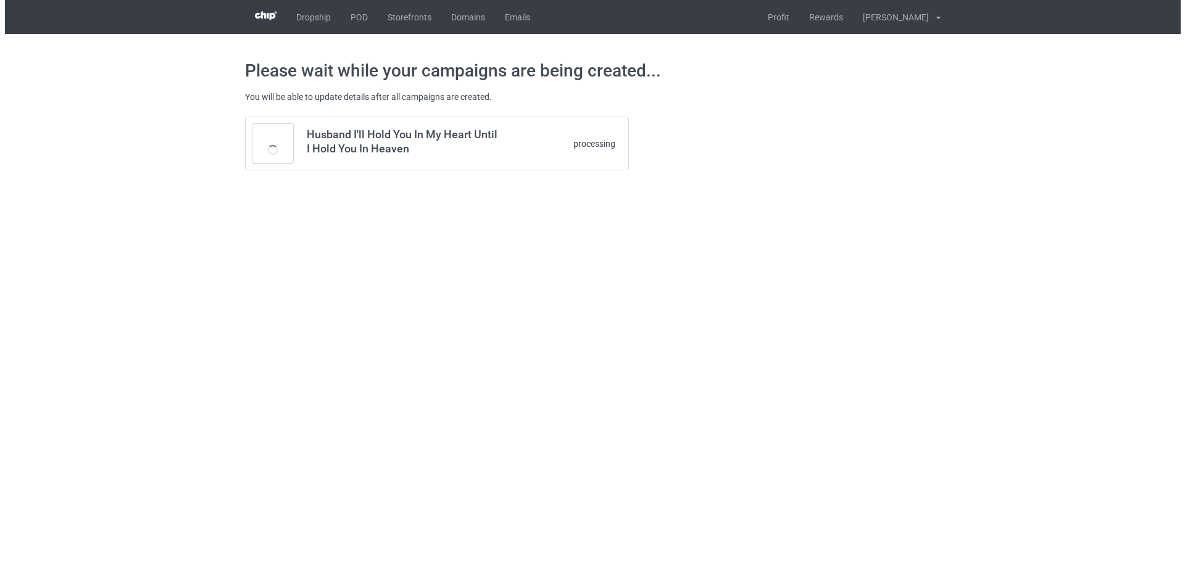
scroll to position [0, 0]
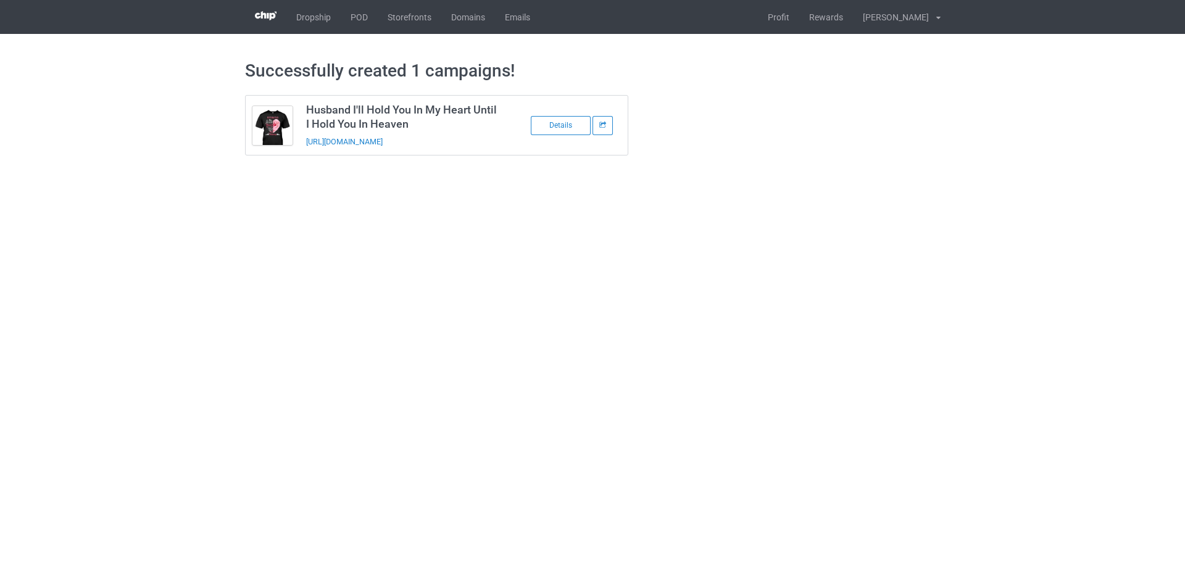
drag, startPoint x: 449, startPoint y: 146, endPoint x: 304, endPoint y: 146, distance: 145.1
click at [304, 146] on td "Husband I'll Hold You In My Heart Until I Hold You In Heaven https://www.sendin…" at bounding box center [403, 125] width 209 height 59
copy link "https://www.sendinglovetoheaven.com/hihy"
drag, startPoint x: 1033, startPoint y: 309, endPoint x: 1035, endPoint y: 275, distance: 33.4
click at [1033, 309] on body "Dropship POD Storefronts Domains Emails Profit Rewards Đỗ Cao Thái Settings Log…" at bounding box center [592, 283] width 1185 height 567
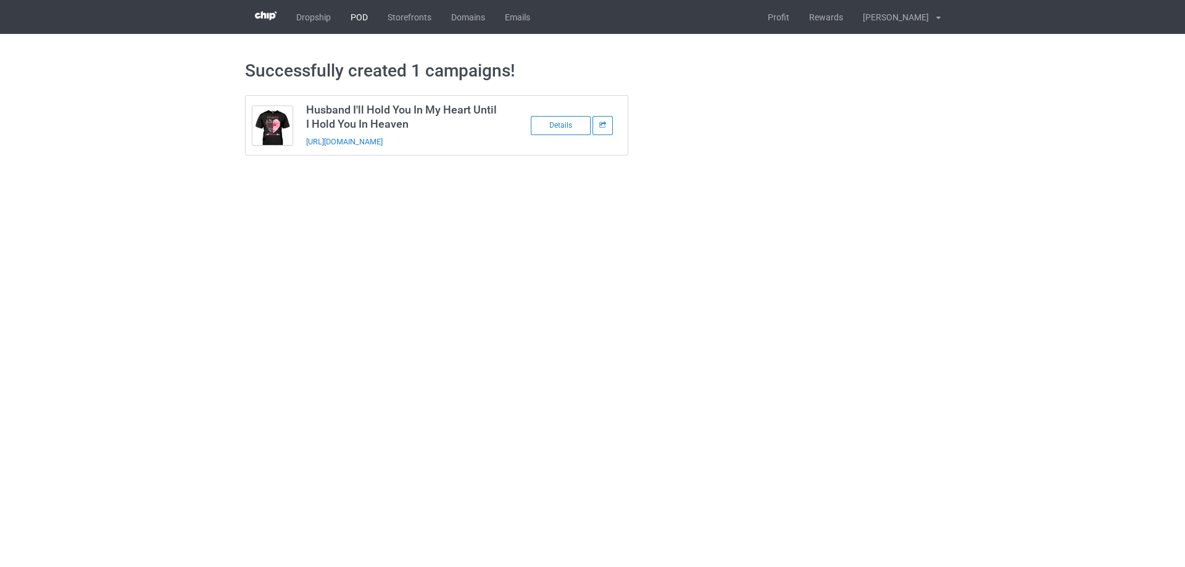
click at [363, 20] on link "POD" at bounding box center [359, 17] width 37 height 34
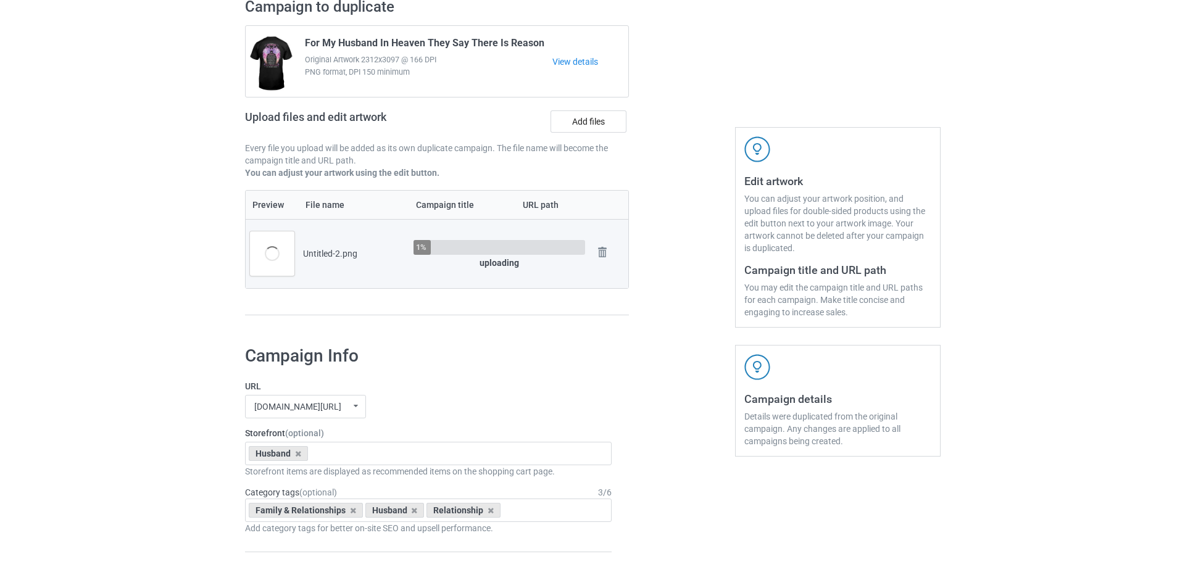
scroll to position [185, 0]
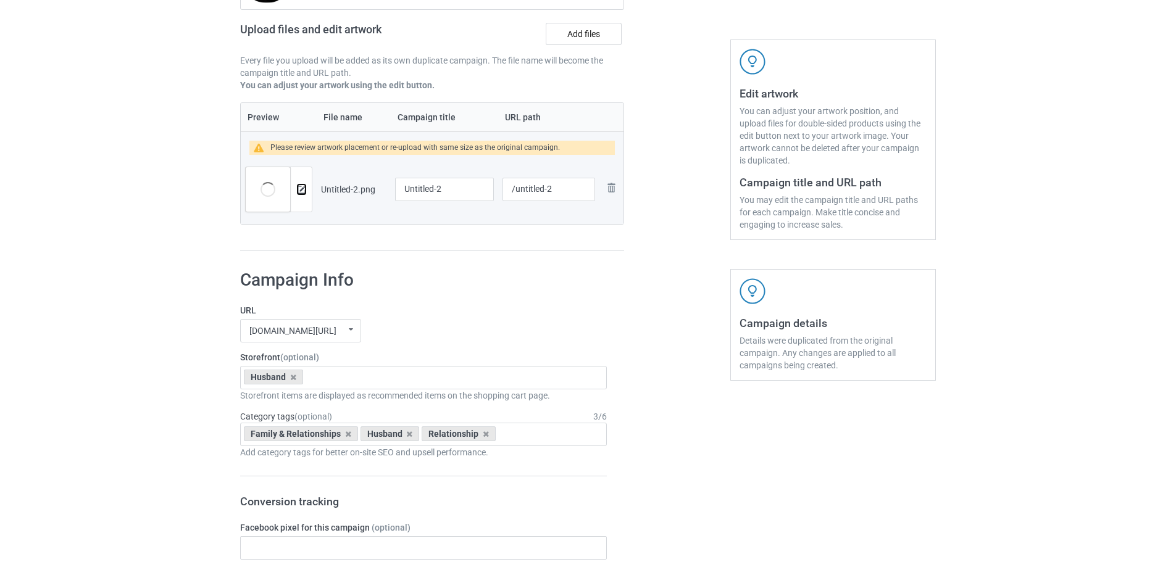
click at [301, 188] on img at bounding box center [302, 190] width 8 height 8
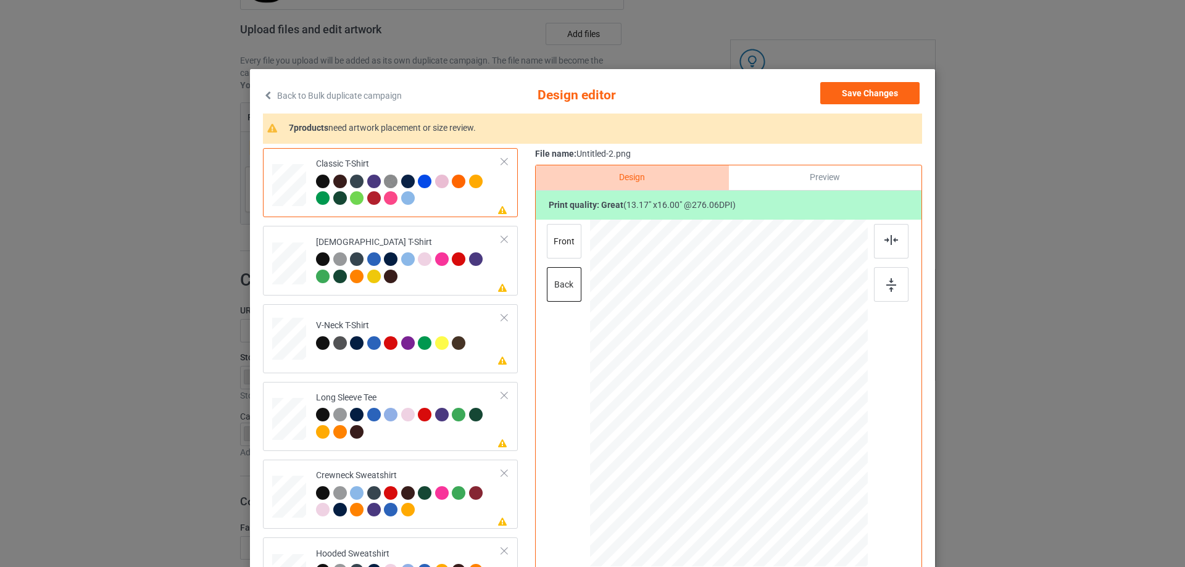
scroll to position [62, 0]
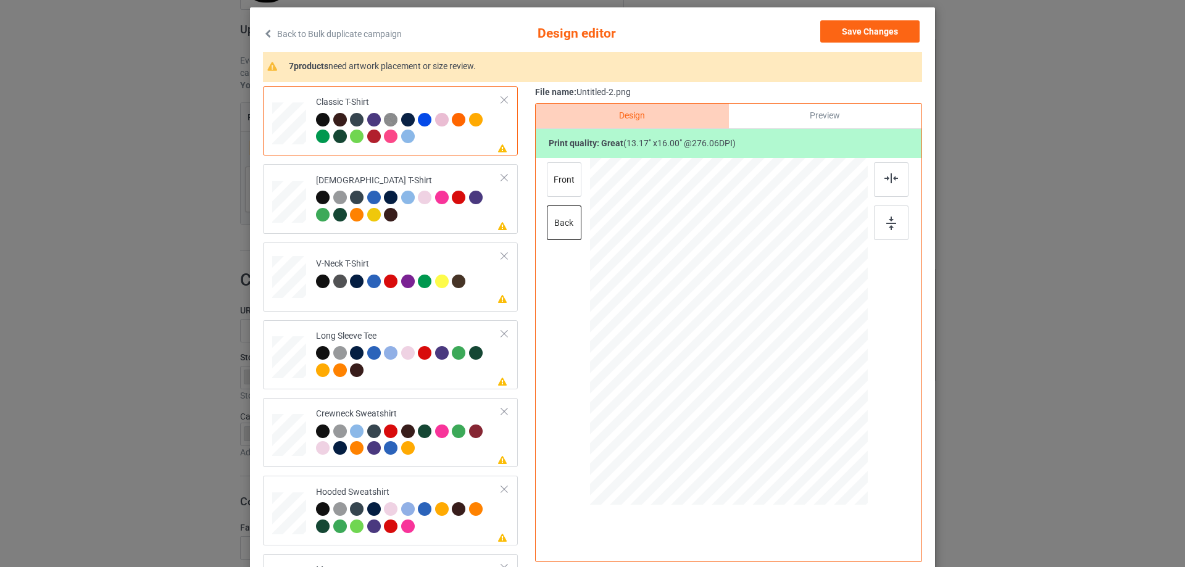
click at [569, 299] on div at bounding box center [729, 333] width 321 height 351
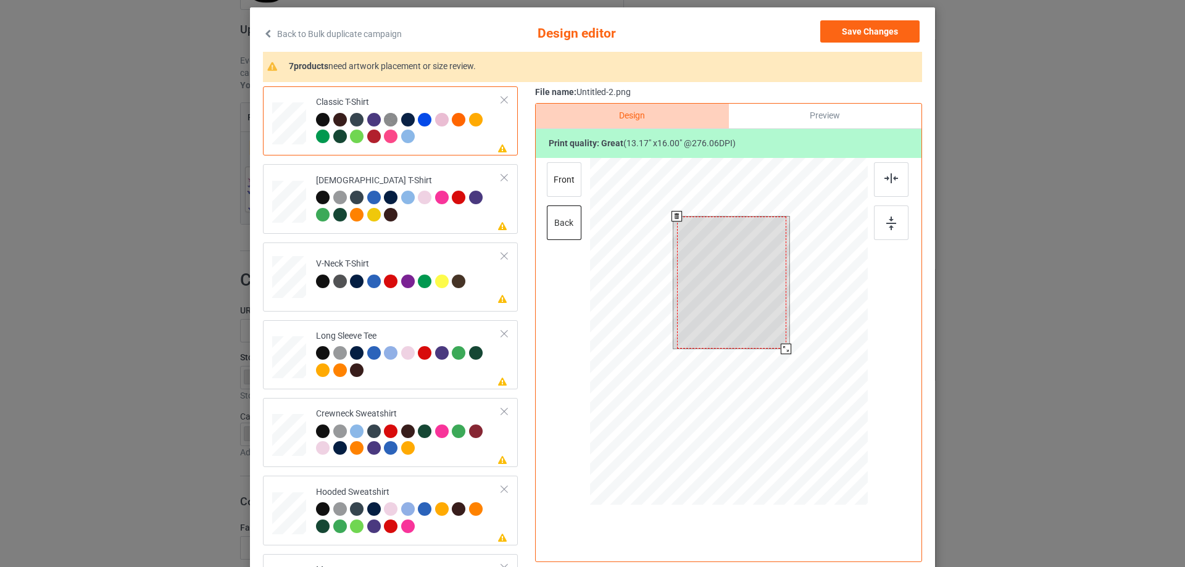
click at [791, 362] on div at bounding box center [729, 333] width 278 height 351
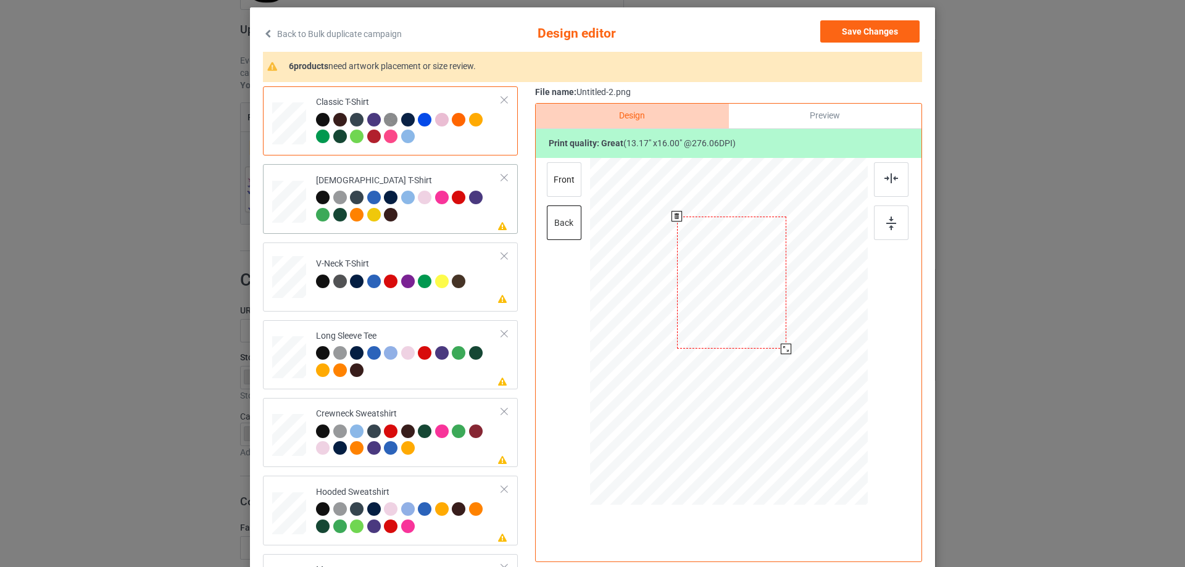
click at [437, 220] on div at bounding box center [409, 208] width 186 height 34
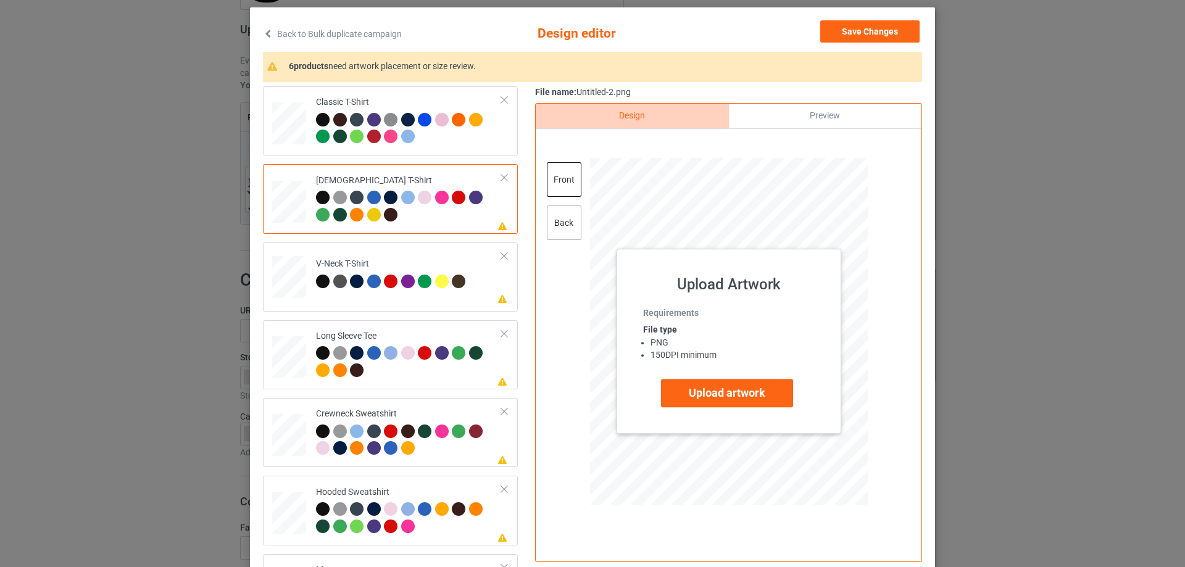
click at [559, 220] on div "back" at bounding box center [564, 223] width 35 height 35
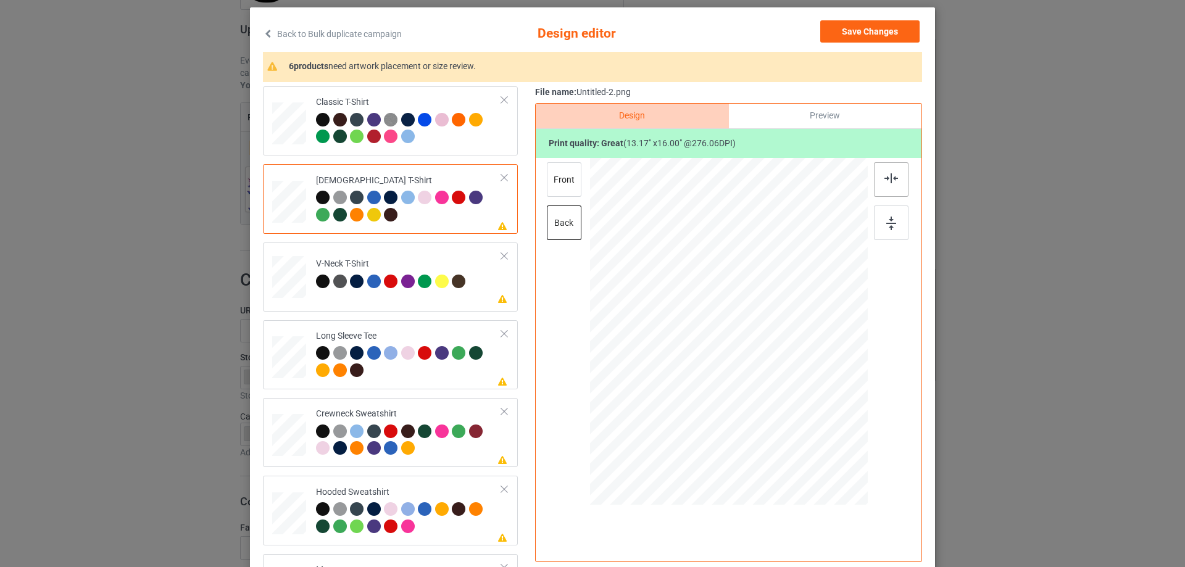
click at [888, 173] on div at bounding box center [891, 179] width 35 height 35
click at [442, 298] on td "Please review artwork placement V-Neck T-Shirt" at bounding box center [408, 275] width 199 height 54
click at [882, 185] on div at bounding box center [891, 179] width 35 height 35
drag, startPoint x: 396, startPoint y: 333, endPoint x: 543, endPoint y: 282, distance: 154.8
click at [397, 333] on div "Long Sleeve Tee" at bounding box center [409, 353] width 186 height 46
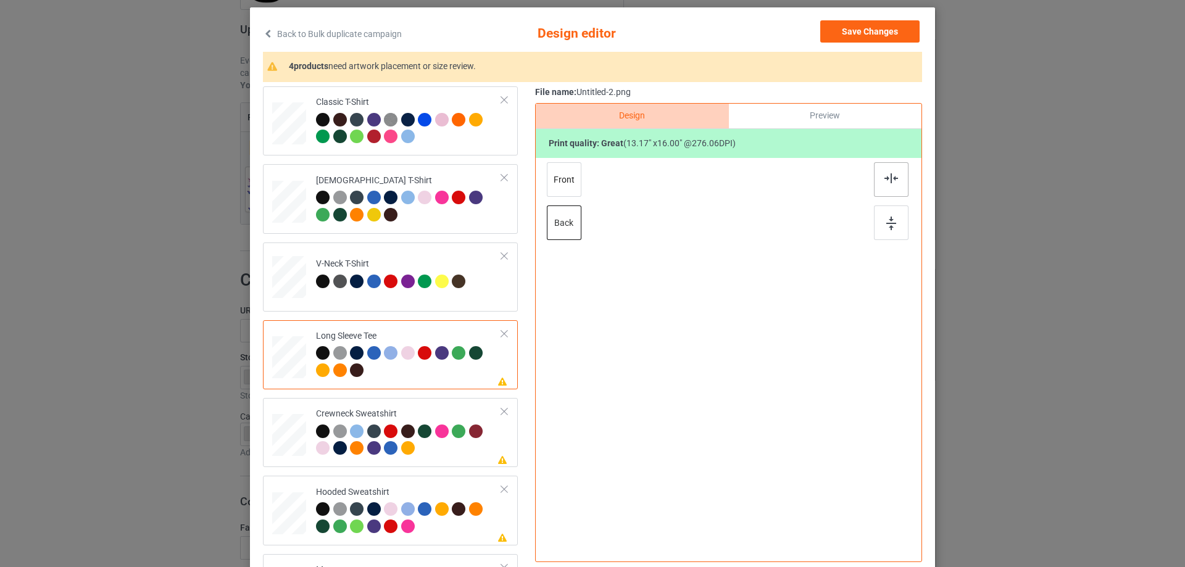
click at [894, 179] on img at bounding box center [892, 178] width 14 height 10
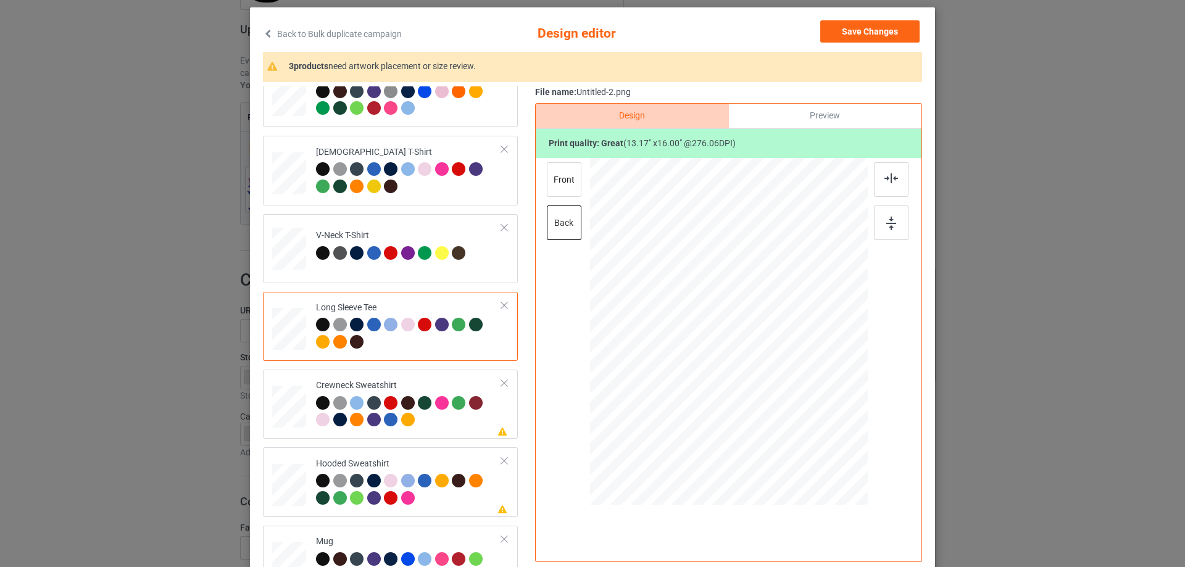
scroll to position [56, 0]
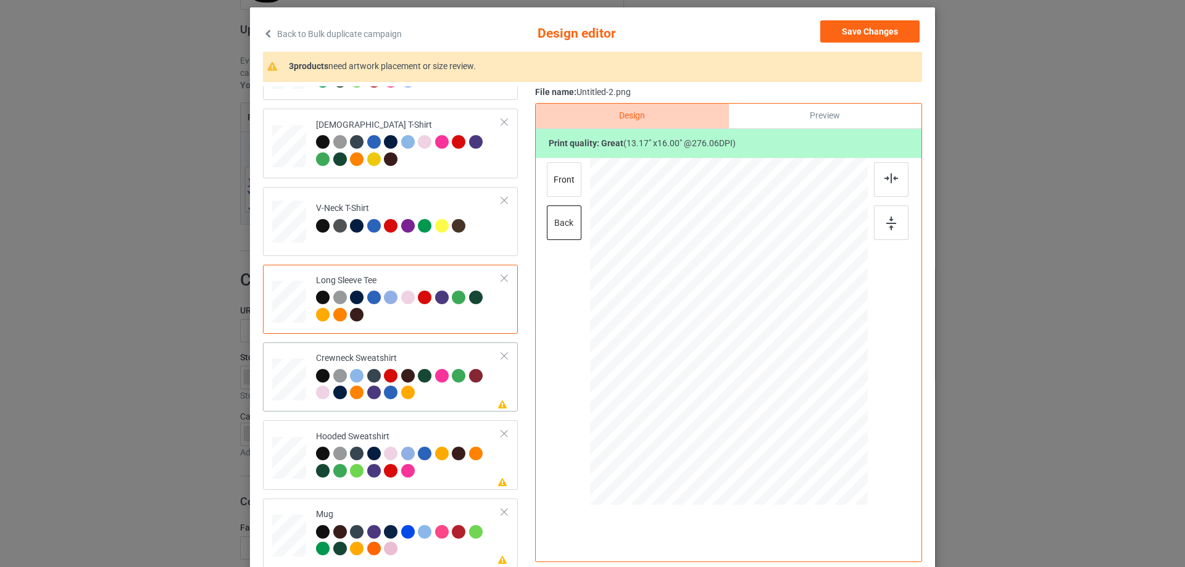
click at [416, 346] on div "Please review artwork placement Crewneck Sweatshirt" at bounding box center [390, 377] width 255 height 69
click at [878, 186] on div at bounding box center [891, 179] width 35 height 35
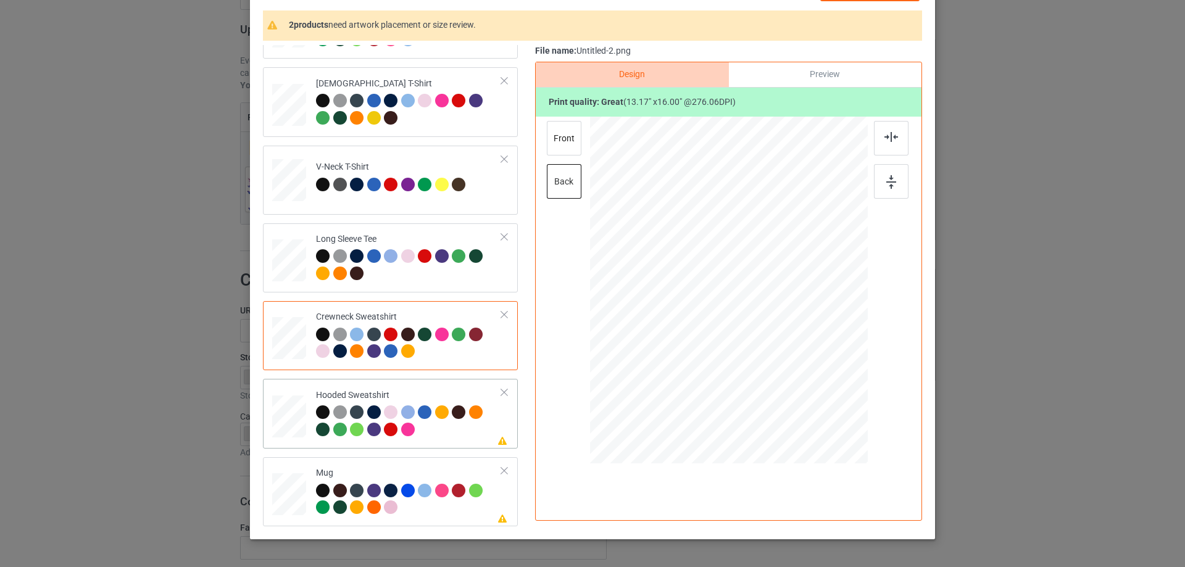
scroll to position [145, 0]
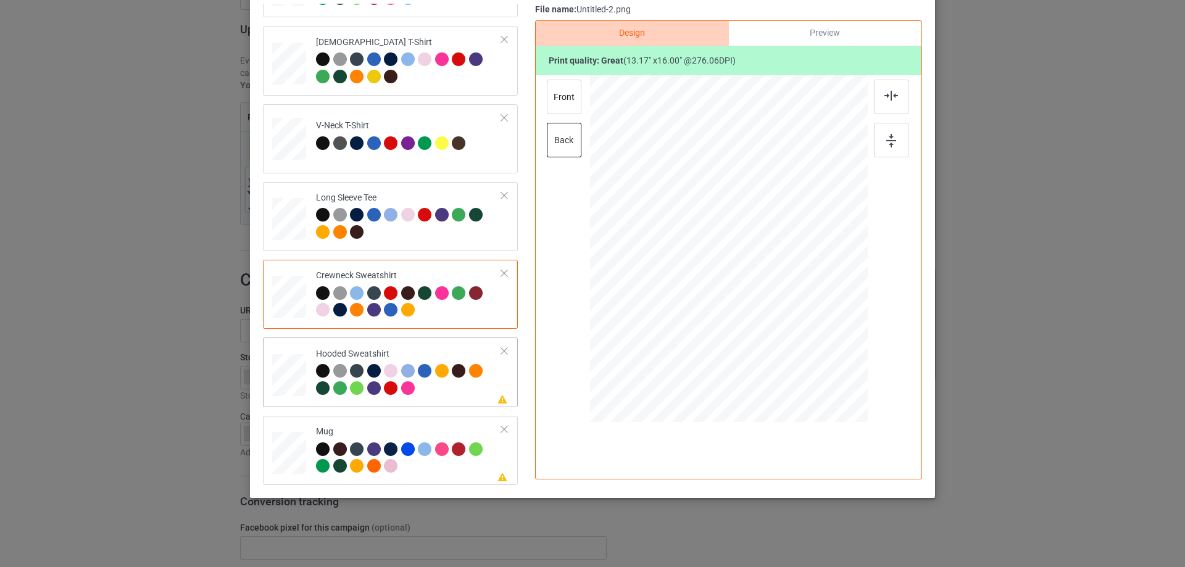
click at [398, 351] on div "Hooded Sweatshirt" at bounding box center [409, 371] width 186 height 46
click at [898, 104] on div at bounding box center [891, 97] width 35 height 35
click at [415, 431] on div "Mug" at bounding box center [409, 449] width 186 height 46
drag, startPoint x: 806, startPoint y: 349, endPoint x: 770, endPoint y: 294, distance: 65.6
click at [770, 294] on div at bounding box center [770, 299] width 10 height 10
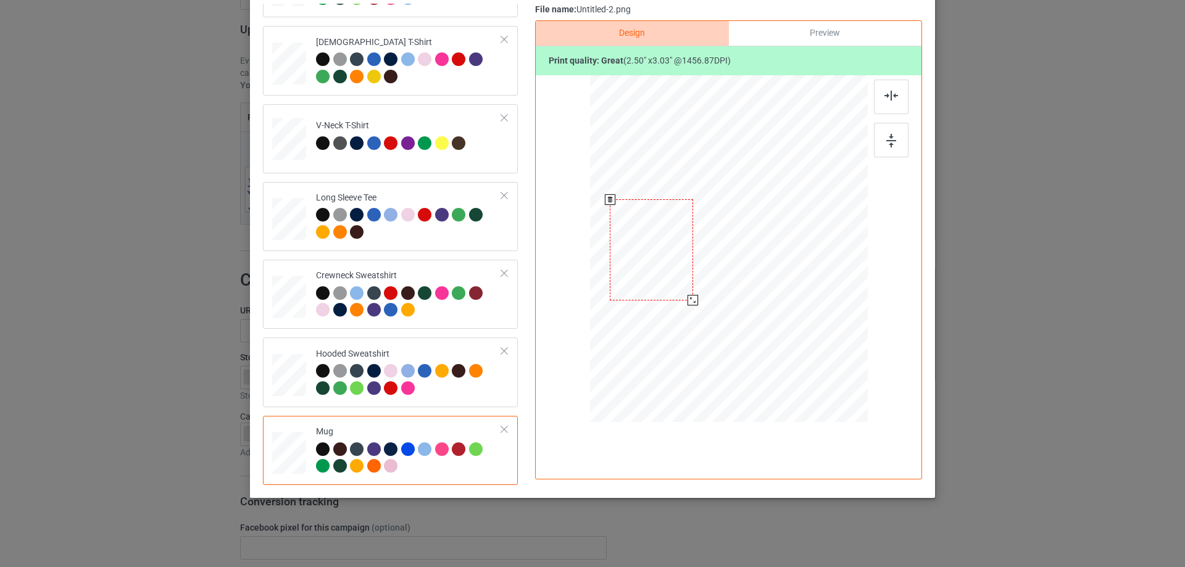
drag, startPoint x: 672, startPoint y: 275, endPoint x: 657, endPoint y: 275, distance: 14.2
click at [657, 275] on div at bounding box center [651, 249] width 83 height 101
click at [663, 272] on div at bounding box center [652, 249] width 83 height 101
click at [888, 143] on img at bounding box center [892, 141] width 10 height 14
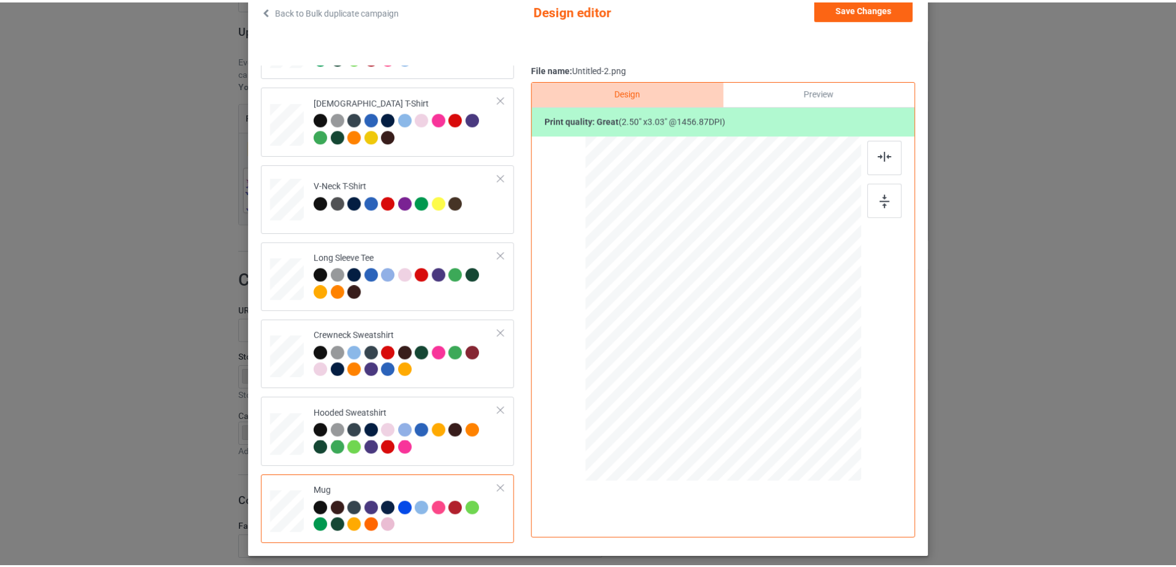
scroll to position [0, 0]
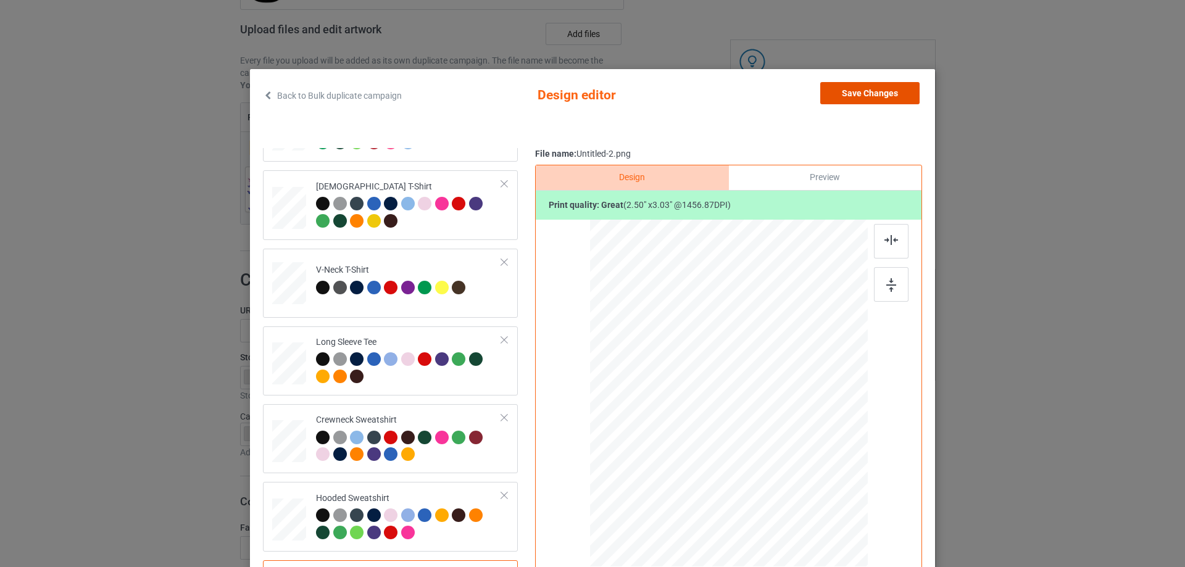
click at [855, 103] on button "Save Changes" at bounding box center [869, 93] width 99 height 22
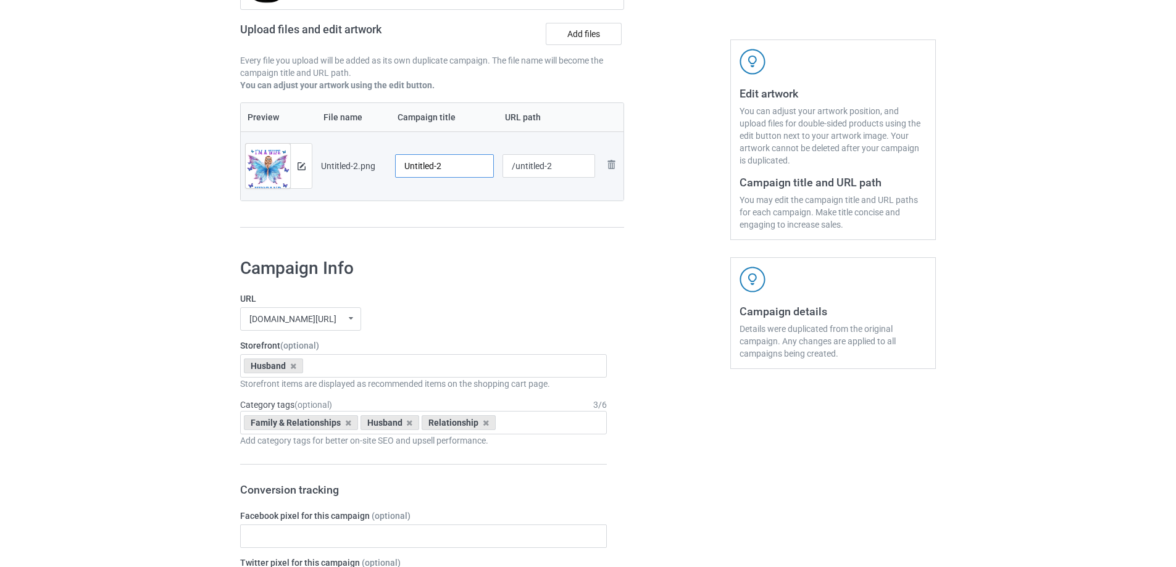
click at [432, 171] on input "Untitled-2" at bounding box center [444, 165] width 99 height 23
paste input "I'm Not A Widow I'm A Wife To A Husband With Wings"
type input "I'm Not A Widow I'm A Wife To A Husband With Wings"
click at [440, 214] on div "Preview File name Campaign title URL path Preview and edit artwork Untitled-2.p…" at bounding box center [432, 165] width 384 height 126
drag, startPoint x: 516, startPoint y: 165, endPoint x: 597, endPoint y: 162, distance: 80.9
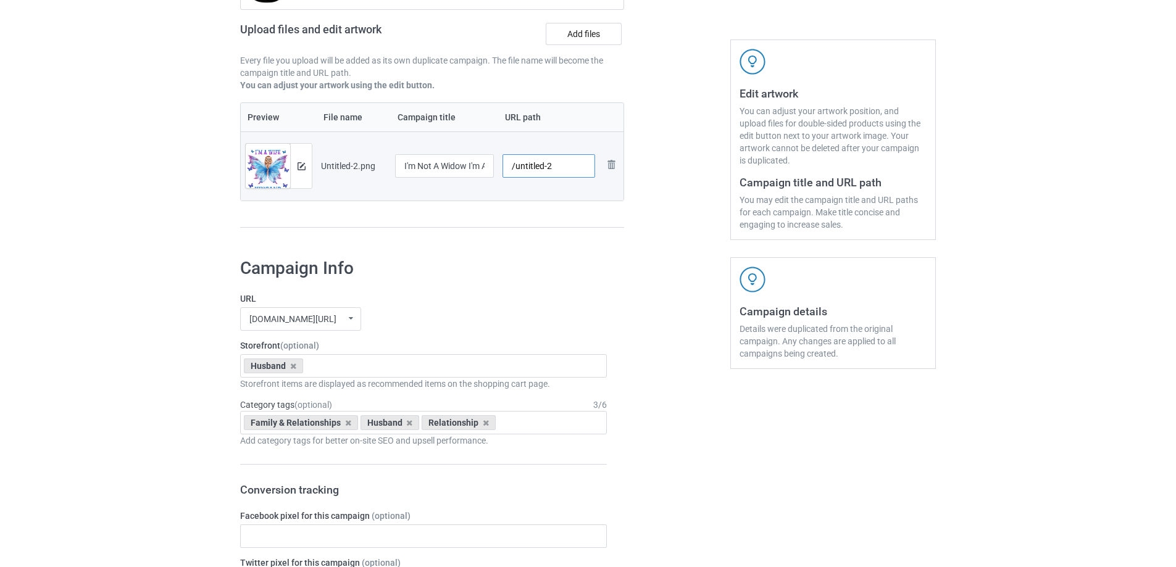
click at [597, 162] on td "/untitled-2" at bounding box center [549, 165] width 102 height 69
type input "/hina40"
click at [629, 238] on div "Campaign to duplicate For My Husband In Heaven They Say There Is Reason Origina…" at bounding box center [432, 75] width 401 height 348
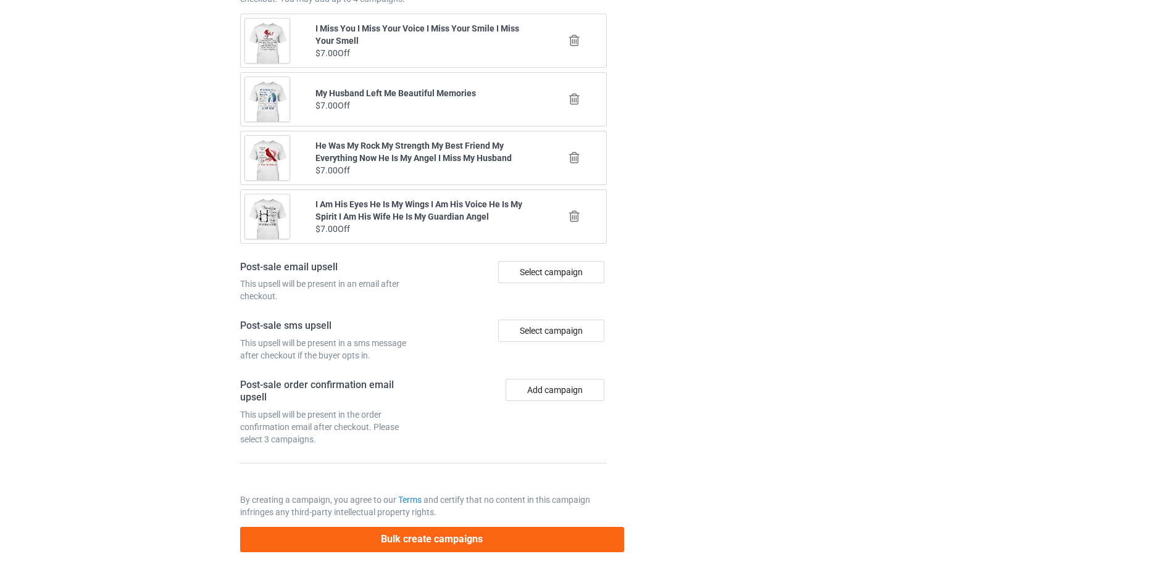
scroll to position [1437, 0]
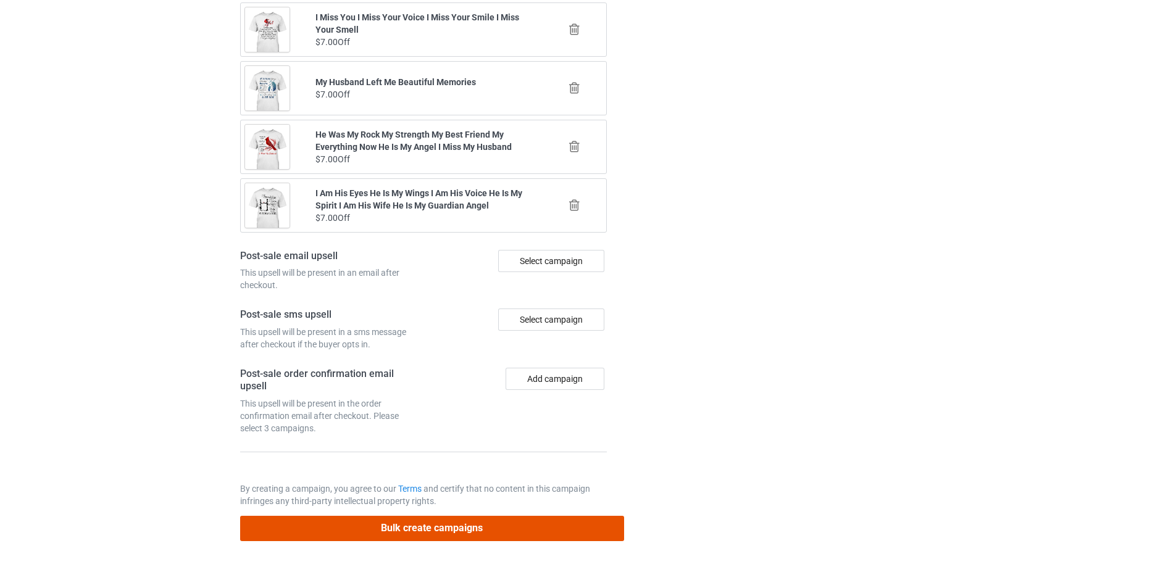
click at [501, 531] on button "Bulk create campaigns" at bounding box center [432, 528] width 384 height 25
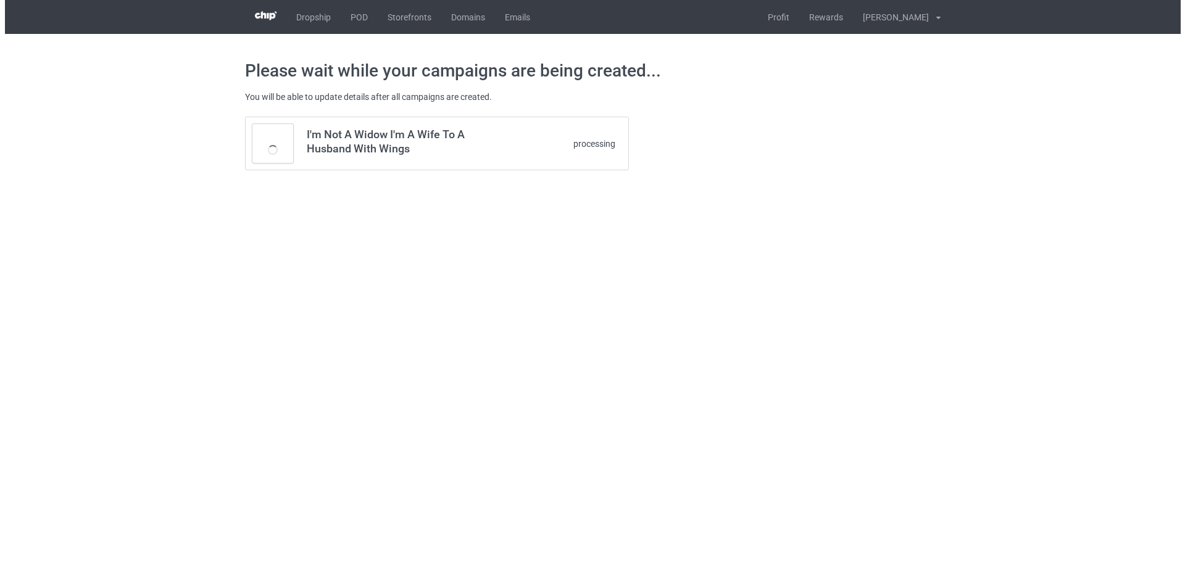
scroll to position [0, 0]
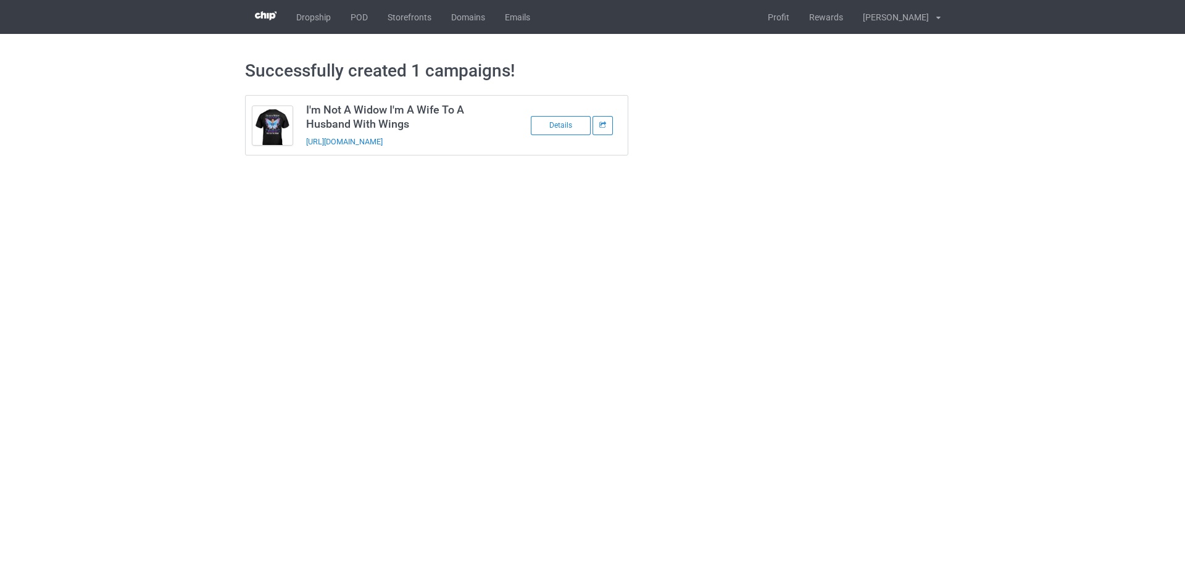
drag, startPoint x: 488, startPoint y: 139, endPoint x: 307, endPoint y: 149, distance: 180.5
click at [307, 149] on td "I'm Not A Widow I'm A Wife To A Husband With Wings [URL][DOMAIN_NAME]" at bounding box center [403, 125] width 209 height 59
copy link "[URL][DOMAIN_NAME]"
drag, startPoint x: 1041, startPoint y: 291, endPoint x: 971, endPoint y: 263, distance: 75.7
click at [1041, 291] on body "Dropship POD Storefronts Domains Emails Profit Rewards [PERSON_NAME] Settings L…" at bounding box center [592, 283] width 1185 height 567
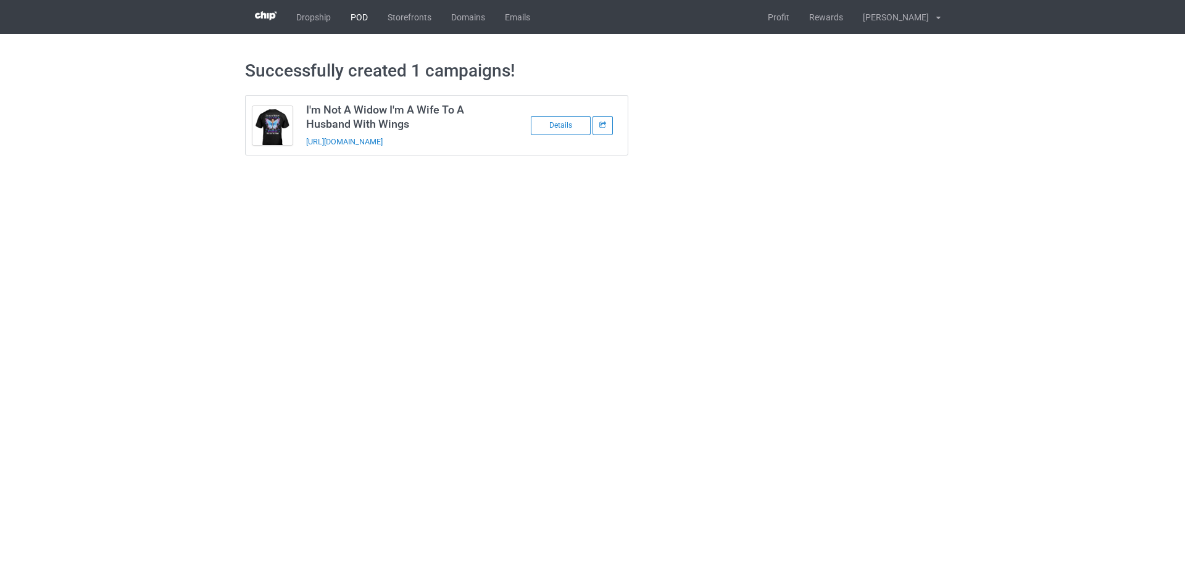
click at [363, 19] on link "POD" at bounding box center [359, 17] width 37 height 34
